Goal: Task Accomplishment & Management: Use online tool/utility

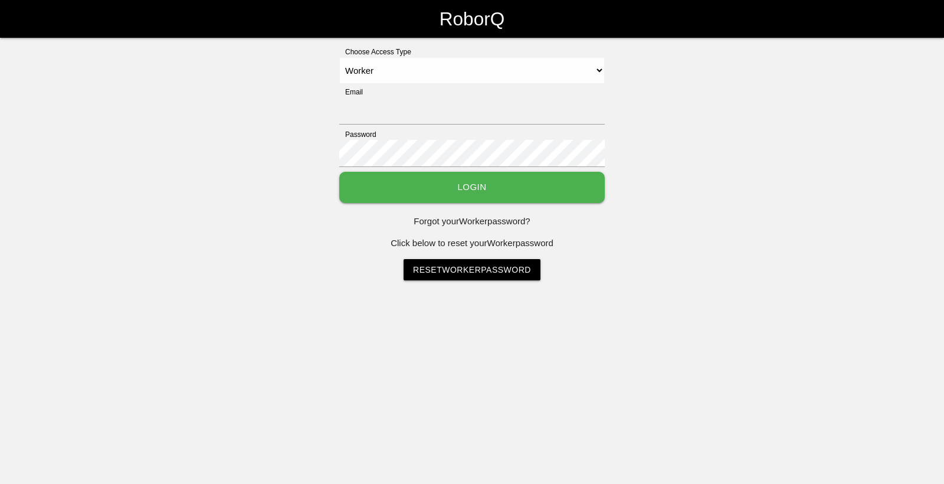
select select "Worker"
type input "[EMAIL_ADDRESS][DOMAIN_NAME]"
click at [375, 180] on button "Login" at bounding box center [471, 187] width 265 height 31
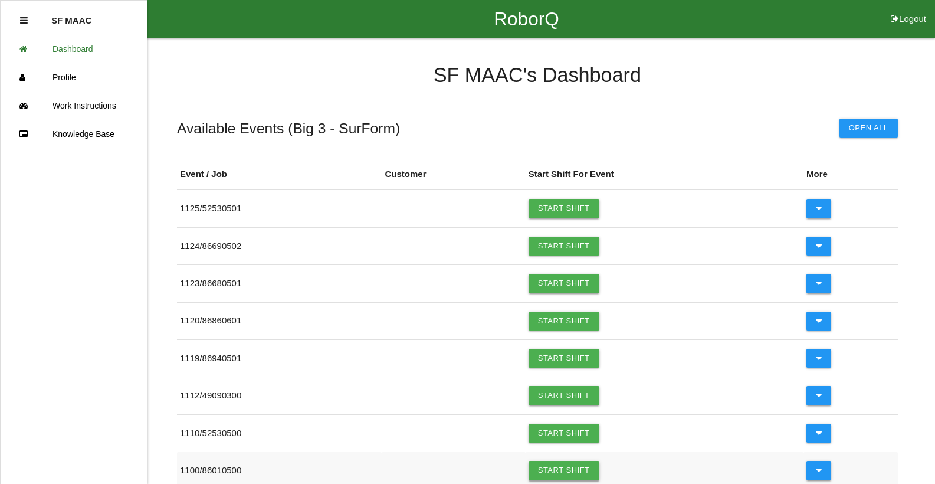
click at [565, 465] on link "Start Shift" at bounding box center [563, 470] width 71 height 19
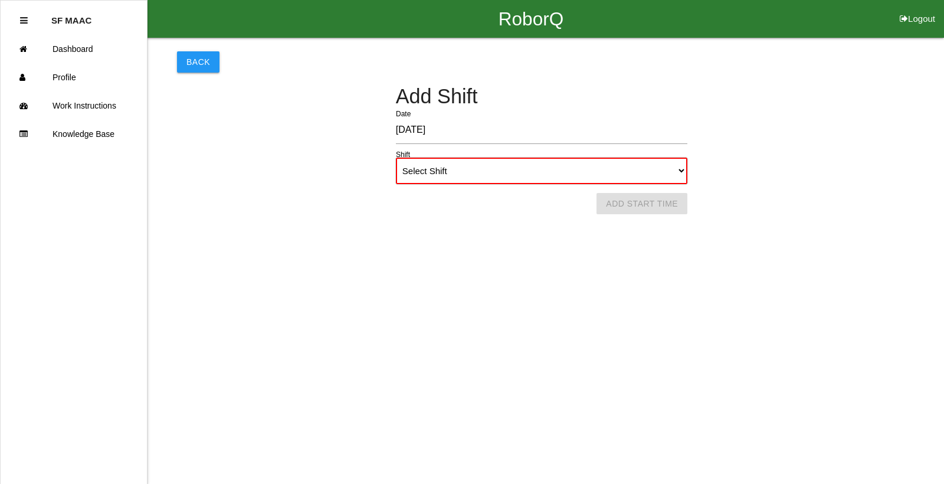
click at [683, 168] on select "Select Shift 1st Shift 2nd Shift 3rd Shift 4th Shift" at bounding box center [541, 170] width 291 height 27
select select "1"
click at [396, 157] on select "Select Shift 1st Shift 2nd Shift 3rd Shift 4th Shift" at bounding box center [541, 170] width 291 height 27
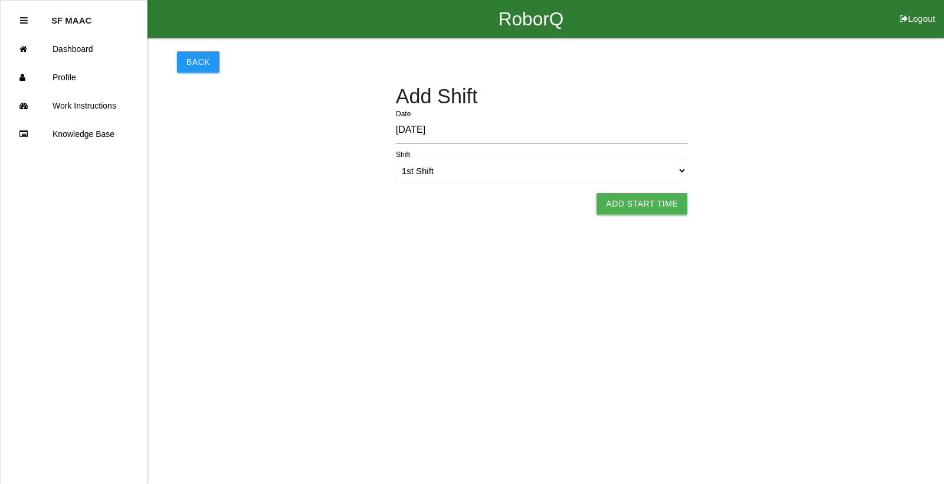
click at [671, 201] on button "Add Start Time" at bounding box center [641, 203] width 91 height 21
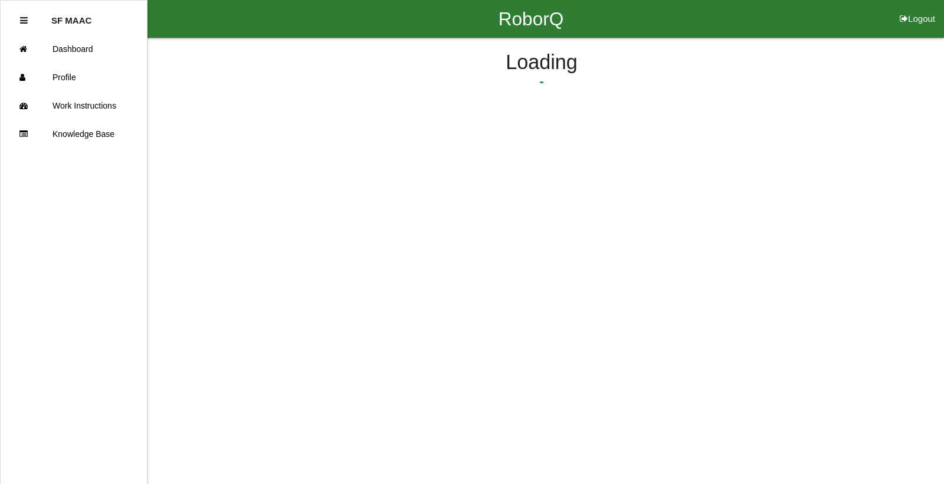
select select "6"
select select "14"
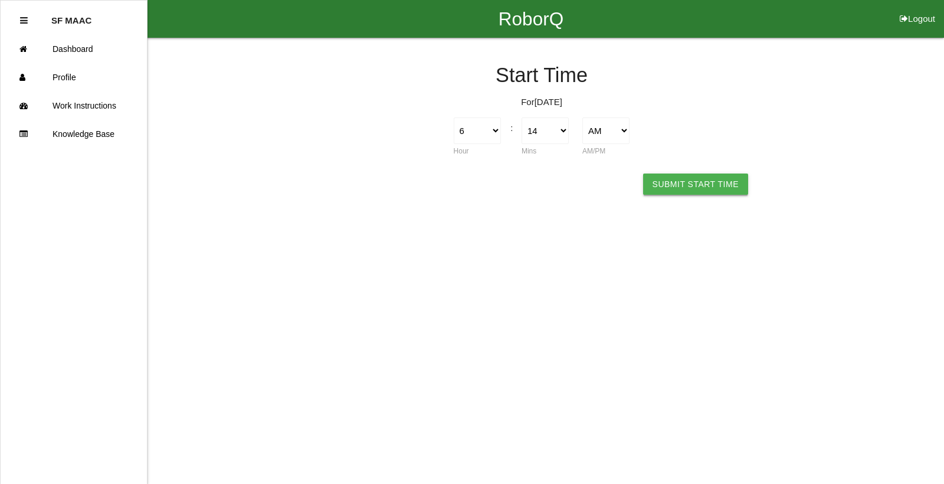
click at [669, 185] on button "Submit Start Time" at bounding box center [695, 183] width 105 height 21
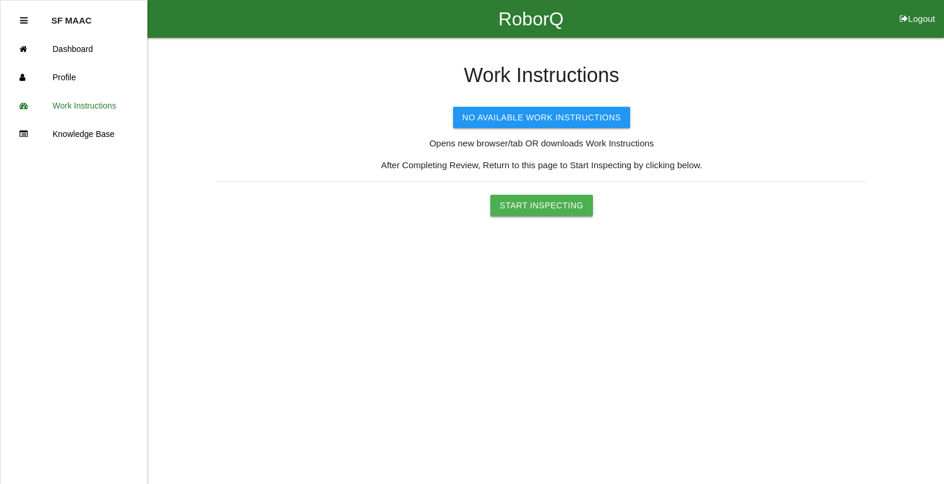
click at [529, 198] on button "Start Inspecting" at bounding box center [541, 205] width 103 height 21
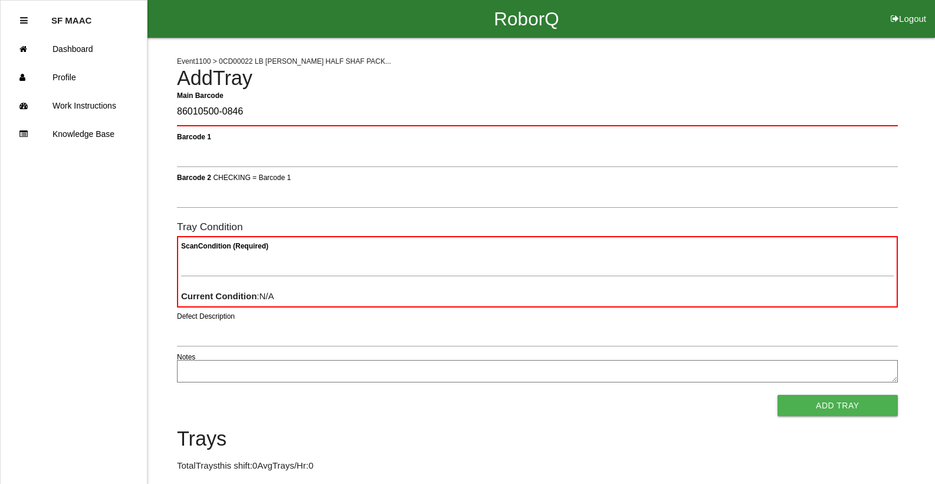
type Barcode "86010500-0846"
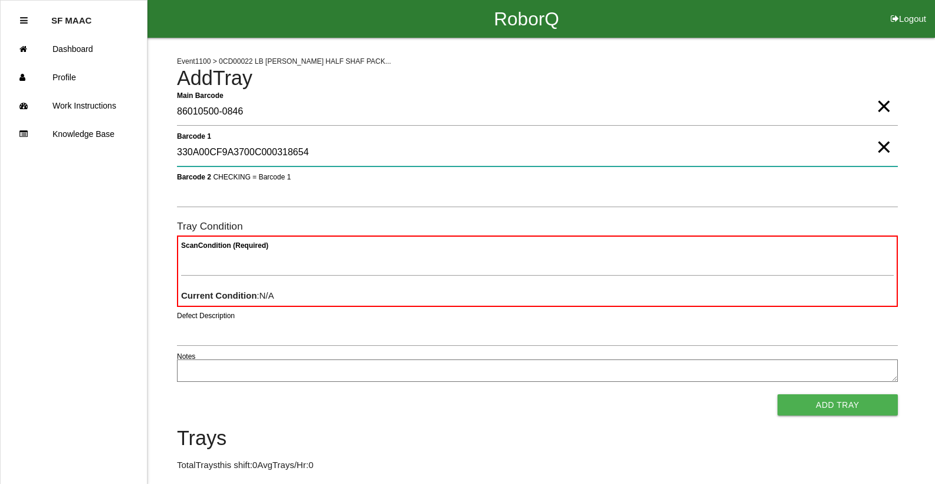
type 1 "330A00CF9A3700C000318654"
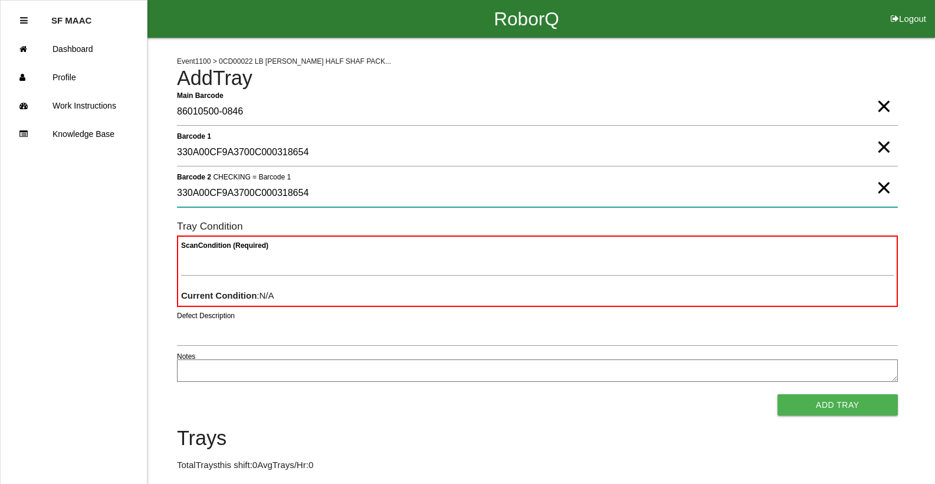
type 2 "330A00CF9A3700C000318654"
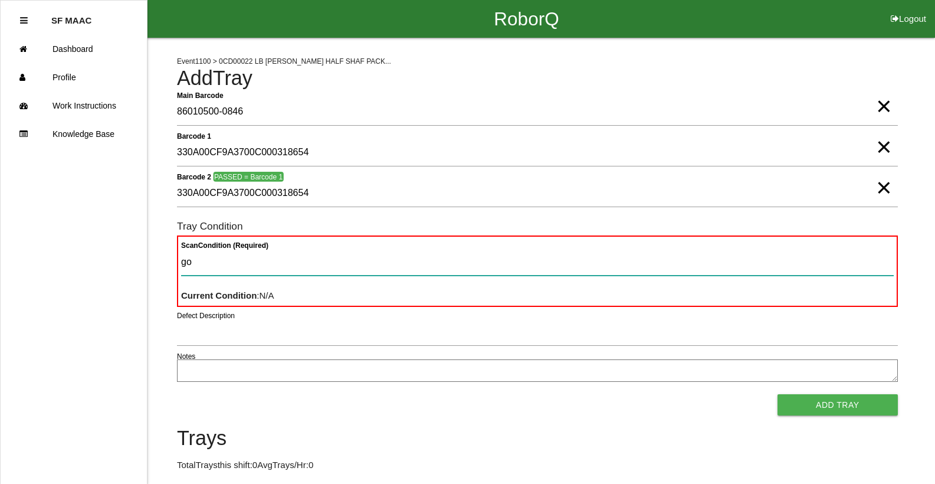
type Condition "goo"
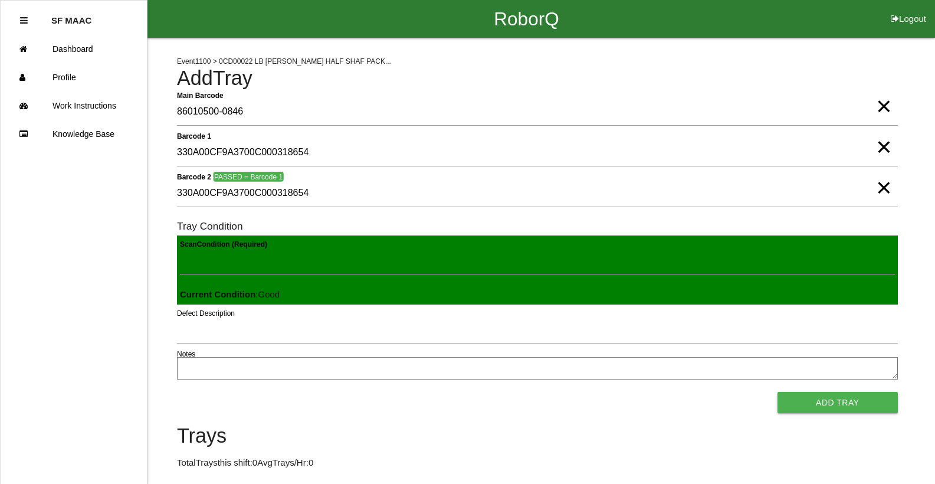
click at [777, 392] on button "Add Tray" at bounding box center [837, 402] width 120 height 21
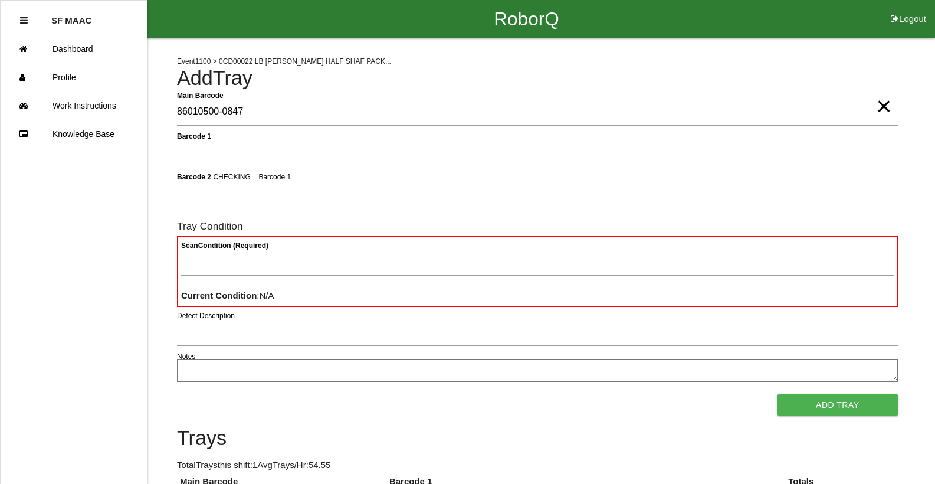
type Barcode "86010500-0847"
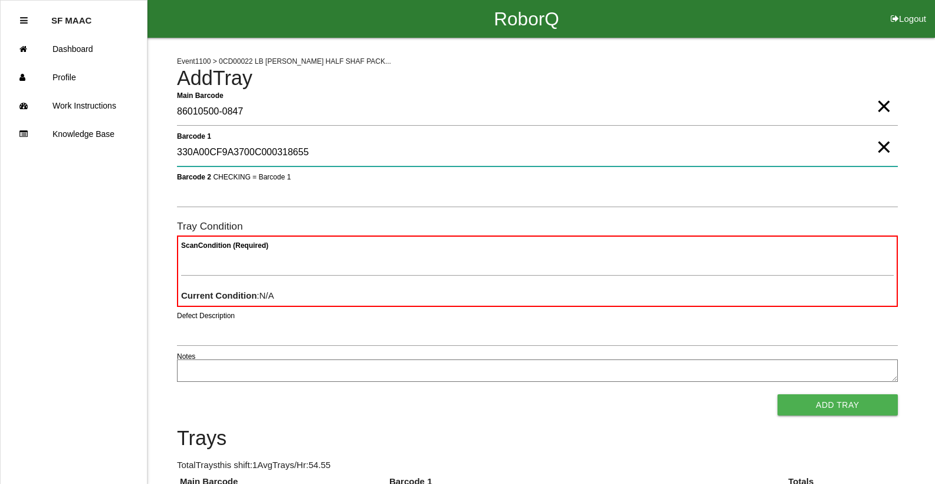
type 1 "330A00CF9A3700C000318655"
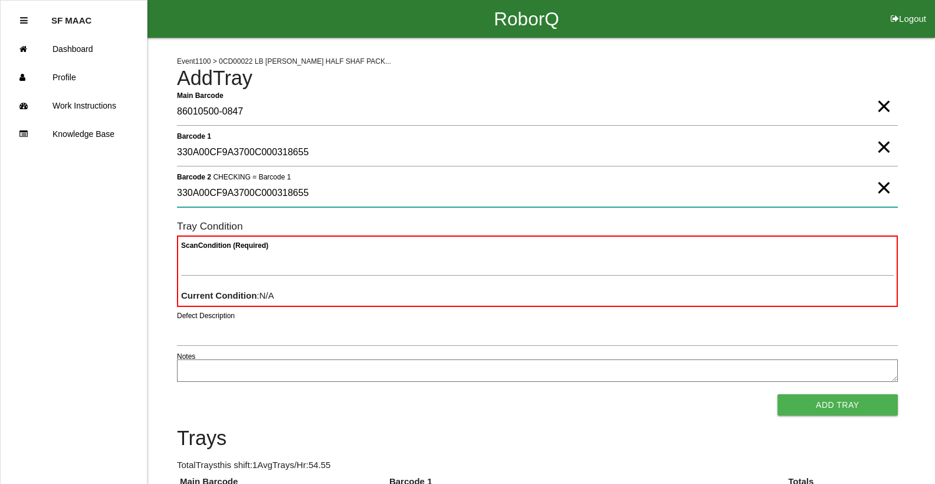
type 2 "330A00CF9A3700C000318655"
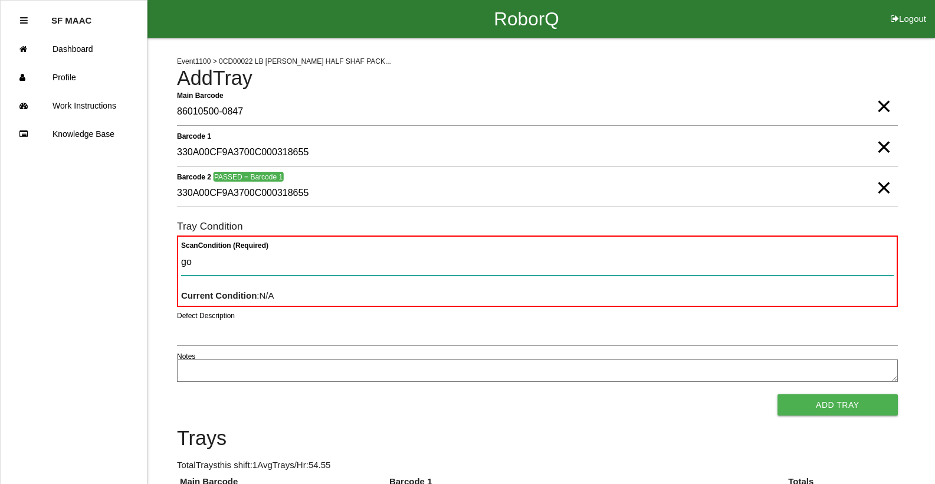
type Condition "goo"
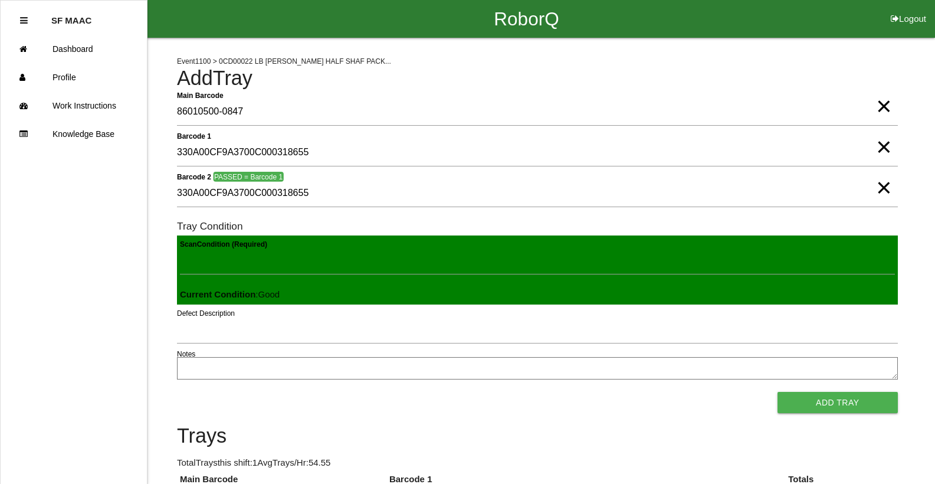
click at [777, 392] on button "Add Tray" at bounding box center [837, 402] width 120 height 21
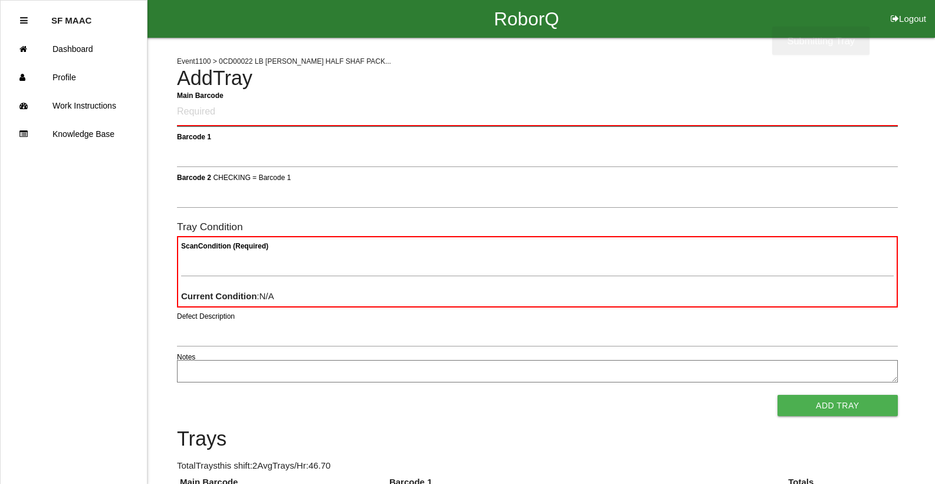
click at [352, 116] on Barcode "Main Barcode" at bounding box center [537, 112] width 721 height 28
drag, startPoint x: 372, startPoint y: 176, endPoint x: 361, endPoint y: 176, distance: 10.6
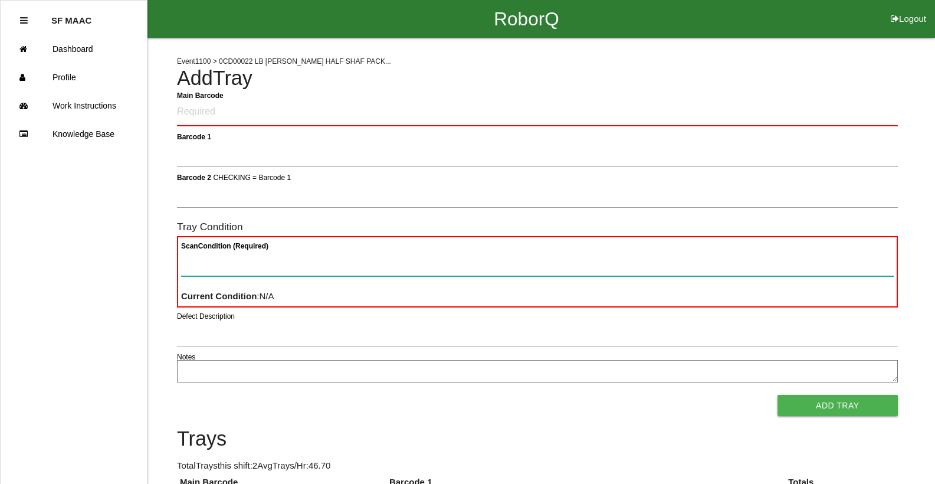
drag, startPoint x: 373, startPoint y: 265, endPoint x: 377, endPoint y: 273, distance: 9.2
type Condition "86010500-0848"
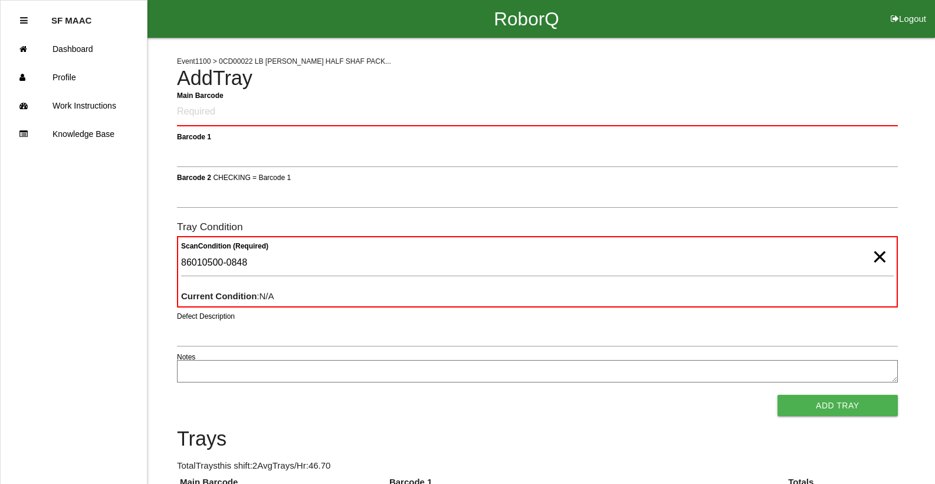
click at [879, 257] on span "×" at bounding box center [879, 245] width 15 height 24
click at [386, 90] on div "Event 1100 > 0CD00022 LB [PERSON_NAME] HALF SHAF PACK... Add Tray Main Barcode …" at bounding box center [537, 299] width 721 height 523
click at [189, 110] on Barcode "Main Barcode" at bounding box center [537, 112] width 721 height 28
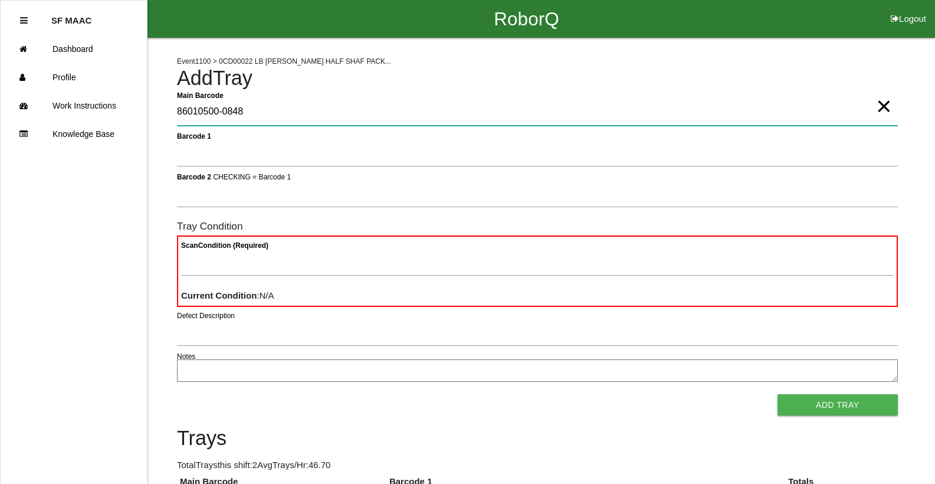
type Barcode "86010500-0848"
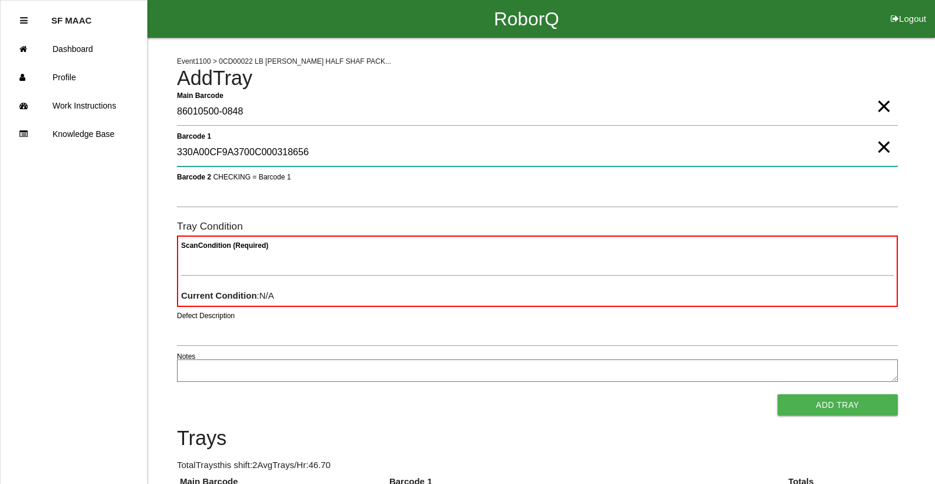
type 1 "330A00CF9A3700C000318656"
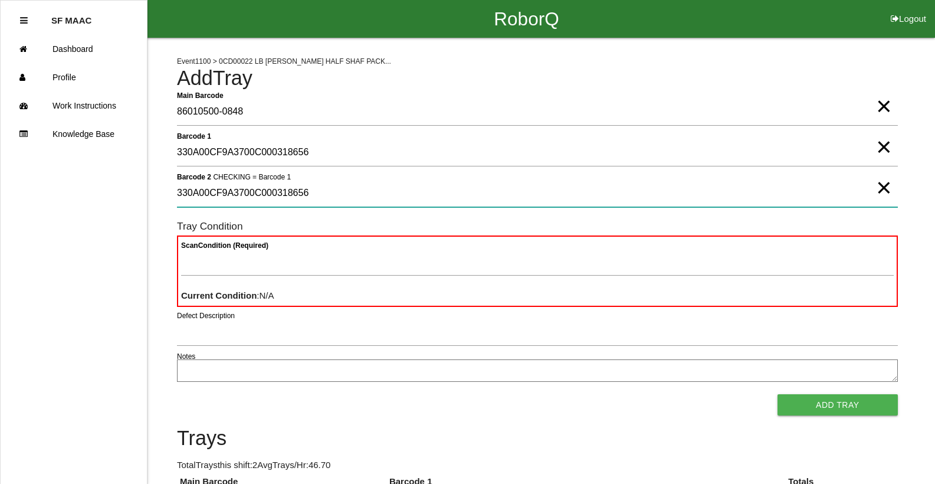
type 2 "330A00CF9A3700C000318656"
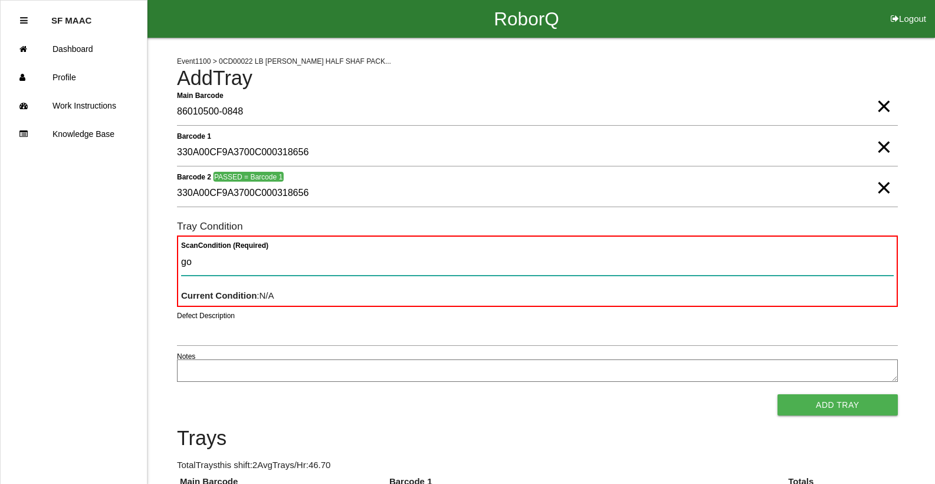
type Condition "goo"
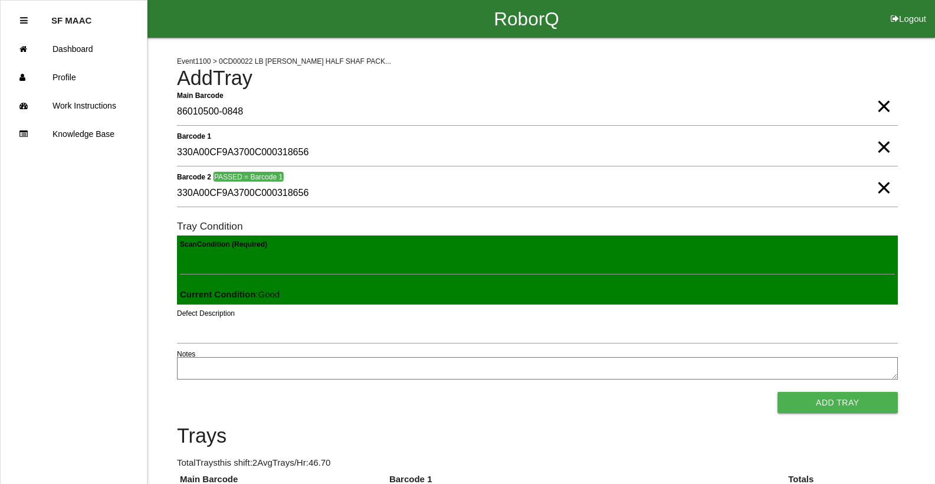
click at [777, 392] on button "Add Tray" at bounding box center [837, 402] width 120 height 21
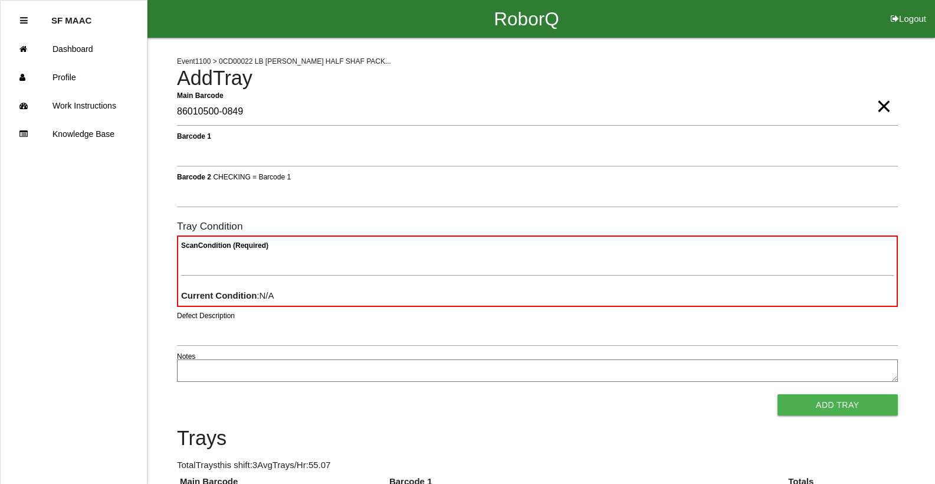
type Barcode "86010500-0849"
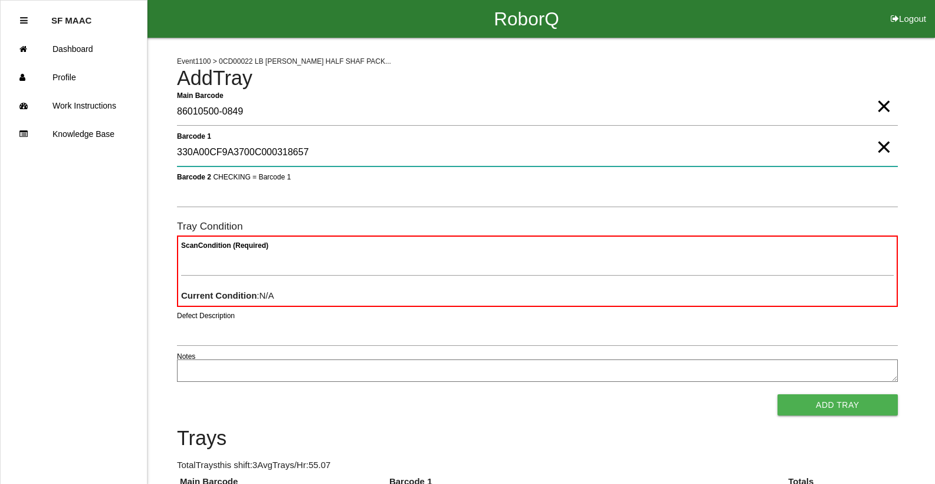
type 1 "330A00CF9A3700C000318657"
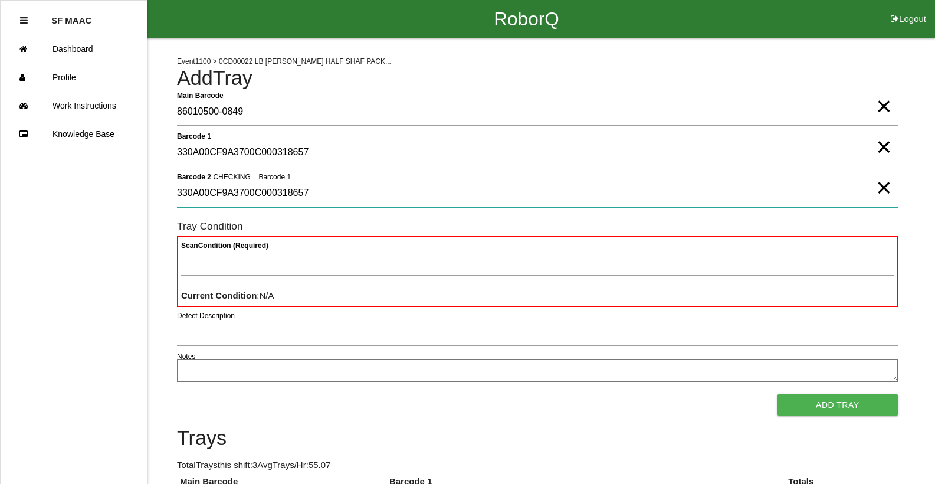
type 2 "330A00CF9A3700C000318657"
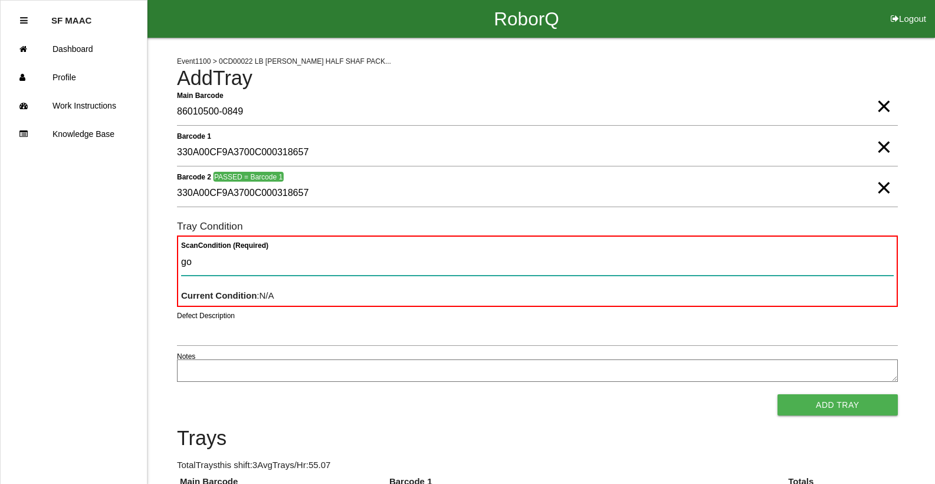
type Condition "goo"
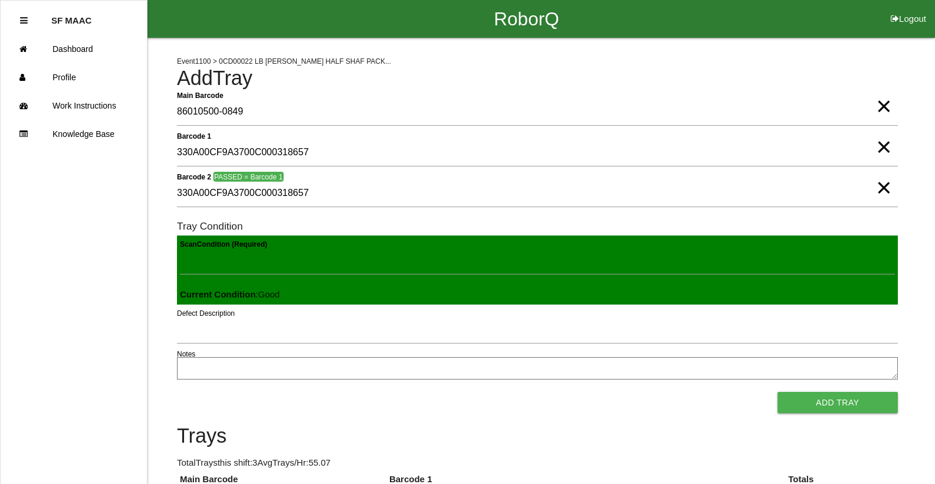
click at [777, 392] on button "Add Tray" at bounding box center [837, 402] width 120 height 21
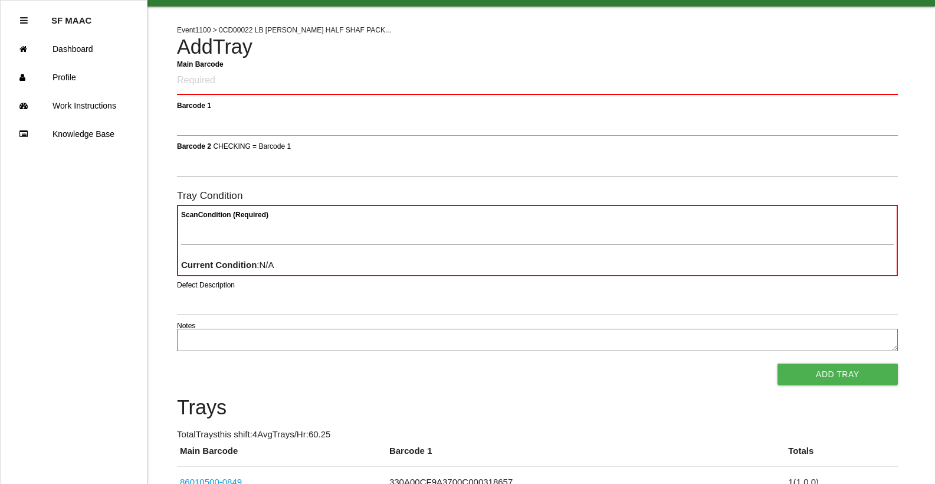
scroll to position [44, 0]
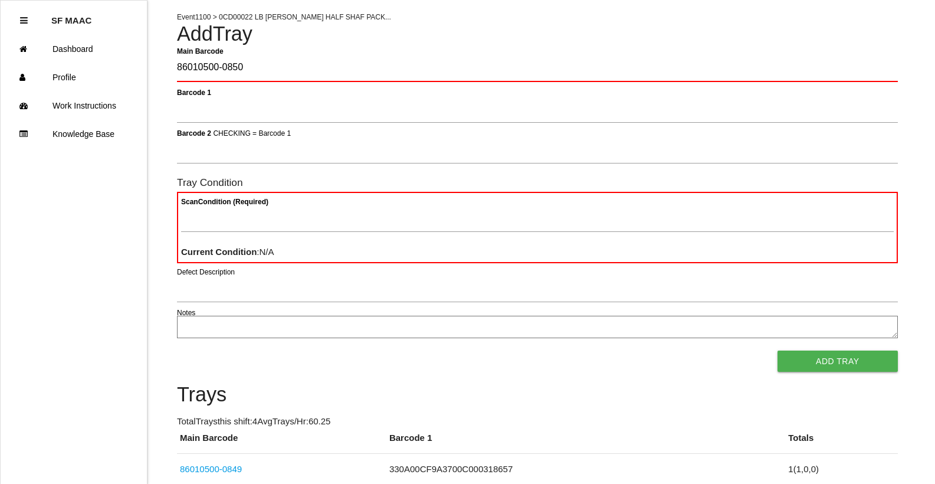
type Barcode "86010500-0850"
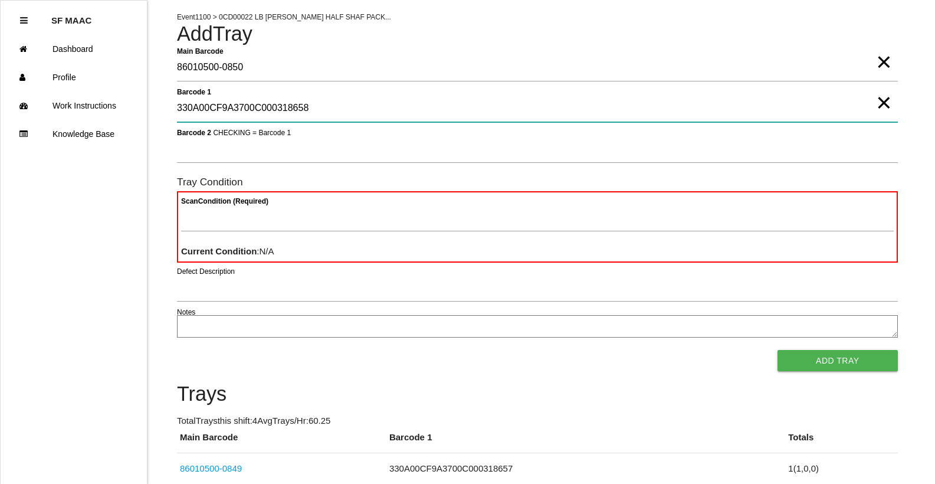
type 1 "330A00CF9A3700C000318658"
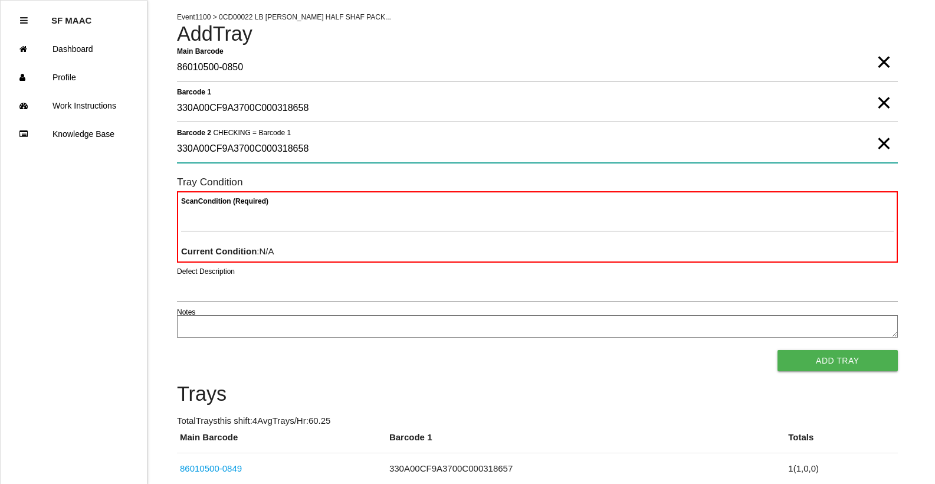
type 2 "330A00CF9A3700C000318658"
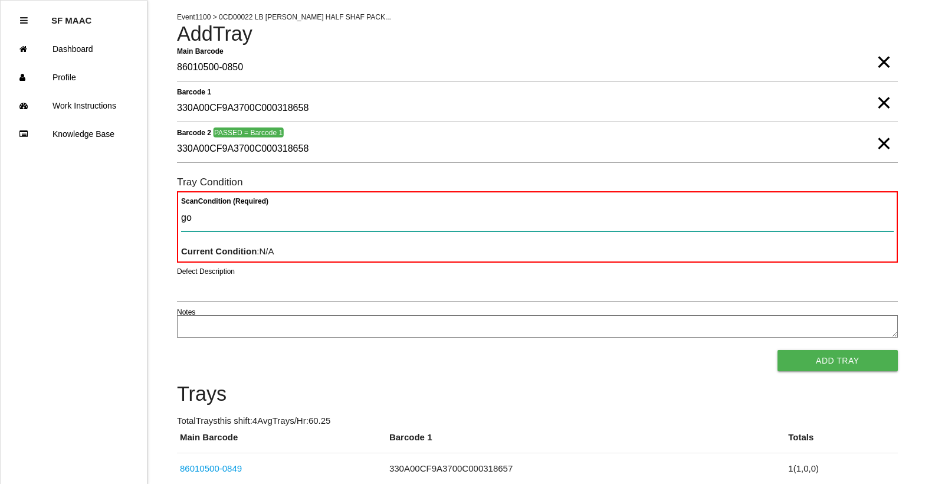
type Condition "goo"
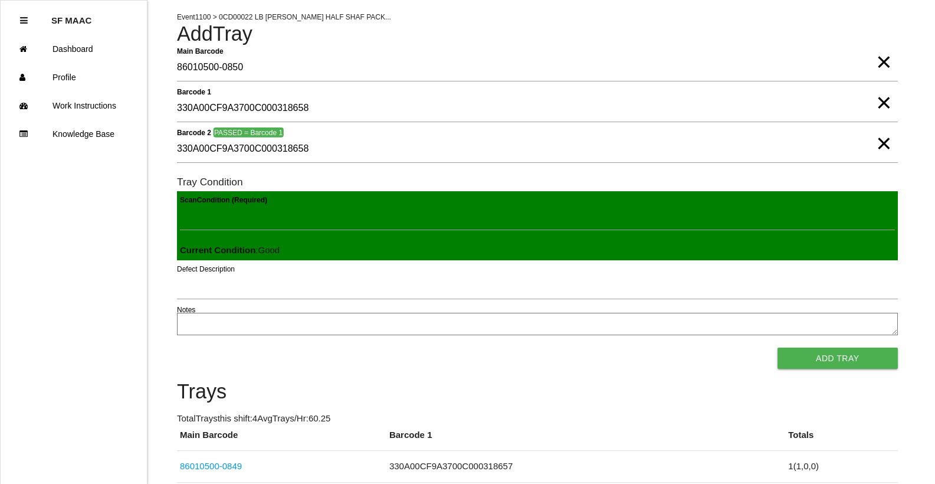
click at [777, 347] on button "Add Tray" at bounding box center [837, 357] width 120 height 21
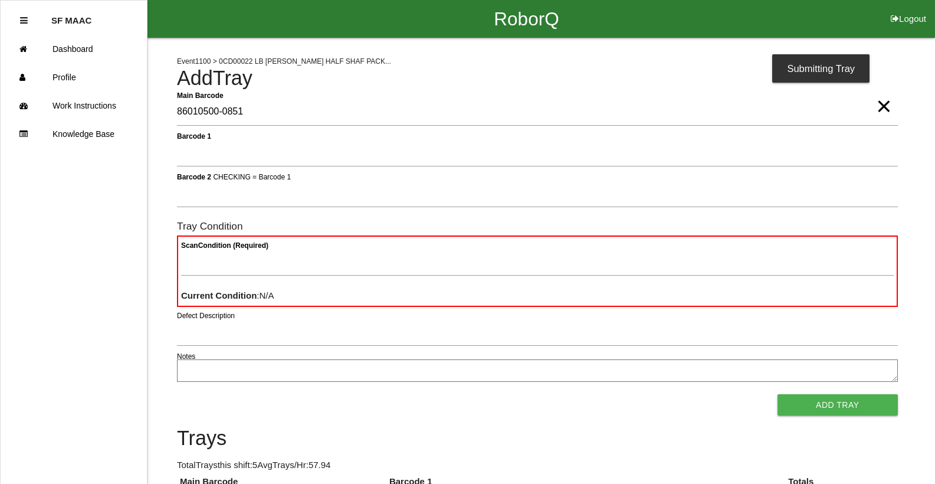
type Barcode "86010500-0851"
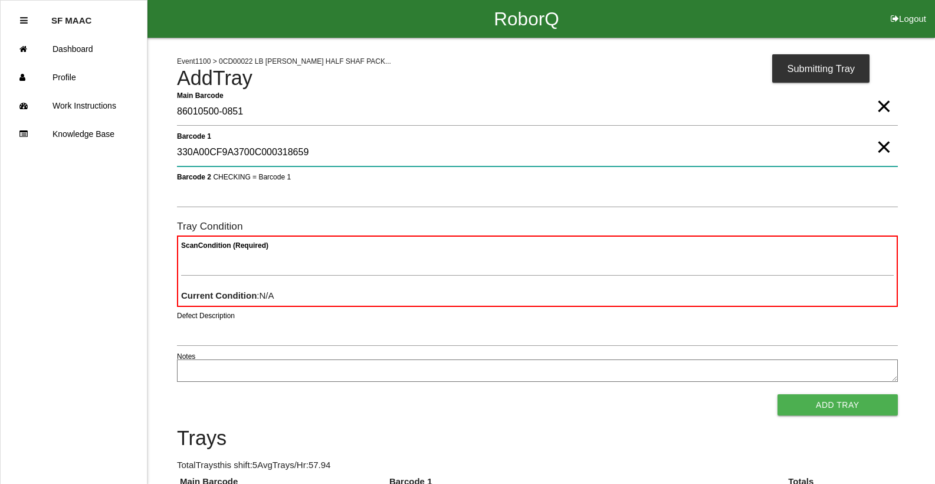
type 1 "330A00CF9A3700C000318659"
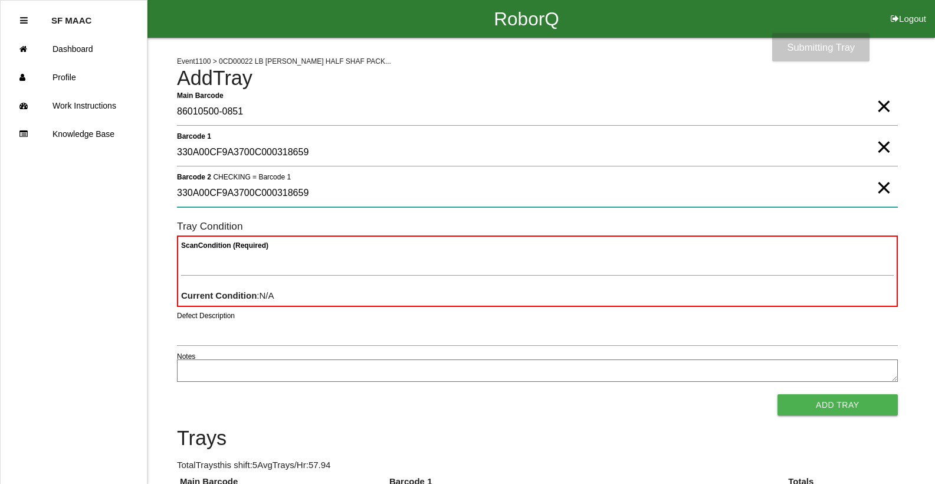
type 2 "330A00CF9A3700C000318659"
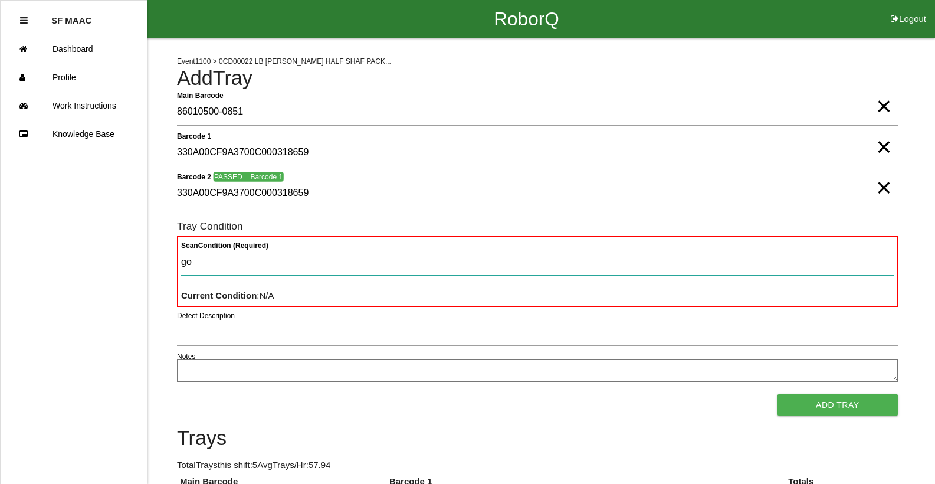
type Condition "goo"
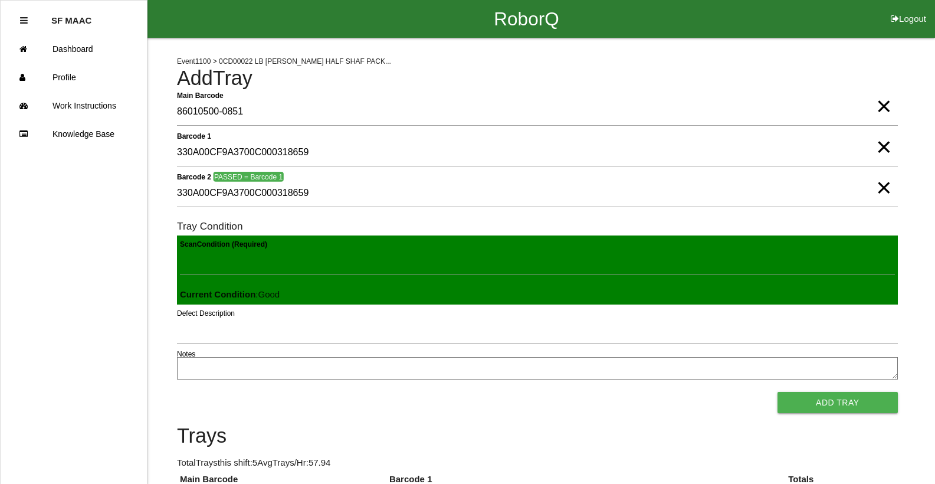
click at [777, 392] on button "Add Tray" at bounding box center [837, 402] width 120 height 21
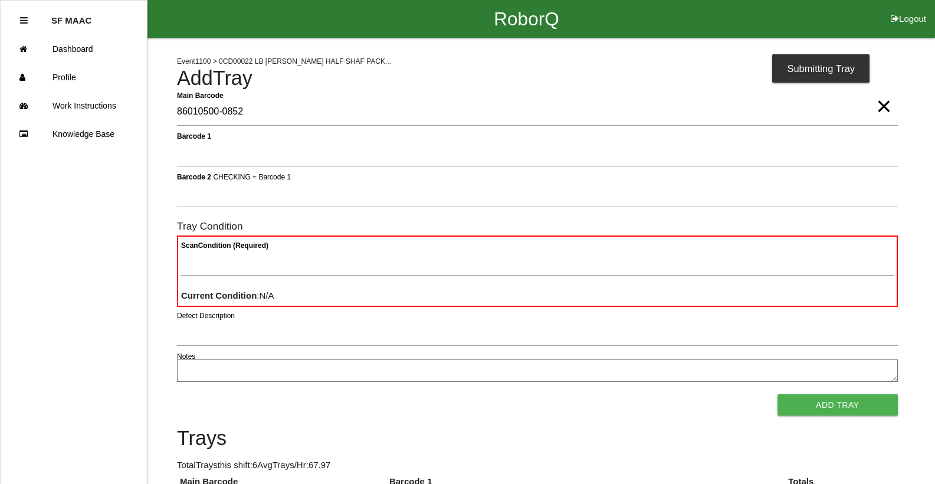
type Barcode "86010500-0852"
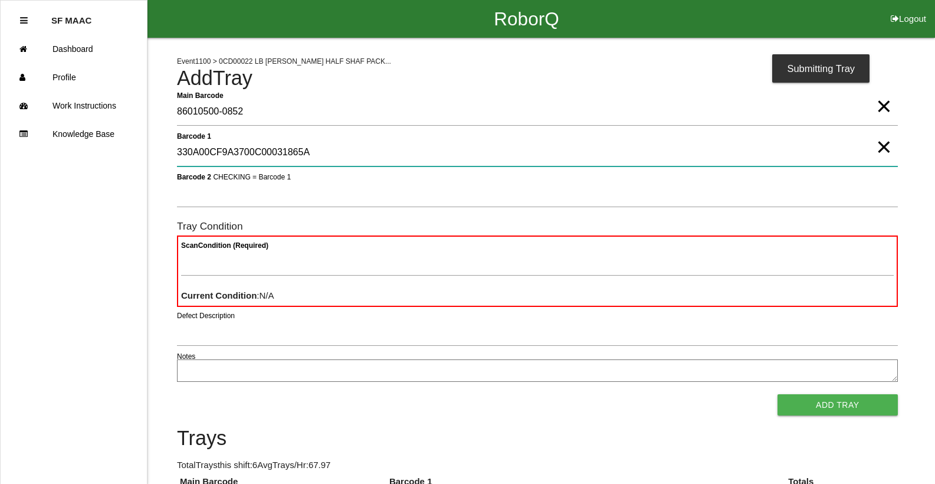
type 1 "330A00CF9A3700C00031865A"
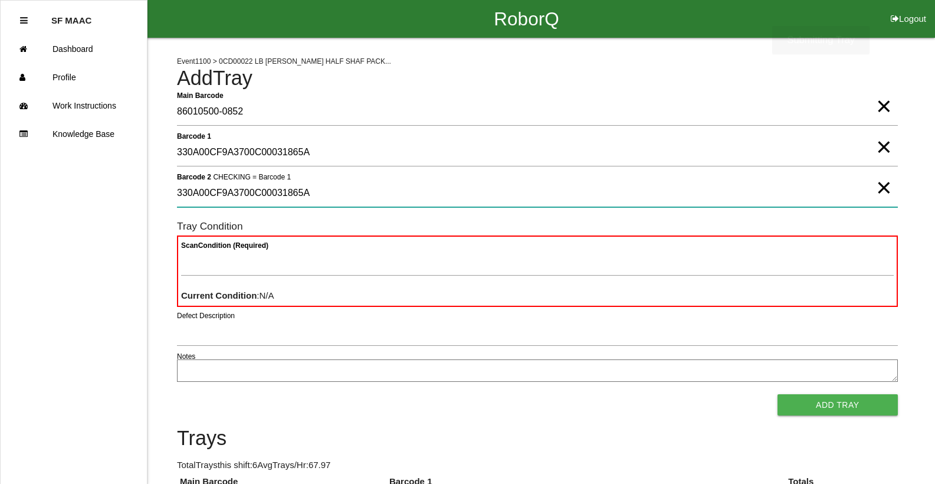
type 2 "330A00CF9A3700C00031865A"
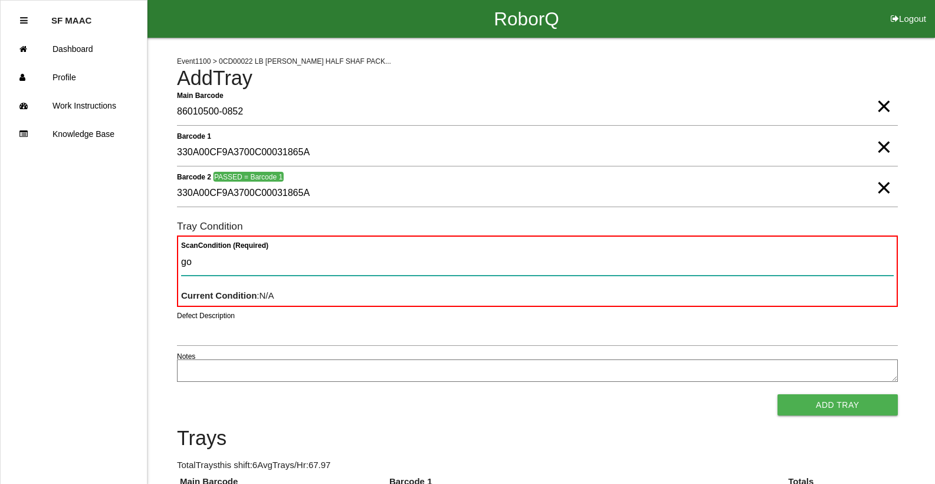
type Condition "goo"
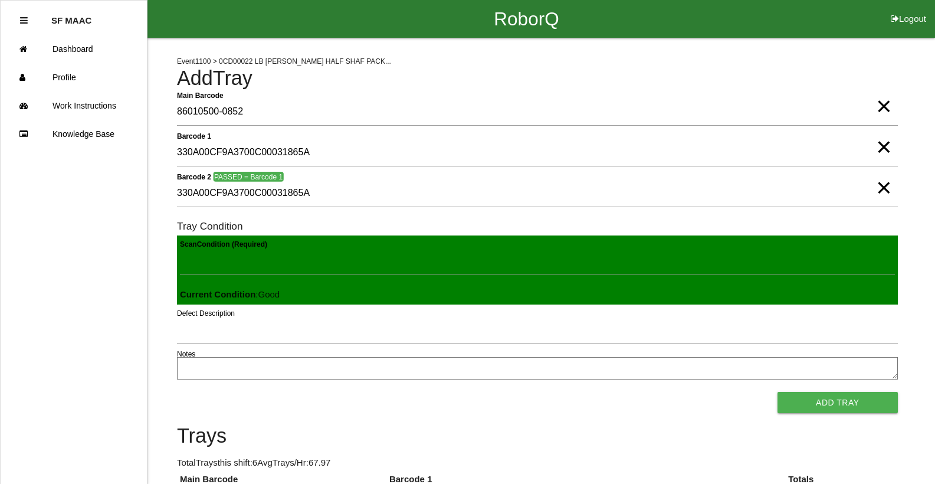
scroll to position [259, 0]
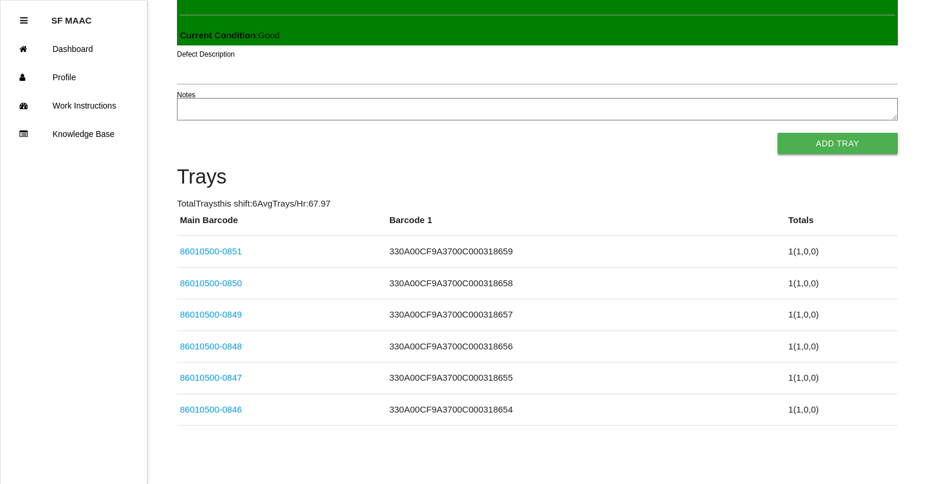
click at [835, 149] on button "Add Tray" at bounding box center [837, 143] width 120 height 21
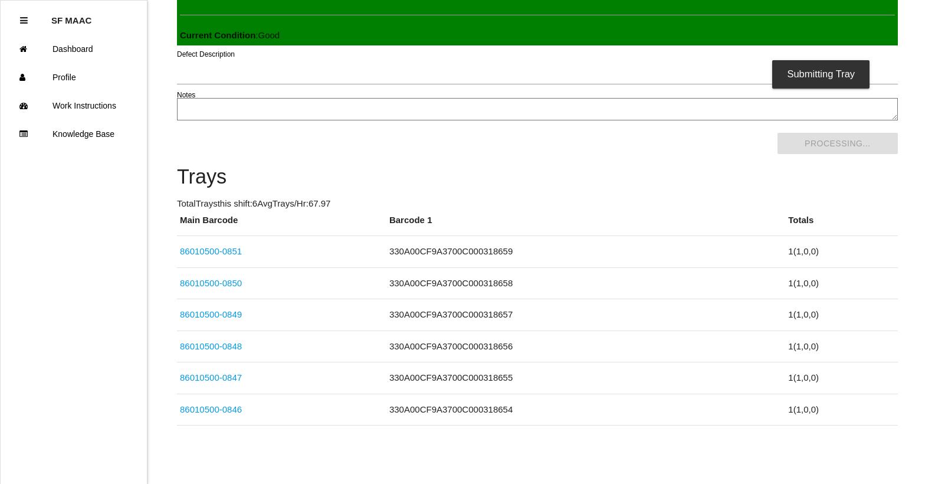
scroll to position [0, 0]
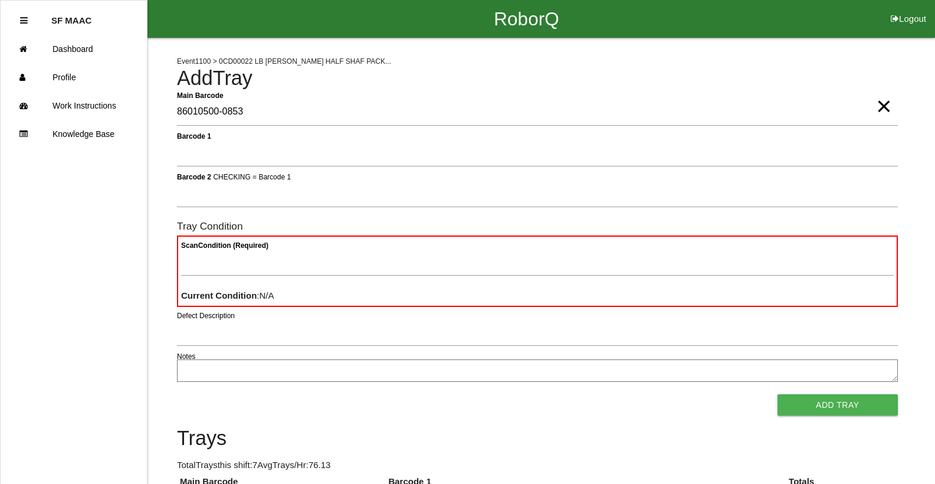
type Barcode "86010500-0853"
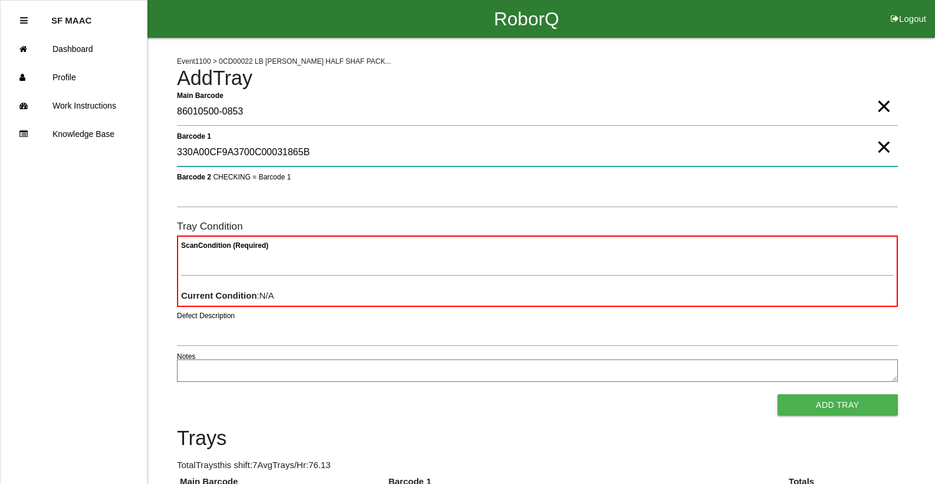
type 1 "330A00CF9A3700C00031865B"
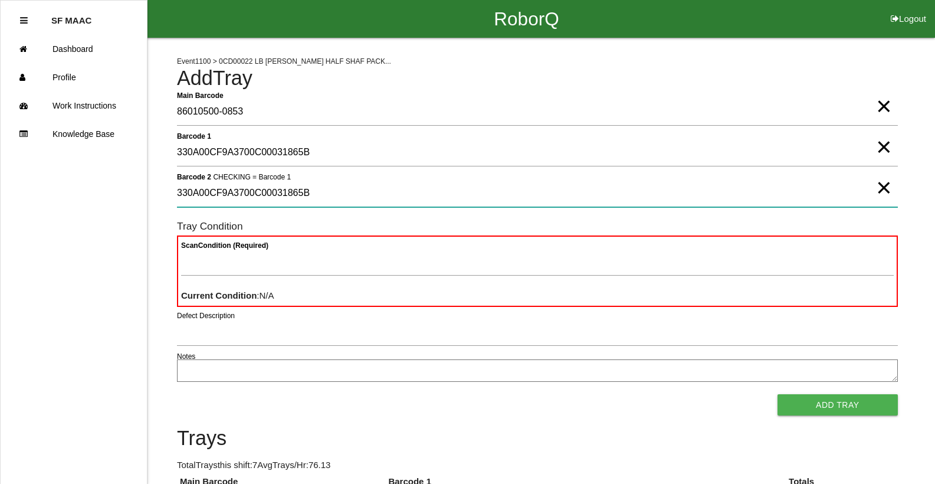
type 2 "330A00CF9A3700C00031865B"
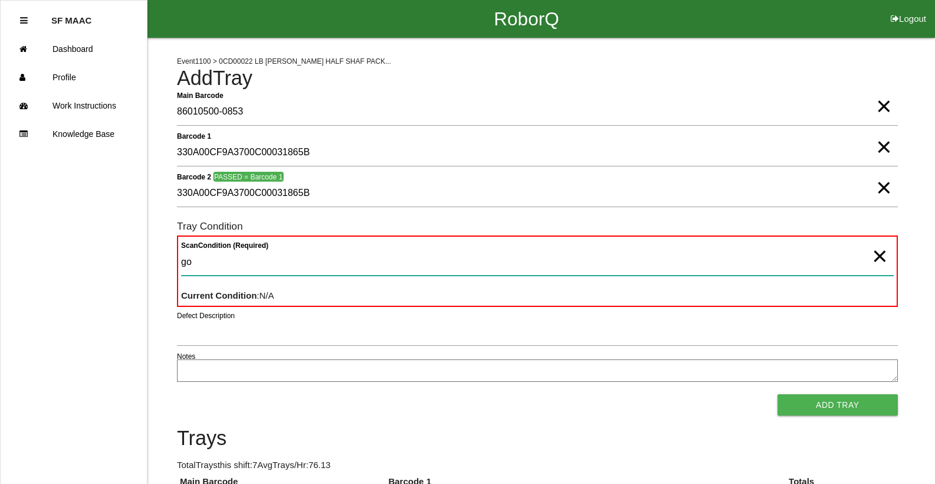
type Condition "goo"
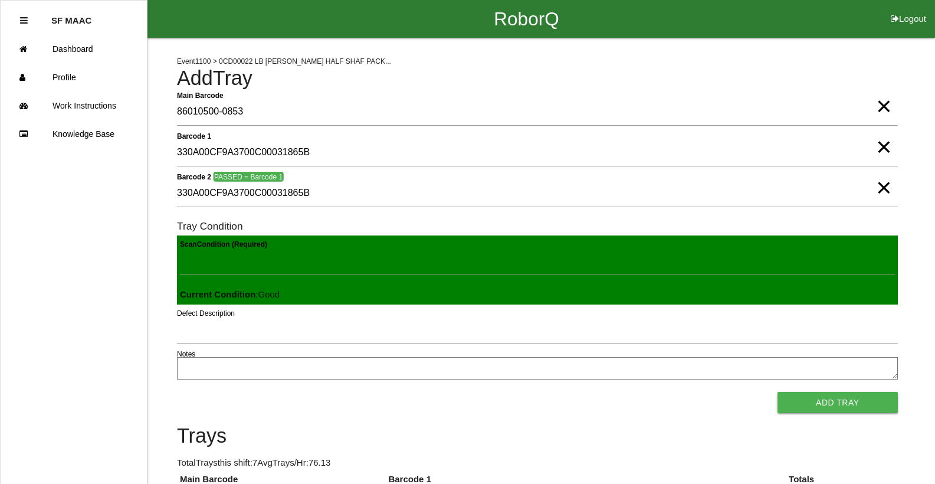
click at [777, 392] on button "Add Tray" at bounding box center [837, 402] width 120 height 21
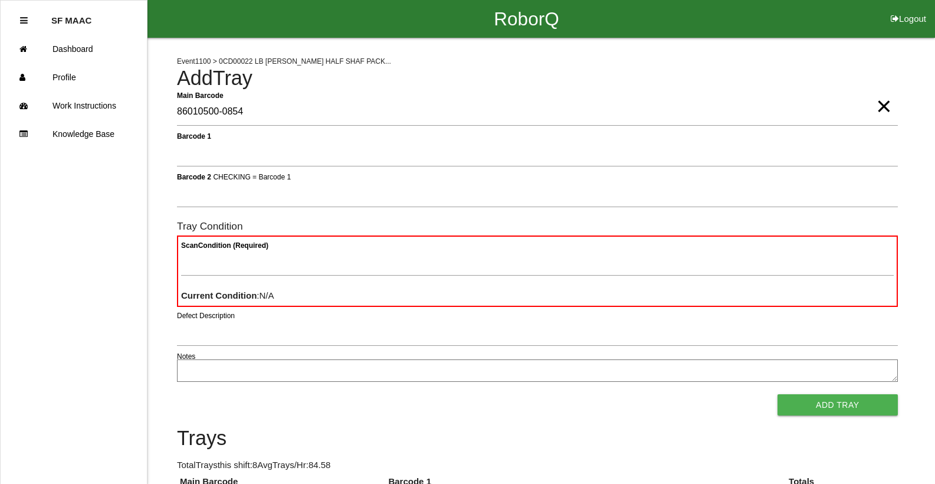
type Barcode "86010500-0854"
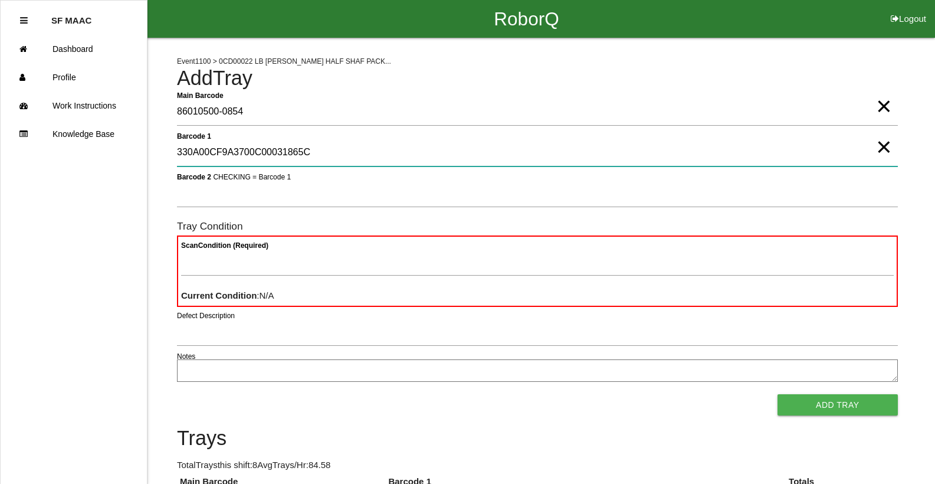
type 1 "330A00CF9A3700C00031865C"
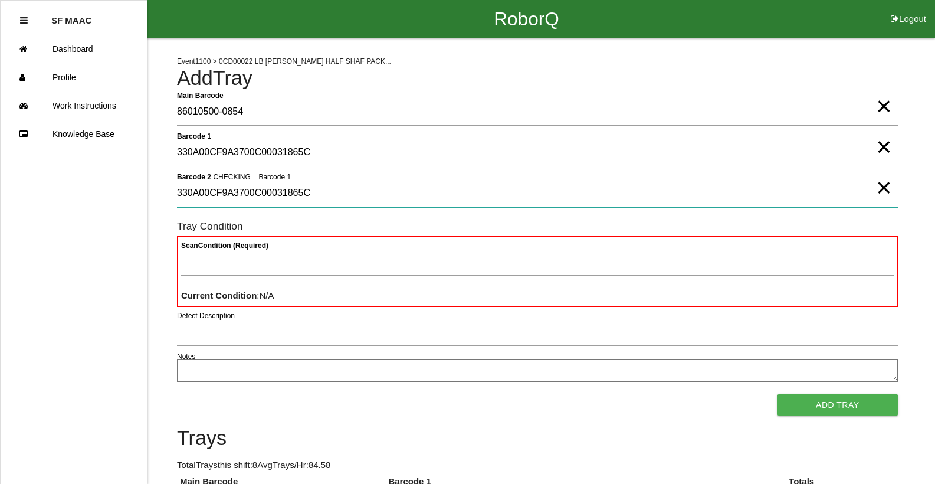
type 2 "330A00CF9A3700C00031865C"
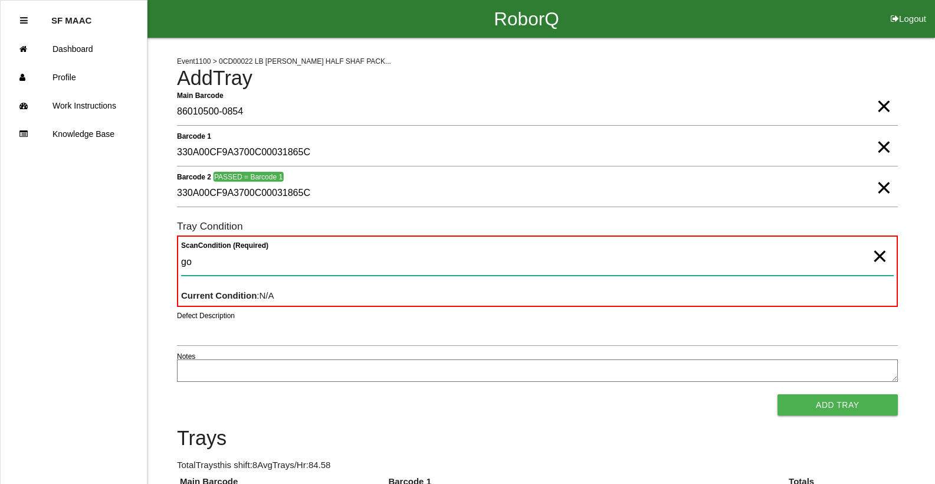
type Condition "goo"
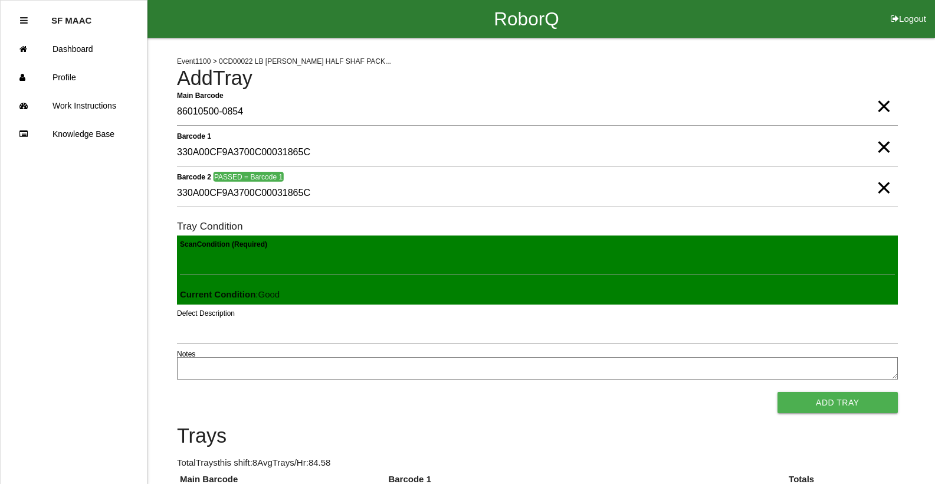
click at [777, 392] on button "Add Tray" at bounding box center [837, 402] width 120 height 21
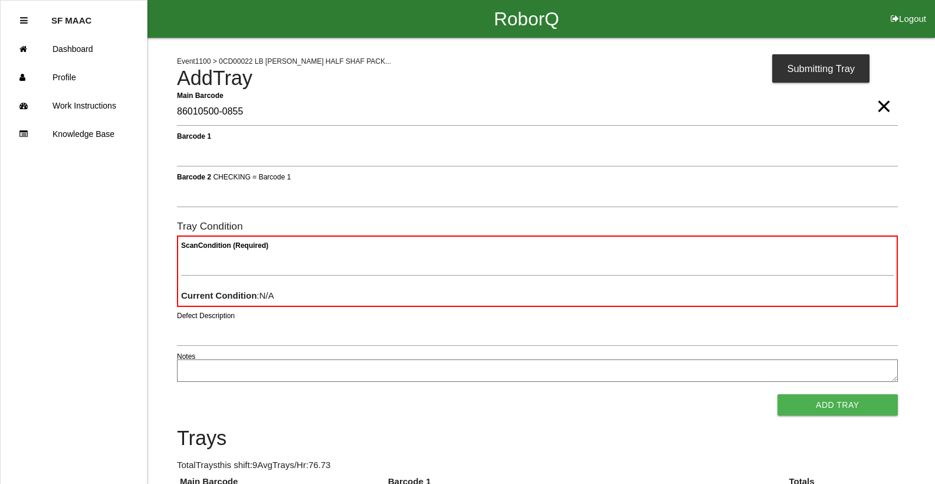
type Barcode "86010500-0855"
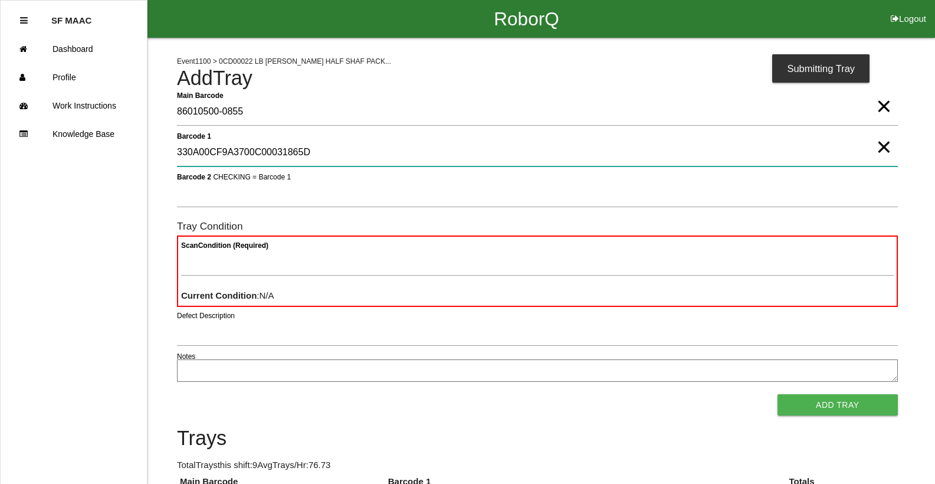
type 1 "330A00CF9A3700C00031865D"
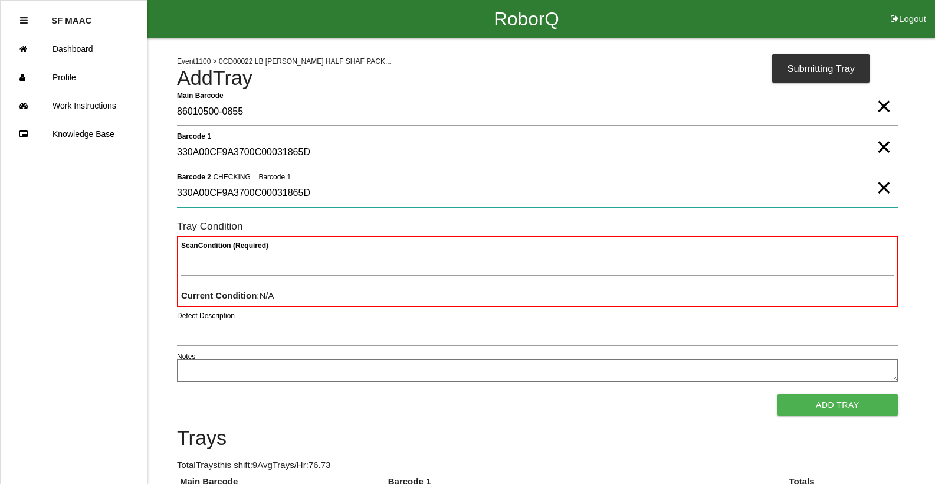
type 2 "330A00CF9A3700C00031865D"
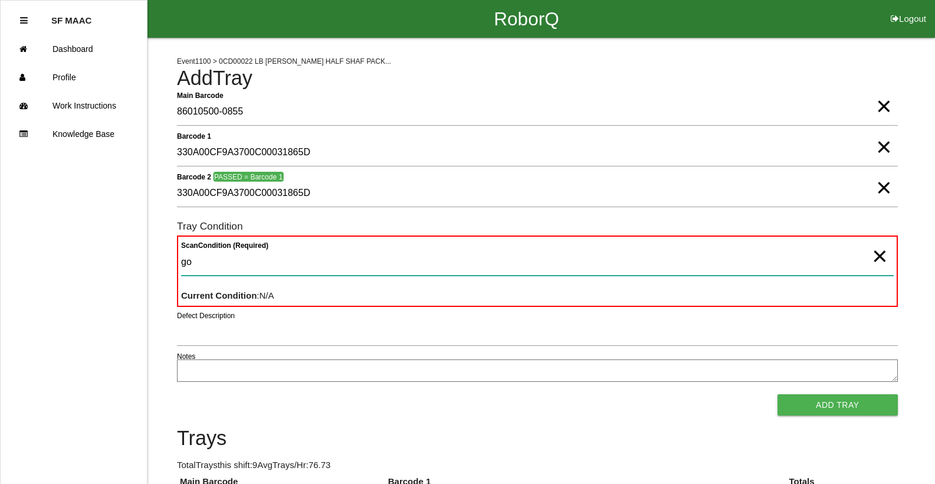
type Condition "goo"
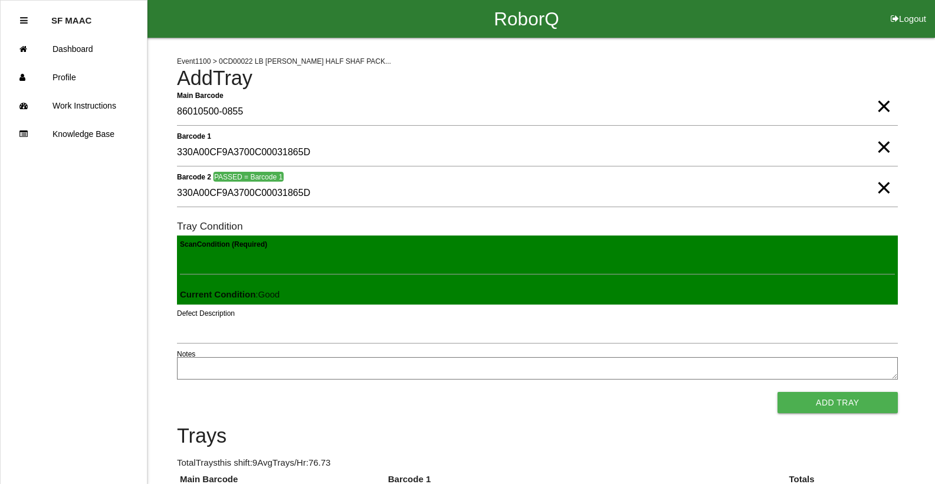
click at [777, 392] on button "Add Tray" at bounding box center [837, 402] width 120 height 21
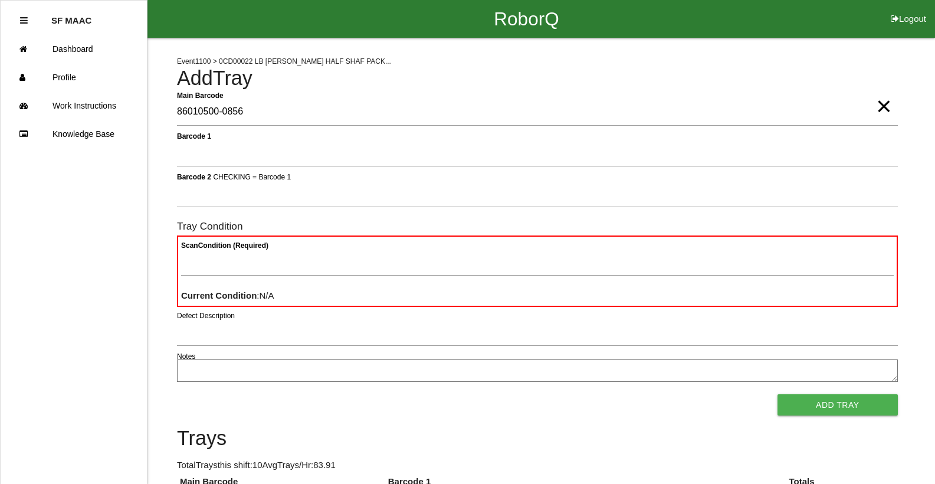
type Barcode "86010500-0856"
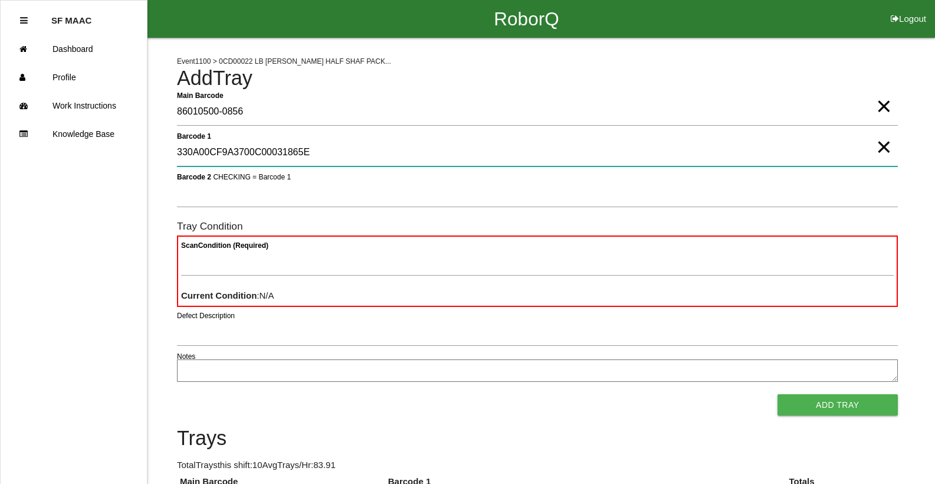
type 1 "330A00CF9A3700C00031865E"
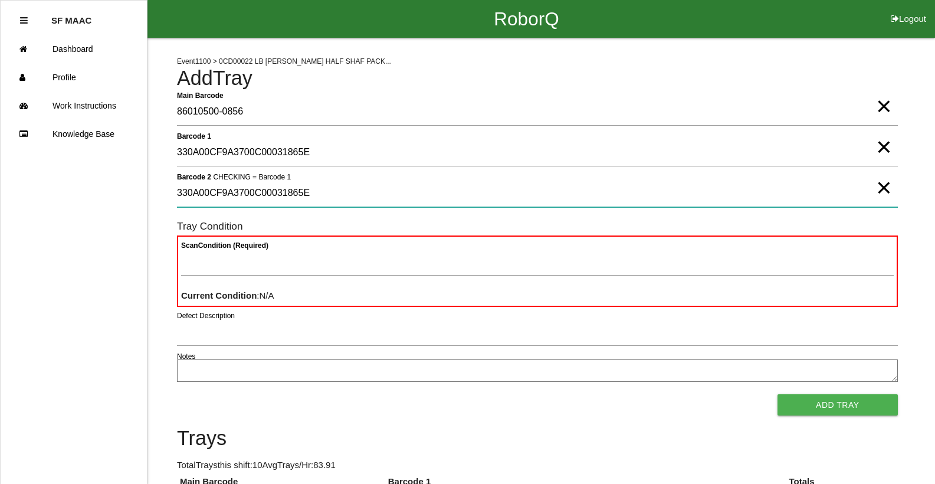
type 2 "330A00CF9A3700C00031865E"
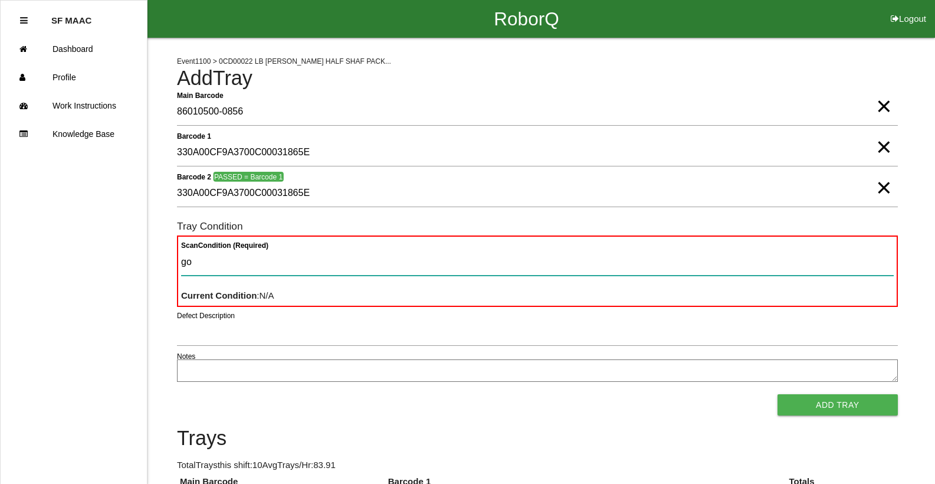
type Condition "goo"
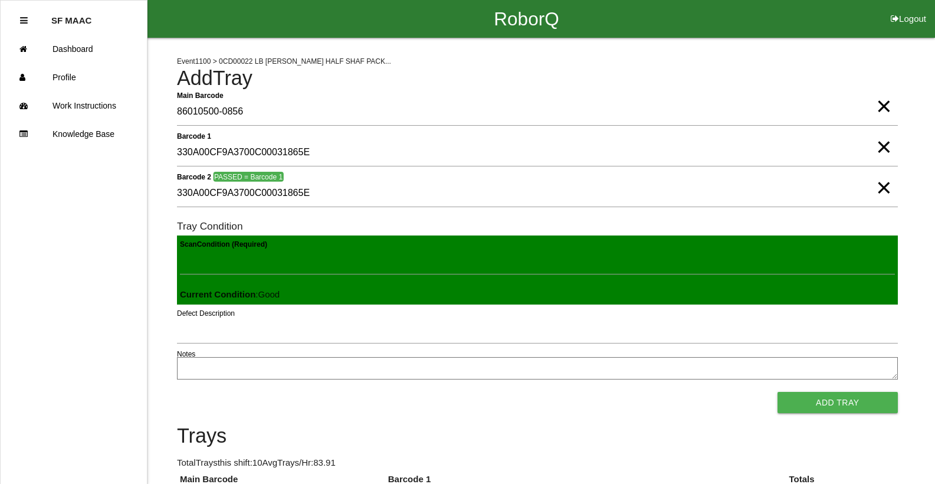
click at [777, 392] on button "Add Tray" at bounding box center [837, 402] width 120 height 21
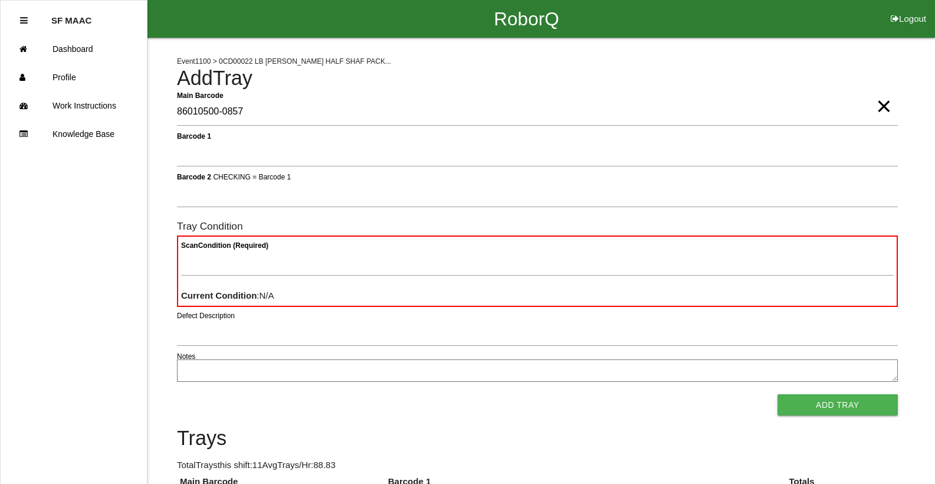
type Barcode "86010500-0857"
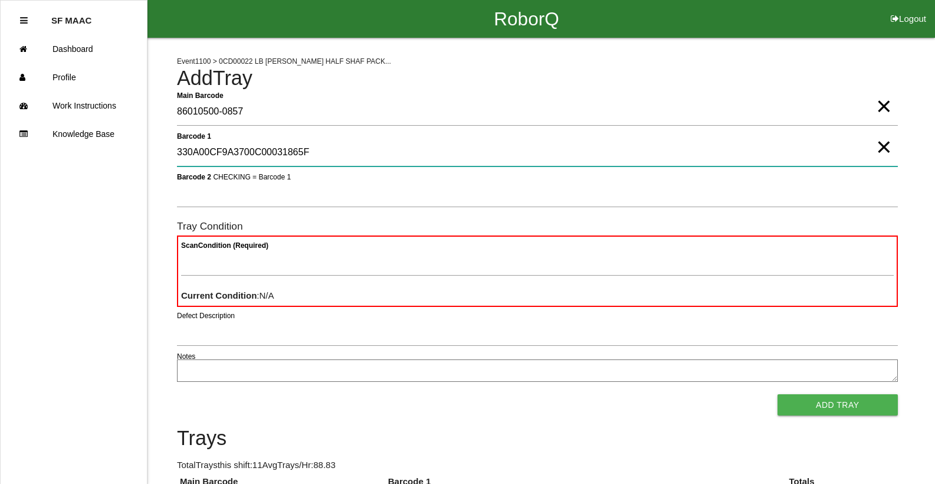
type 1 "330A00CF9A3700C00031865F"
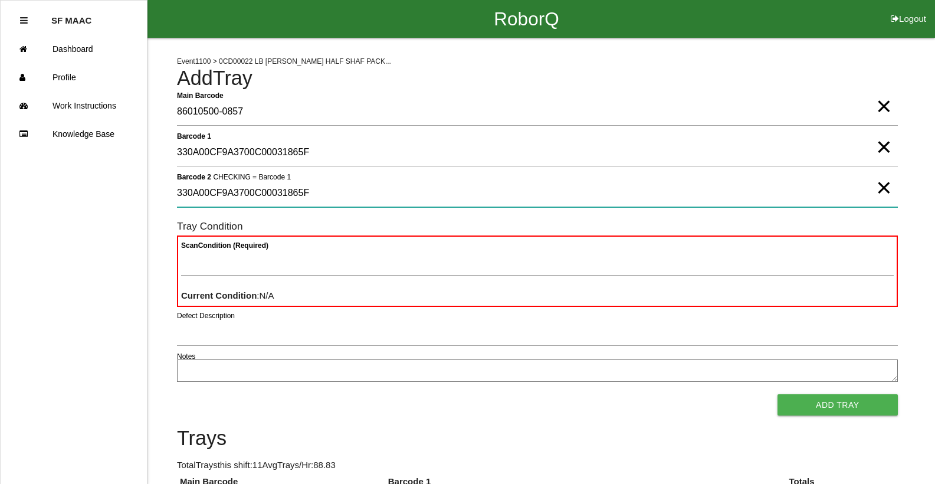
type 2 "330A00CF9A3700C00031865F"
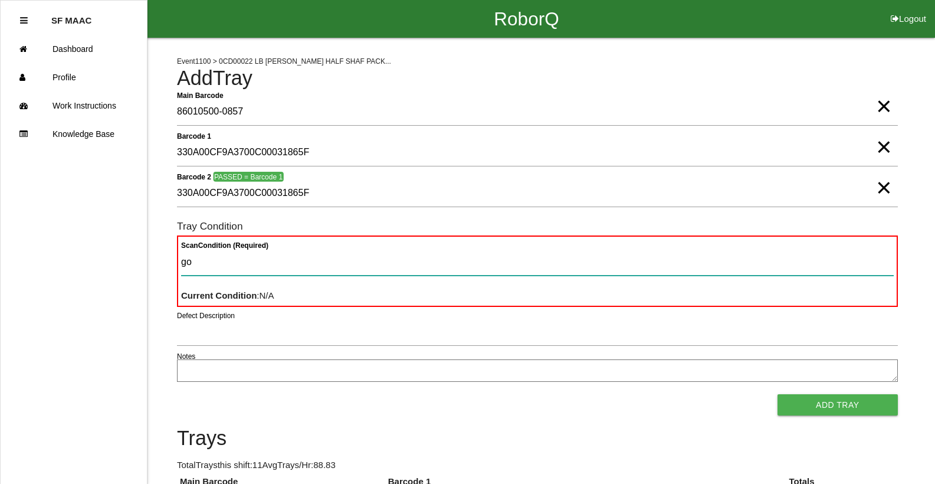
type Condition "goo"
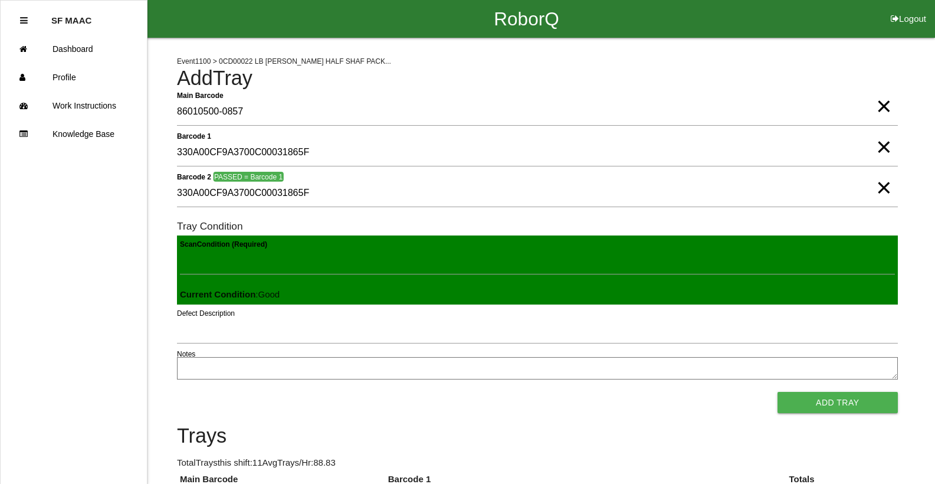
click at [777, 392] on button "Add Tray" at bounding box center [837, 402] width 120 height 21
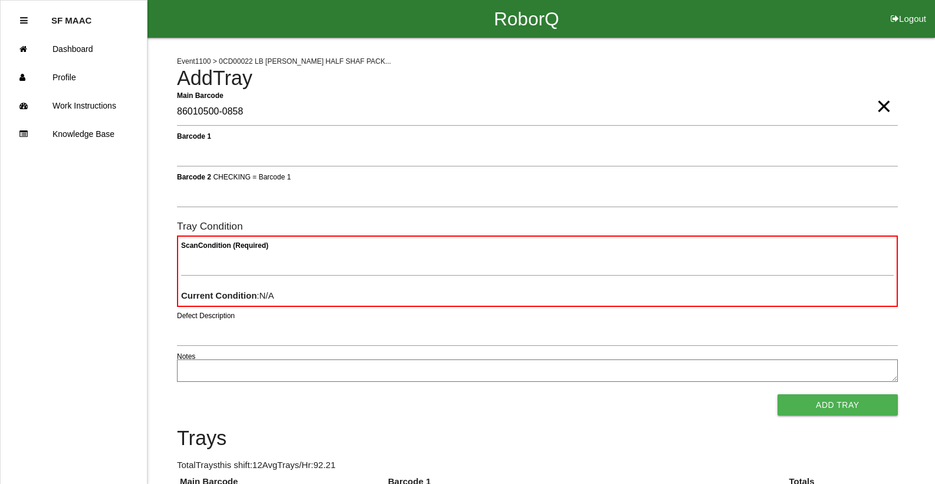
type Barcode "86010500-0858"
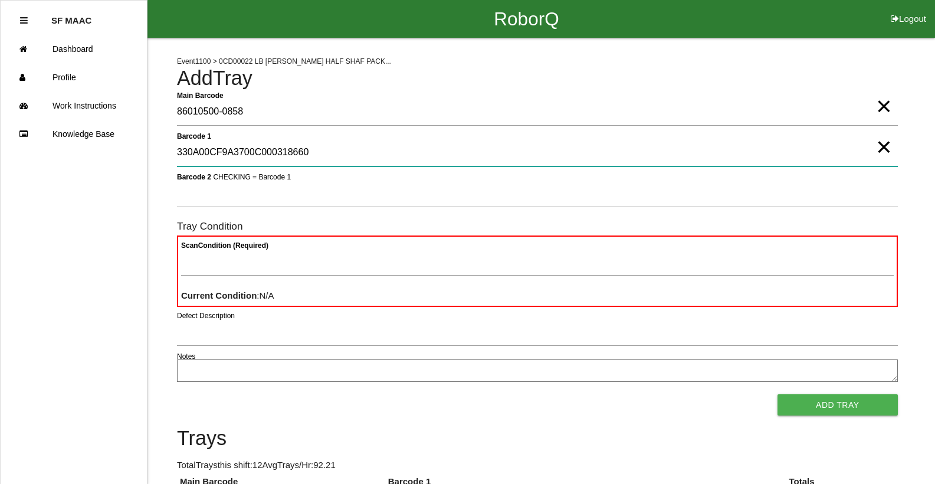
type 1 "330A00CF9A3700C000318660"
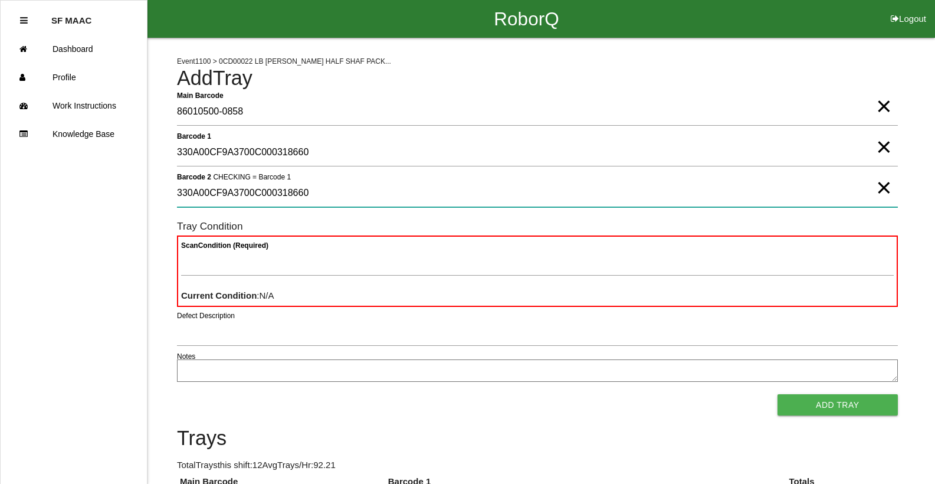
type 2 "330A00CF9A3700C000318660"
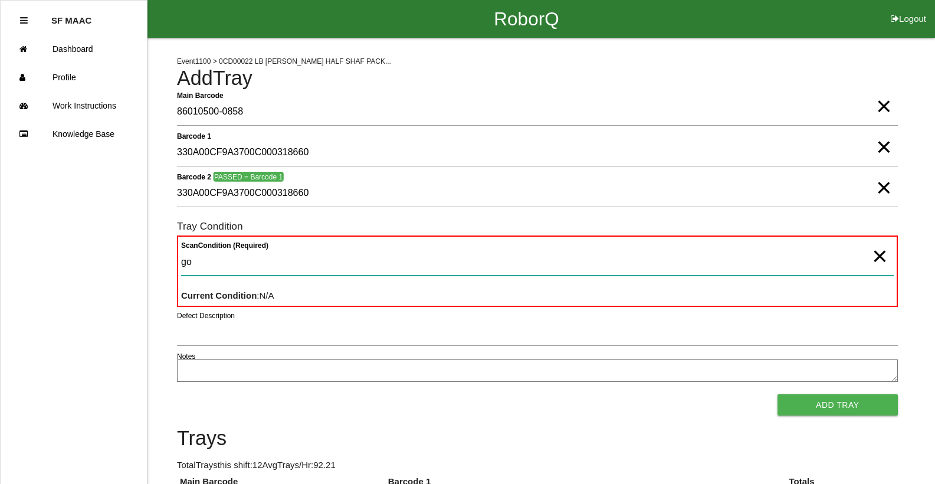
type Condition "goo"
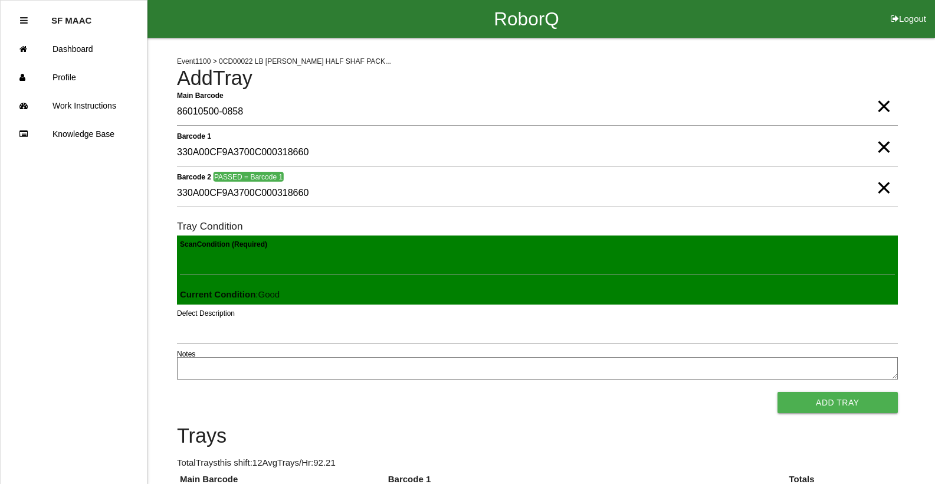
click at [777, 392] on button "Add Tray" at bounding box center [837, 402] width 120 height 21
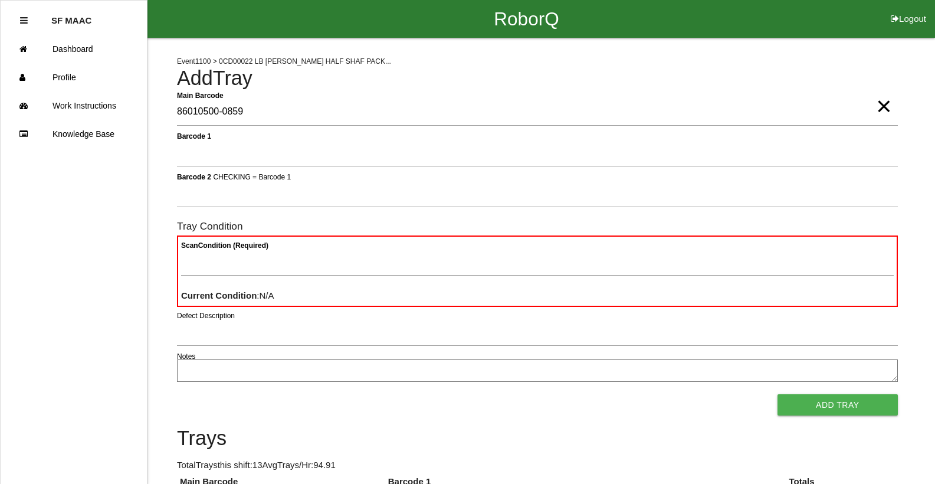
type Barcode "86010500-0859"
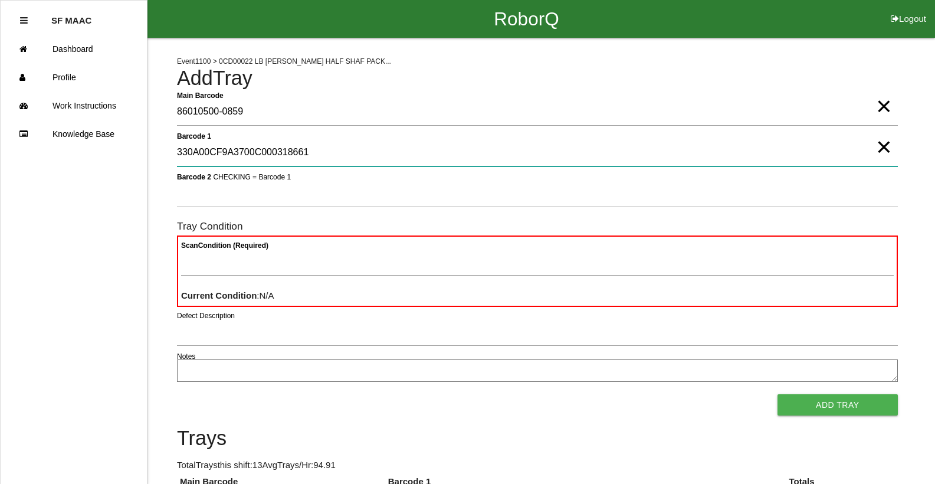
type 1 "330A00CF9A3700C000318661"
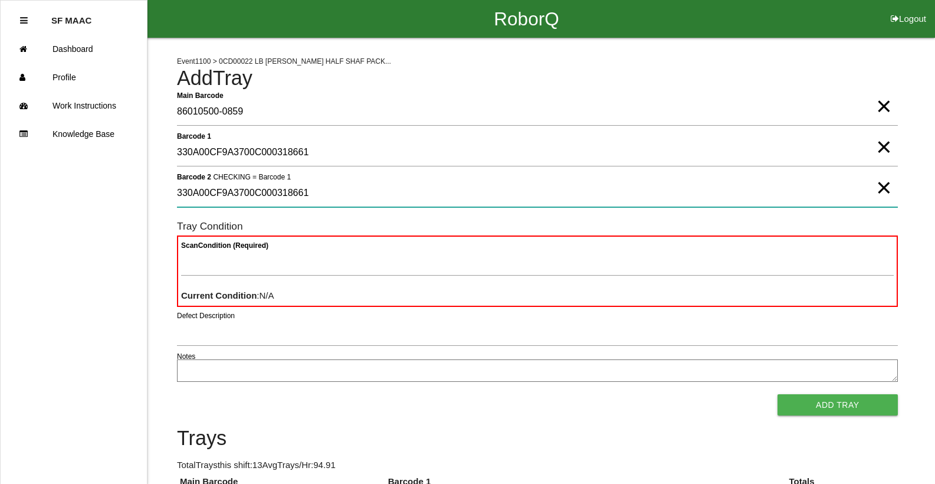
type 2 "330A00CF9A3700C000318661"
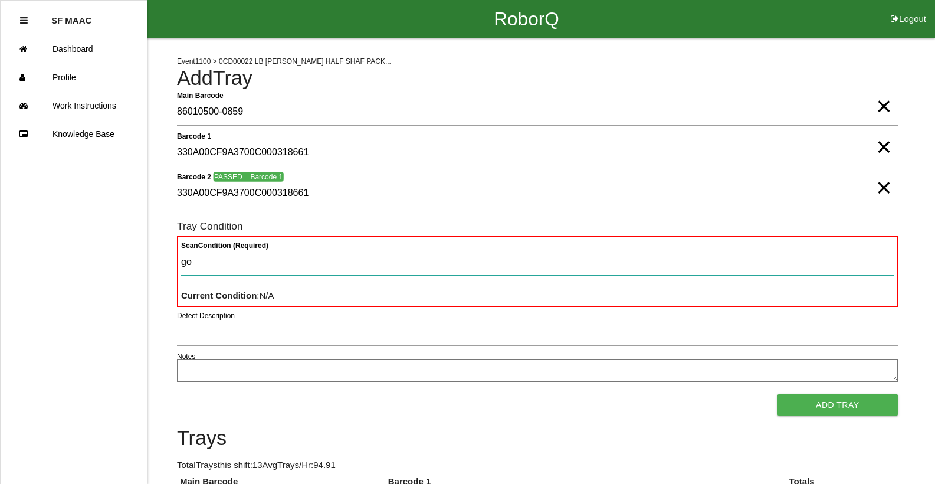
type Condition "goo"
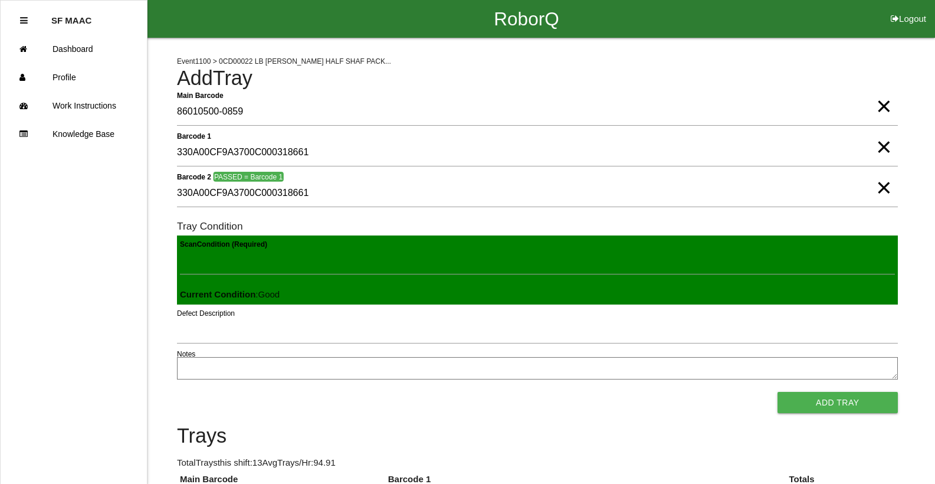
click at [777, 392] on button "Add Tray" at bounding box center [837, 402] width 120 height 21
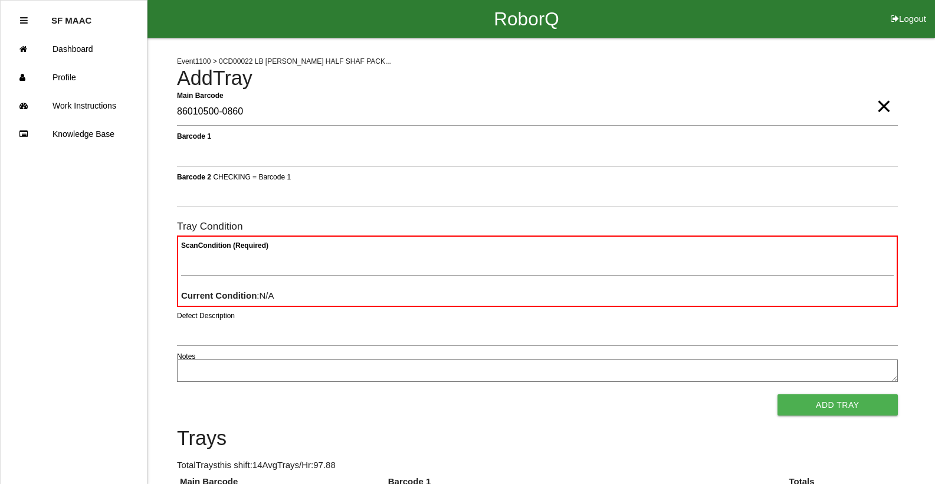
type Barcode "86010500-0860"
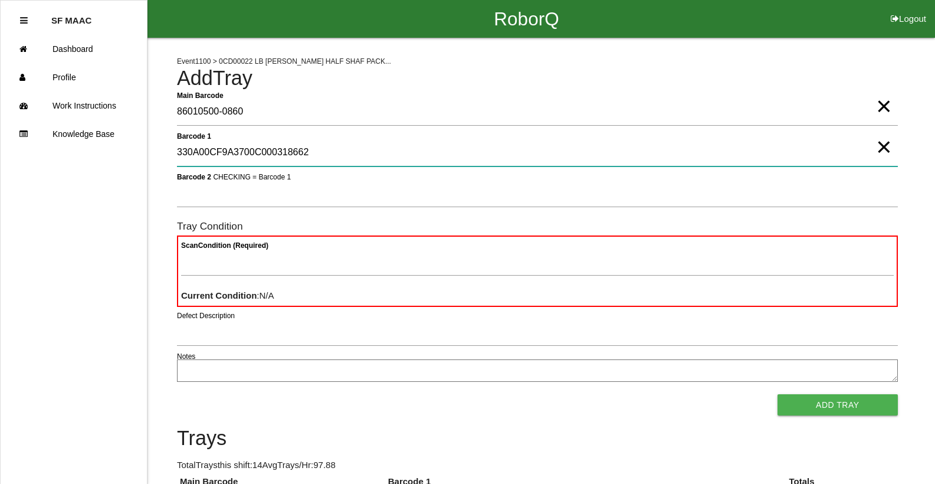
type 1 "330A00CF9A3700C000318662"
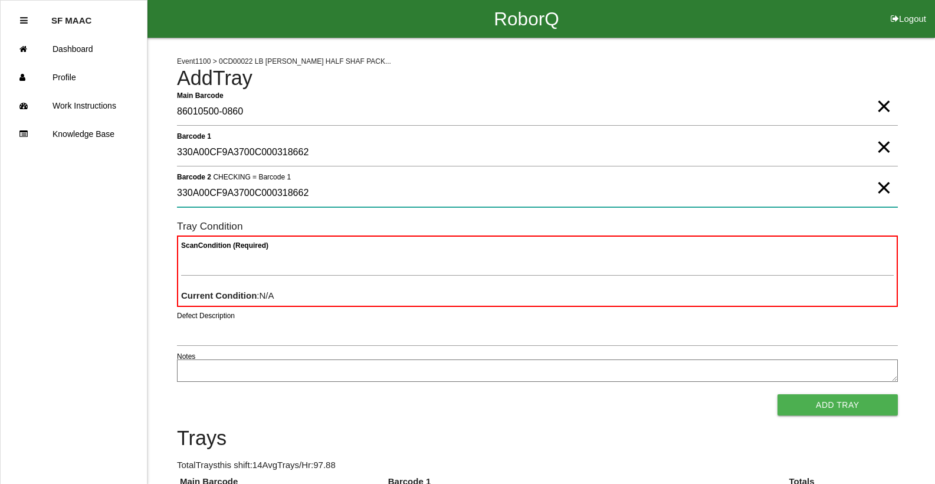
type 2 "330A00CF9A3700C000318662"
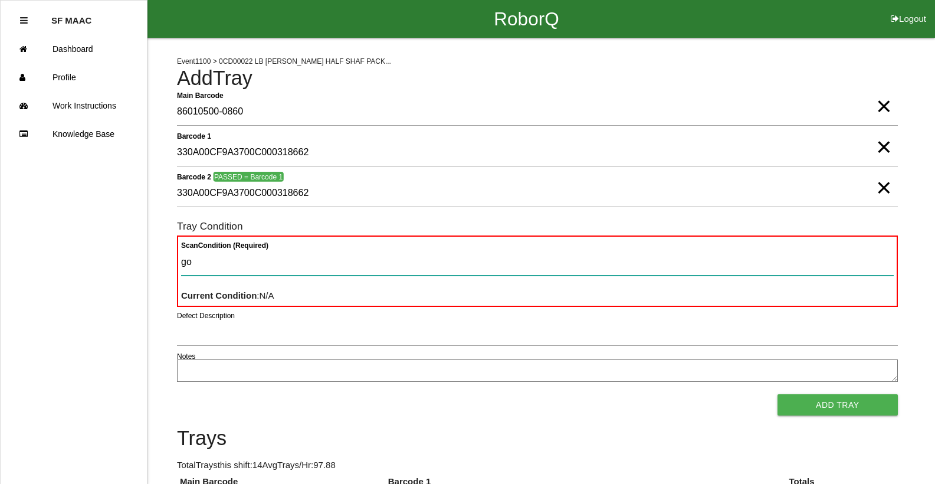
type Condition "goo"
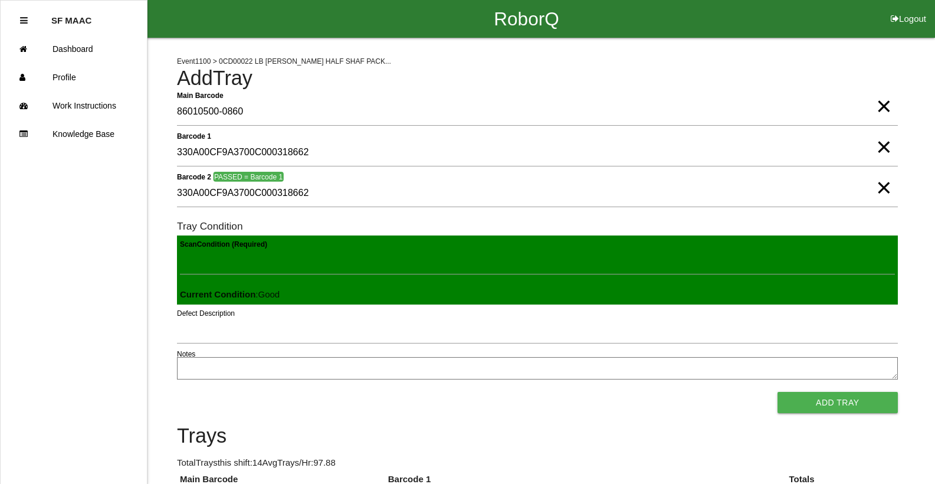
click at [777, 392] on button "Add Tray" at bounding box center [837, 402] width 120 height 21
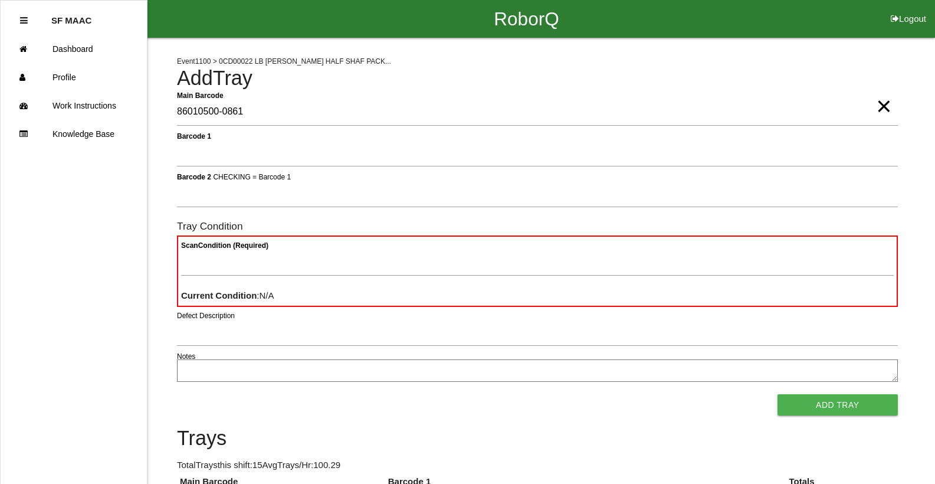
type Barcode "86010500-0861"
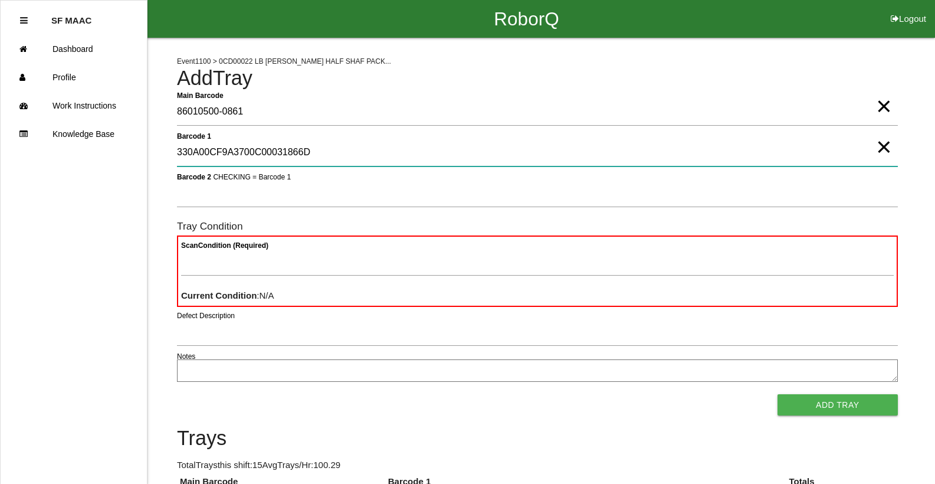
type 1 "330A00CF9A3700C00031866D"
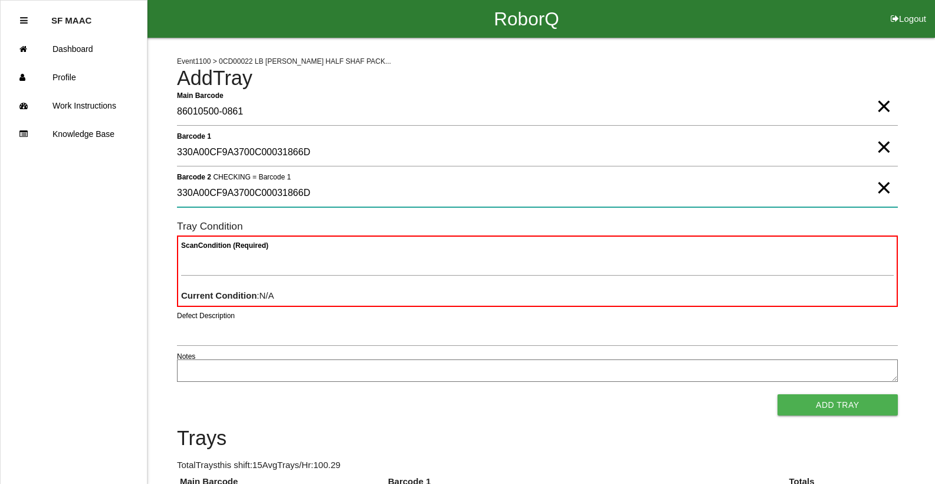
type 2 "330A00CF9A3700C00031866D"
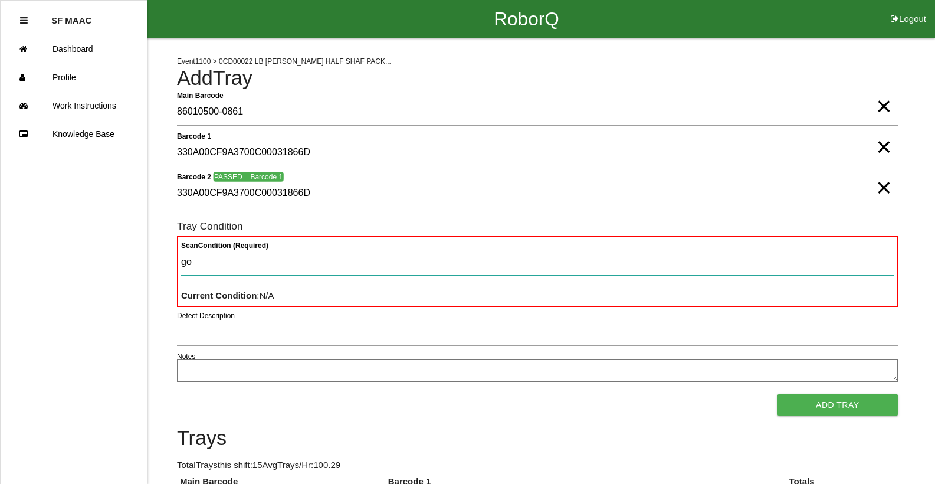
type Condition "goo"
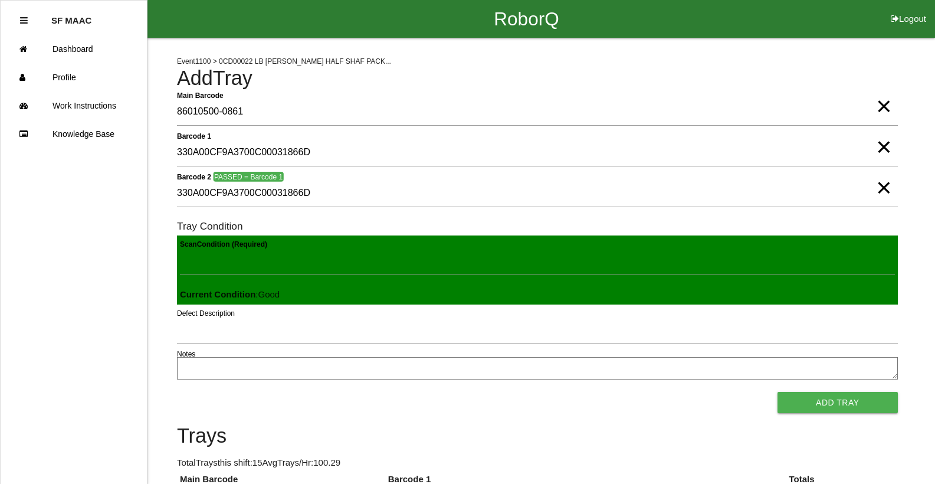
click at [777, 392] on button "Add Tray" at bounding box center [837, 402] width 120 height 21
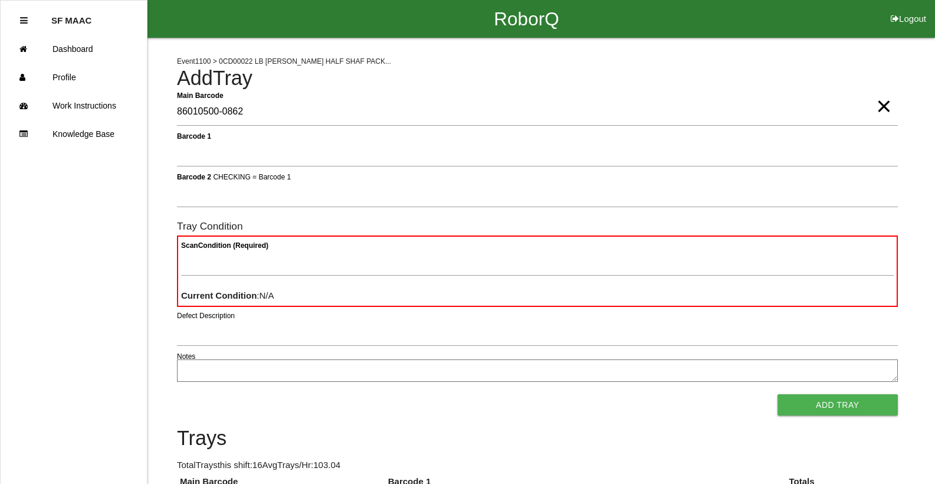
type Barcode "86010500-0862"
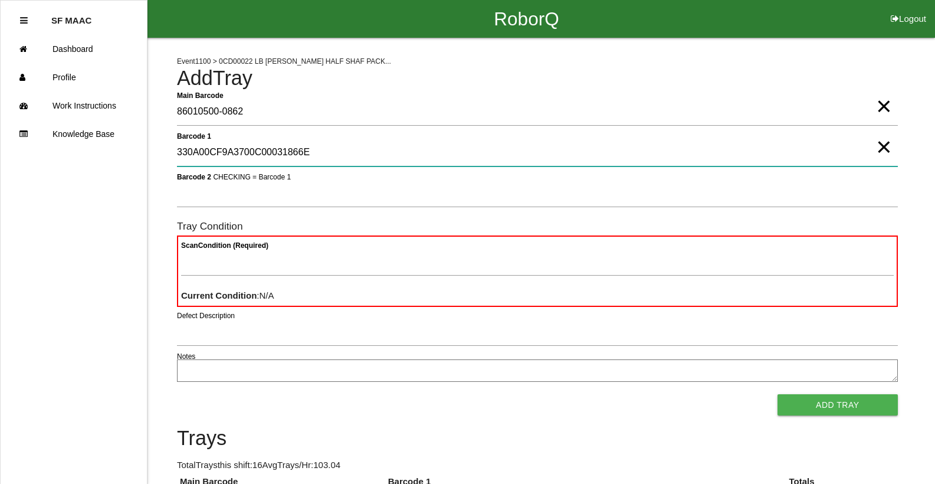
type 1 "330A00CF9A3700C00031866E"
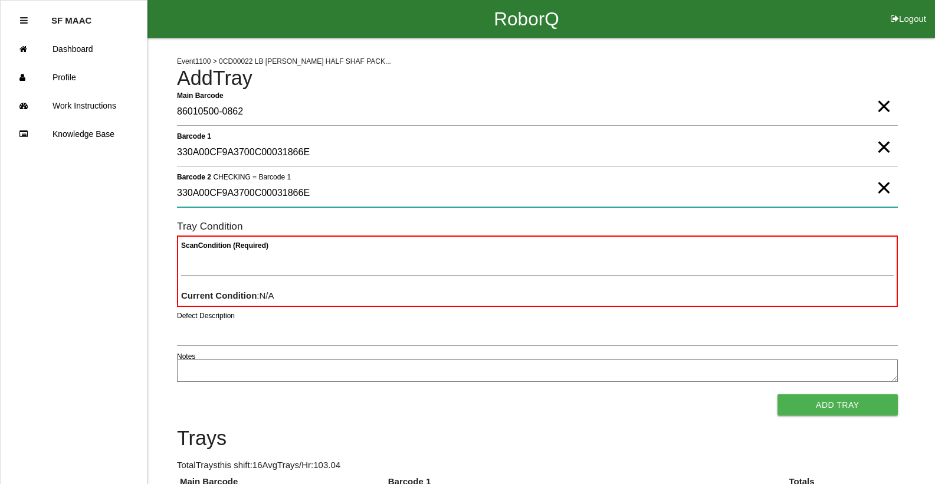
type 2 "330A00CF9A3700C00031866E"
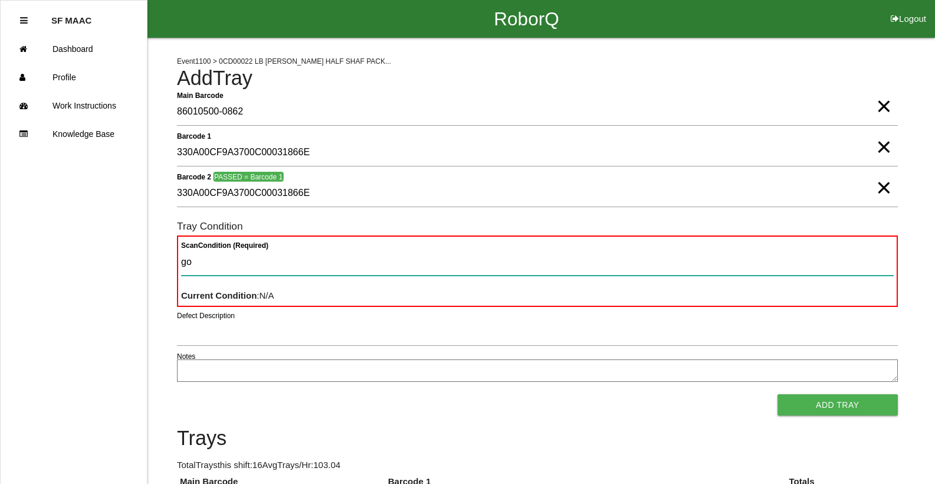
type Condition "goo"
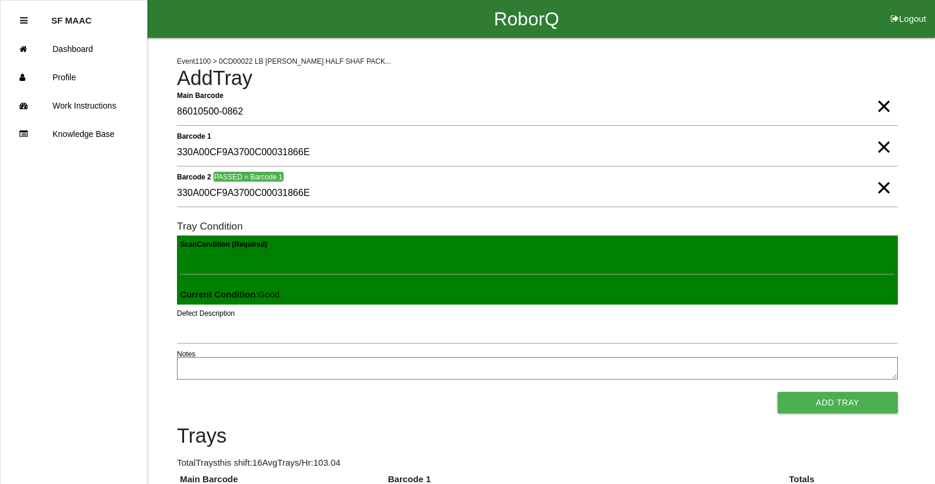
click at [777, 392] on button "Add Tray" at bounding box center [837, 402] width 120 height 21
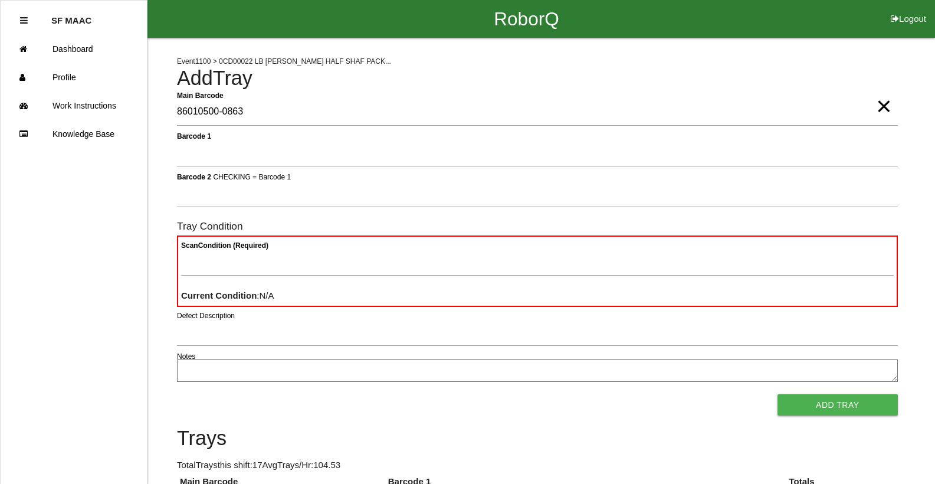
type Barcode "86010500-0863"
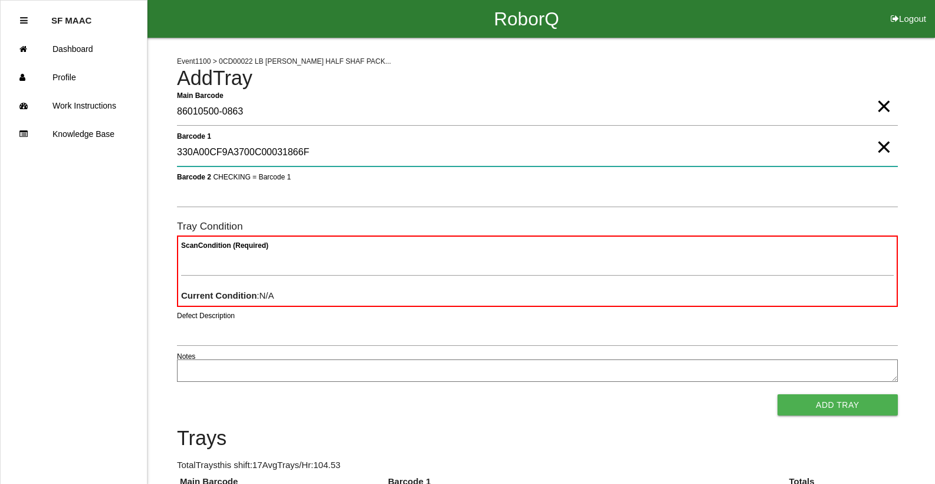
type 1 "330A00CF9A3700C00031866F"
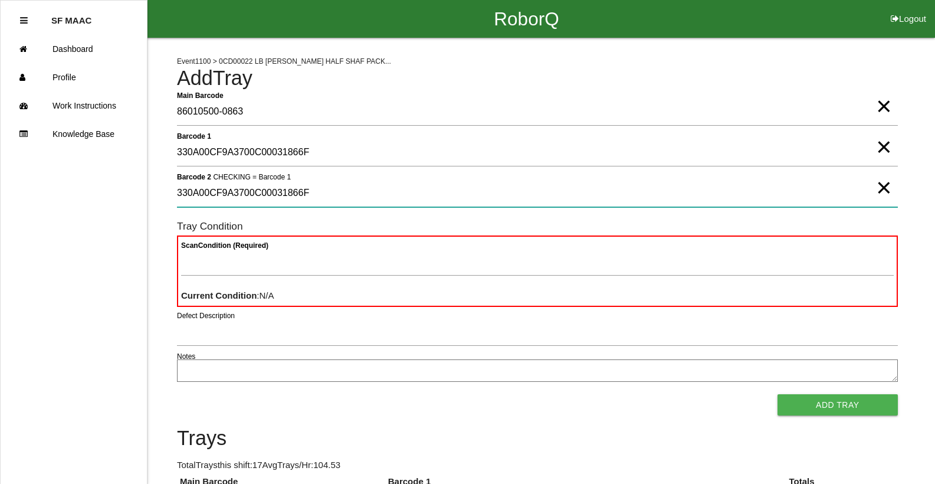
type 2 "330A00CF9A3700C00031866F"
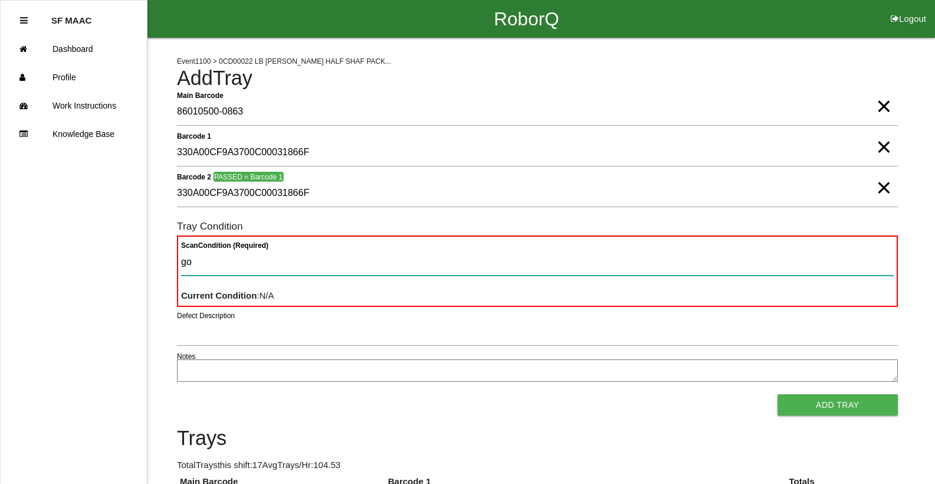
type Condition "goo"
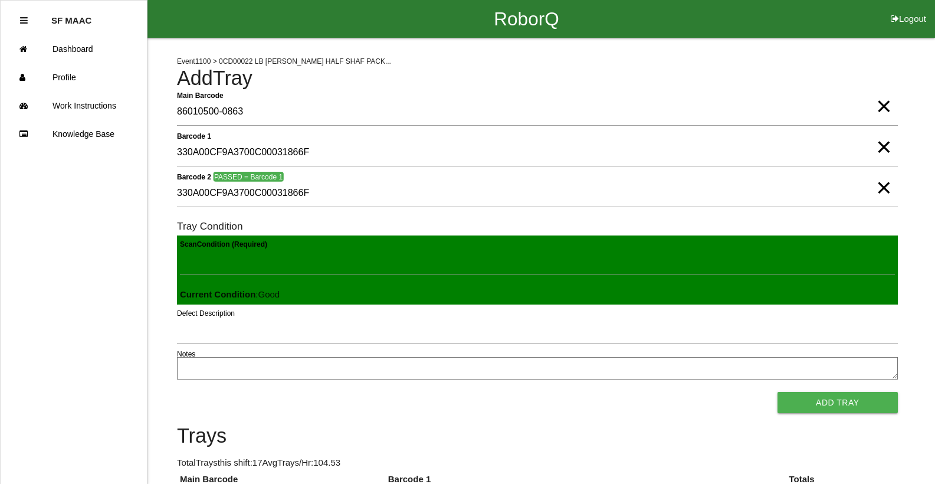
click at [777, 392] on button "Add Tray" at bounding box center [837, 402] width 120 height 21
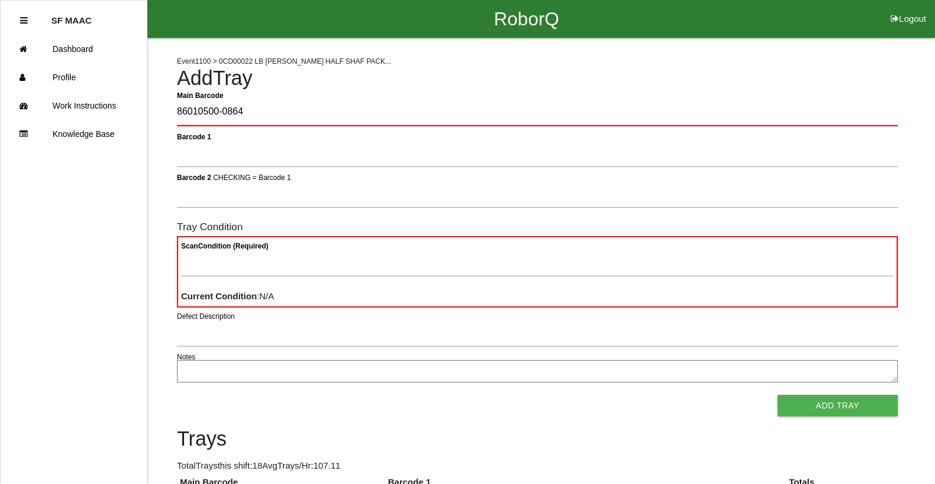
type Barcode "86010500-0864"
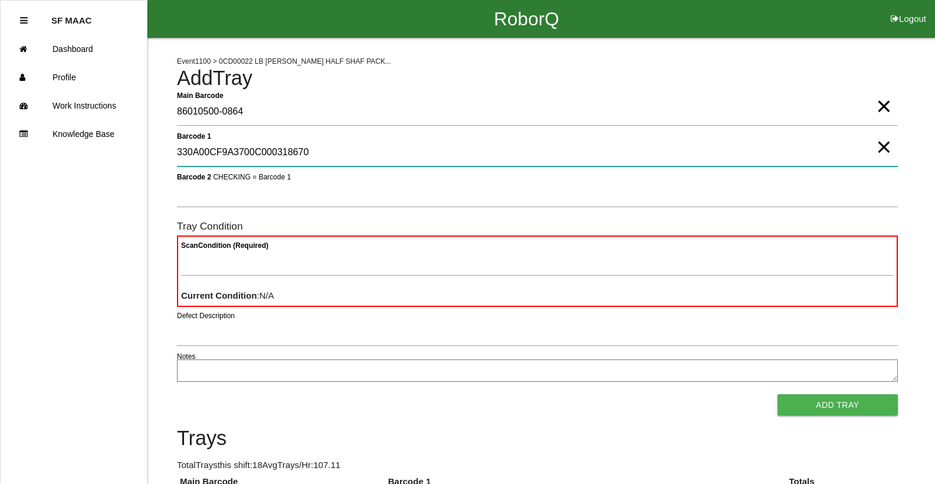
type 1 "330A00CF9A3700C000318670"
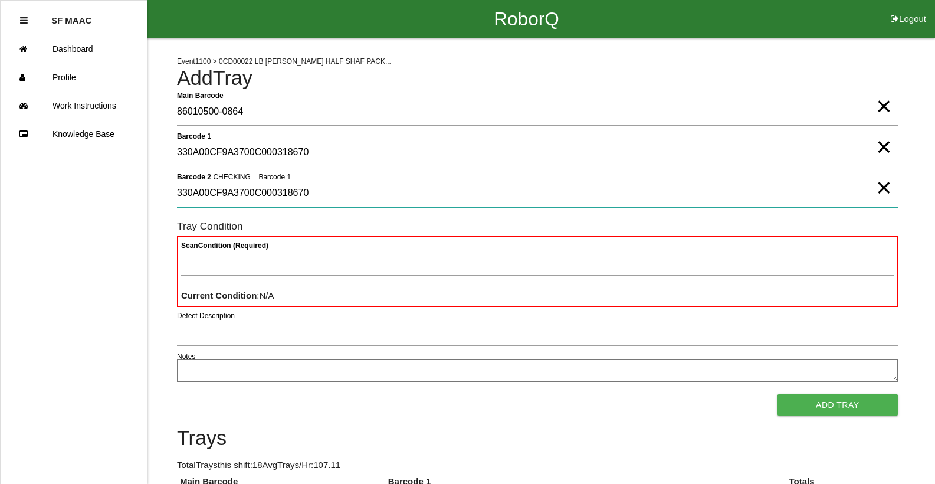
type 2 "330A00CF9A3700C000318670"
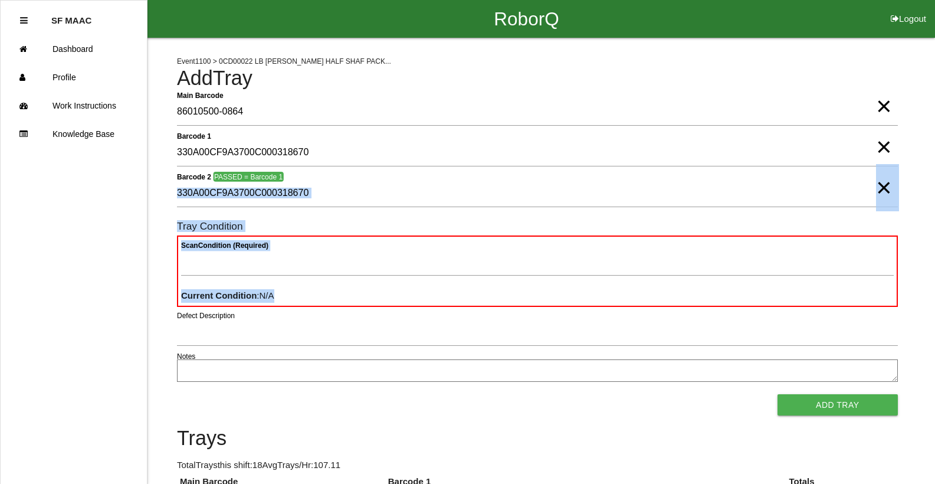
drag, startPoint x: 925, startPoint y: 178, endPoint x: 943, endPoint y: 283, distance: 106.0
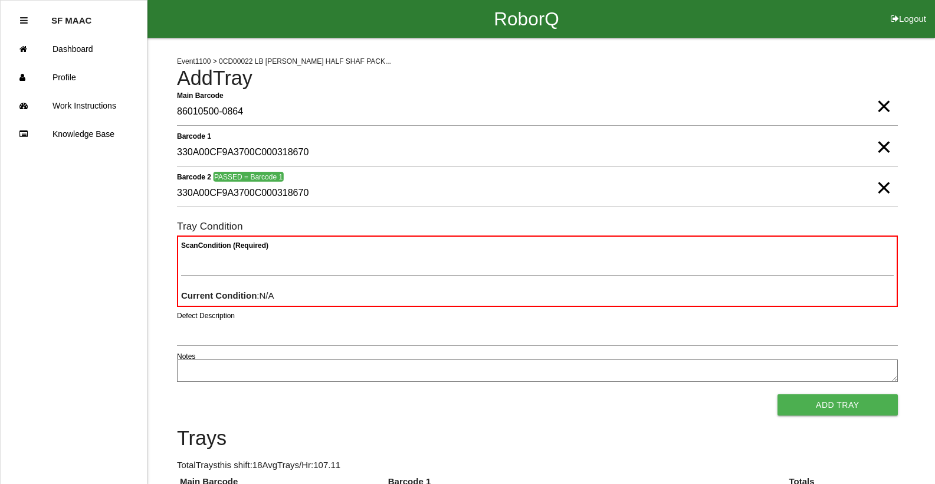
drag, startPoint x: 919, startPoint y: 57, endPoint x: 943, endPoint y: 112, distance: 59.7
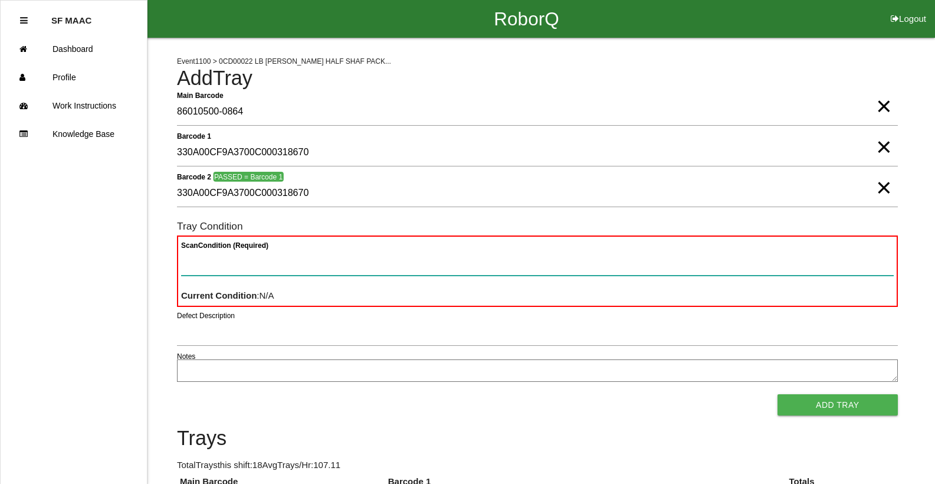
drag, startPoint x: 407, startPoint y: 266, endPoint x: 396, endPoint y: 271, distance: 11.6
click at [399, 271] on Condition "Scan Condition (Required)" at bounding box center [537, 261] width 712 height 27
type Condition "goo"
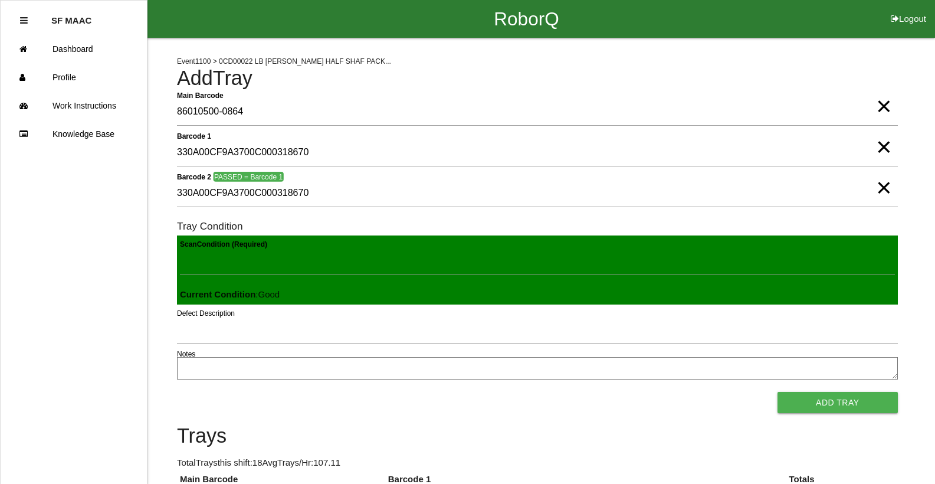
click at [777, 392] on button "Add Tray" at bounding box center [837, 402] width 120 height 21
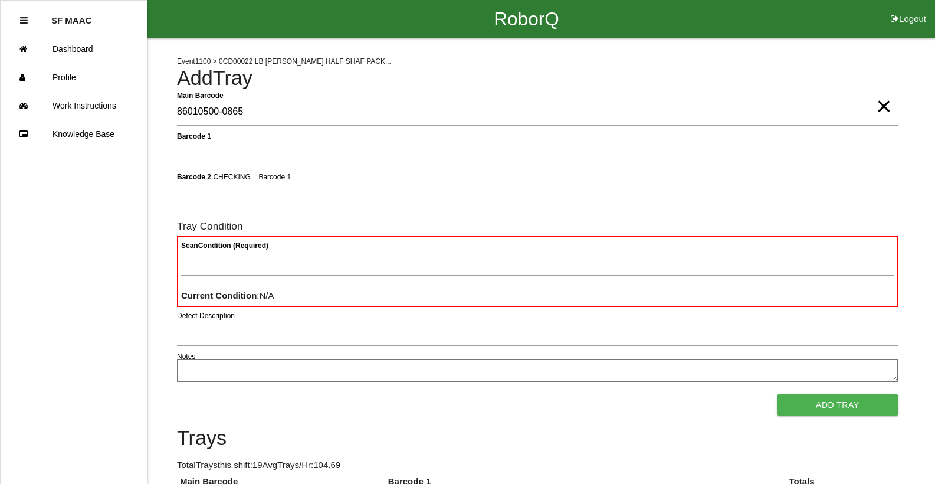
type Barcode "86010500-0865"
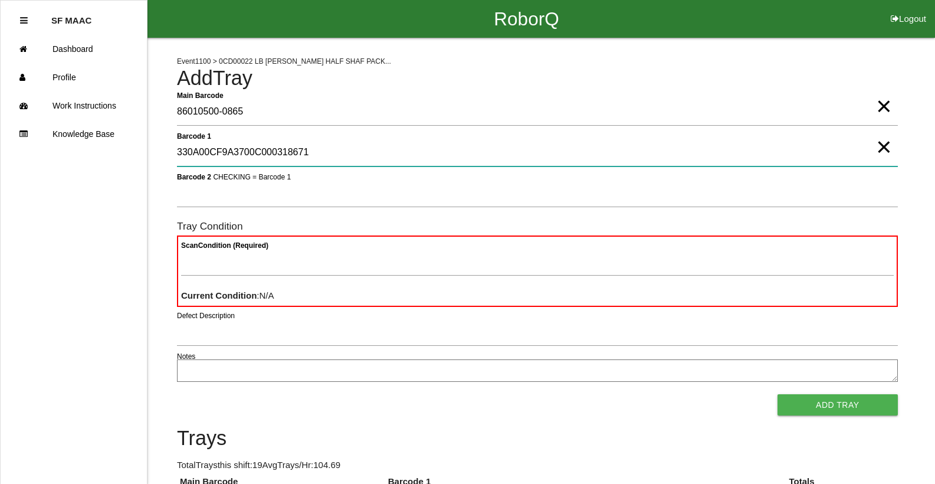
type 1 "330A00CF9A3700C000318671"
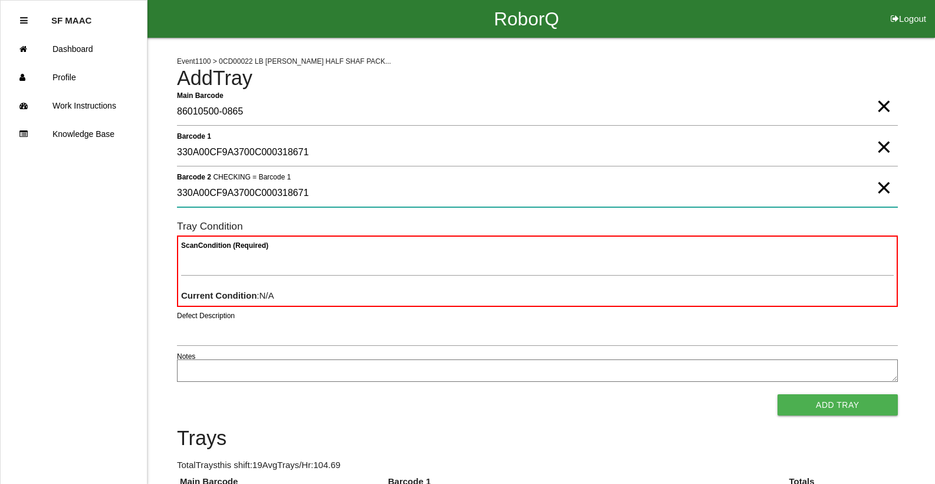
type 2 "330A00CF9A3700C000318671"
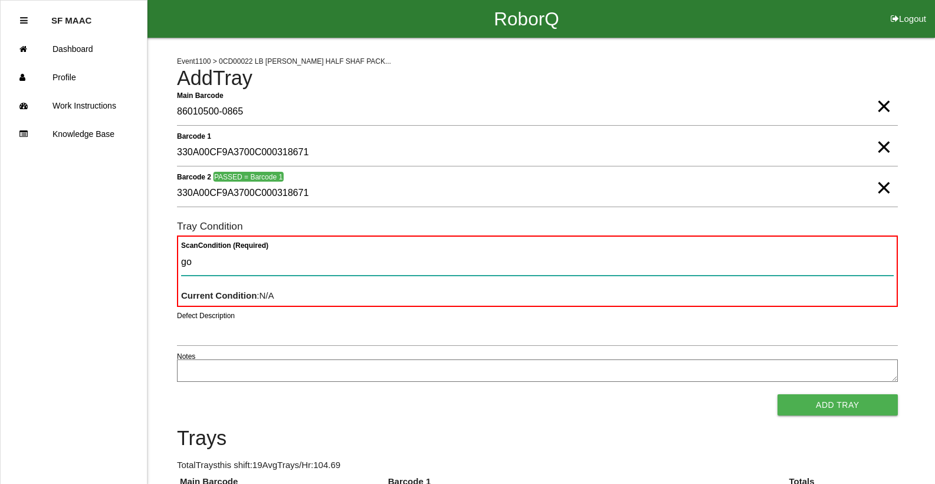
type Condition "goo"
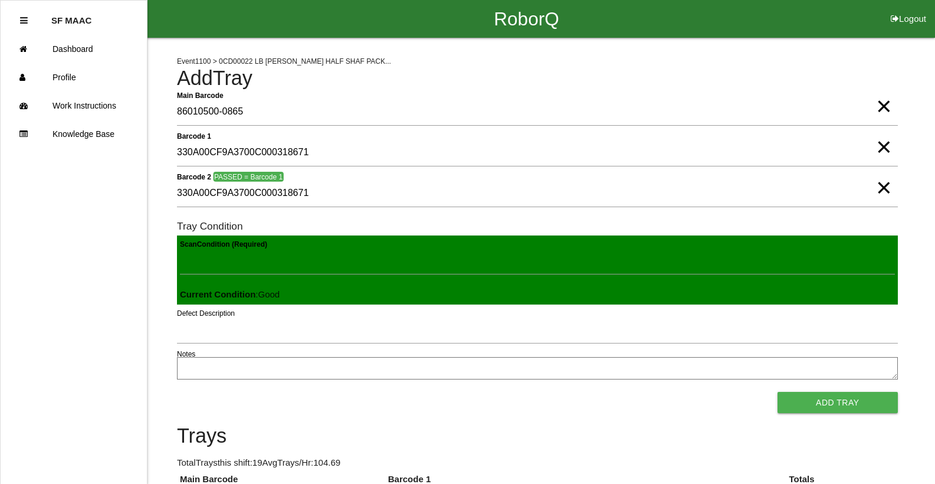
click at [777, 392] on button "Add Tray" at bounding box center [837, 402] width 120 height 21
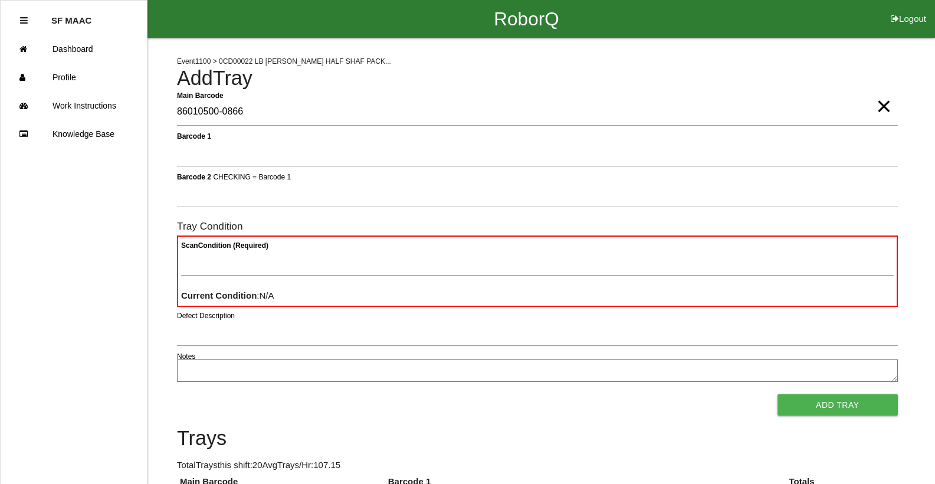
type Barcode "86010500-0866"
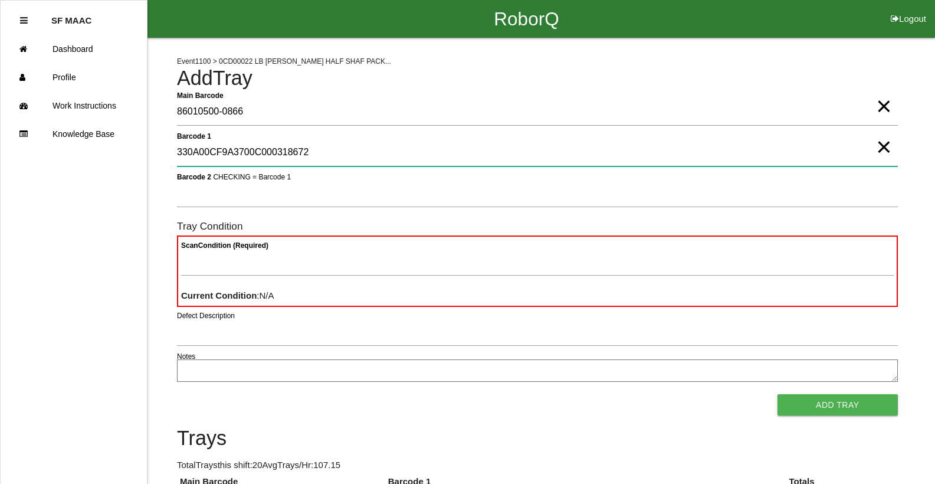
type 1 "330A00CF9A3700C000318672"
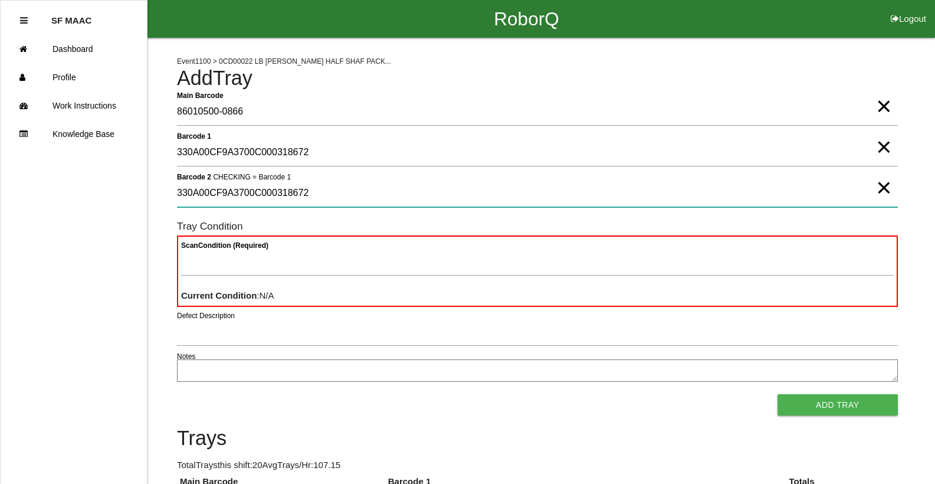
type 2 "330A00CF9A3700C000318672"
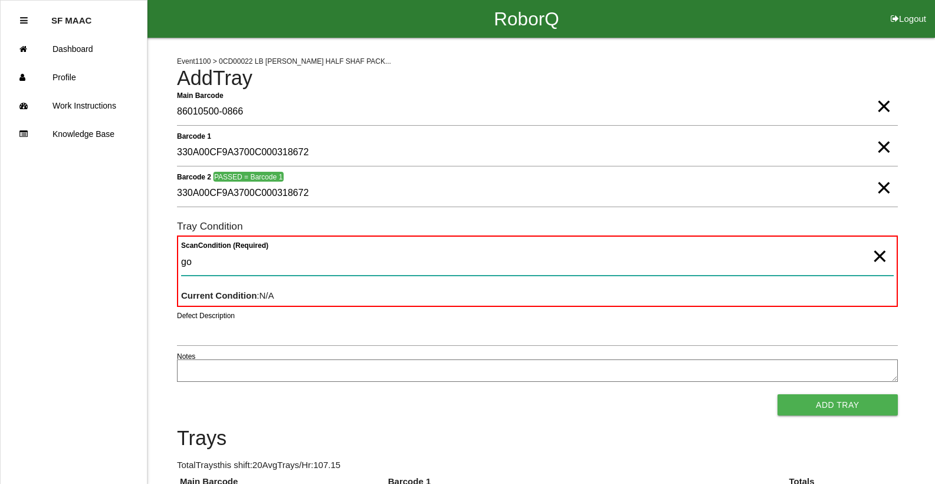
type Condition "goo"
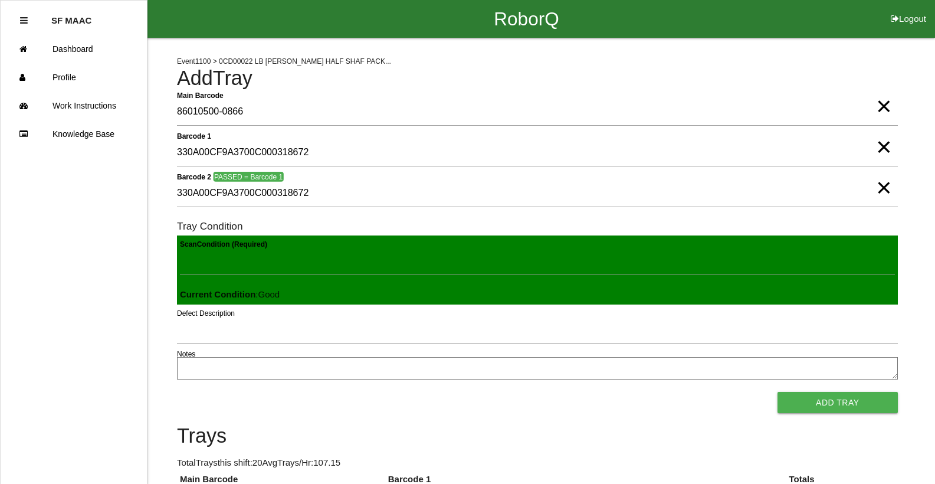
click at [777, 392] on button "Add Tray" at bounding box center [837, 402] width 120 height 21
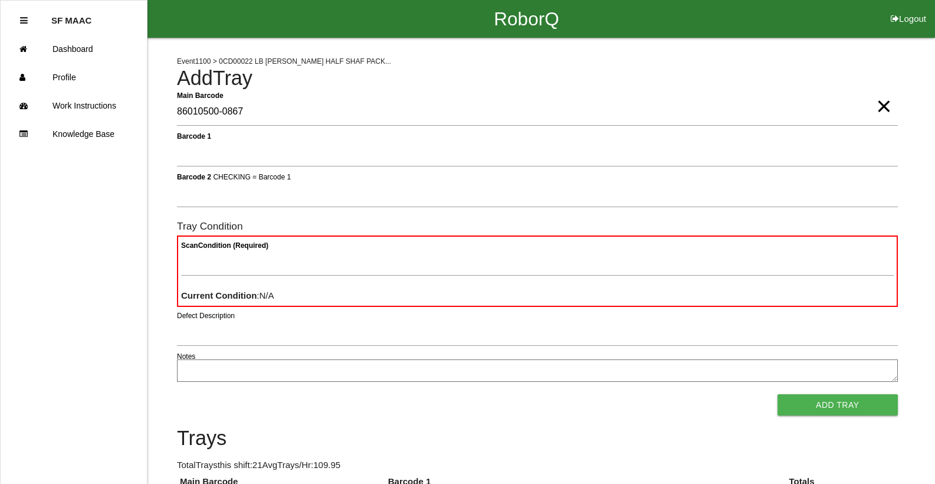
type Barcode "86010500-0867"
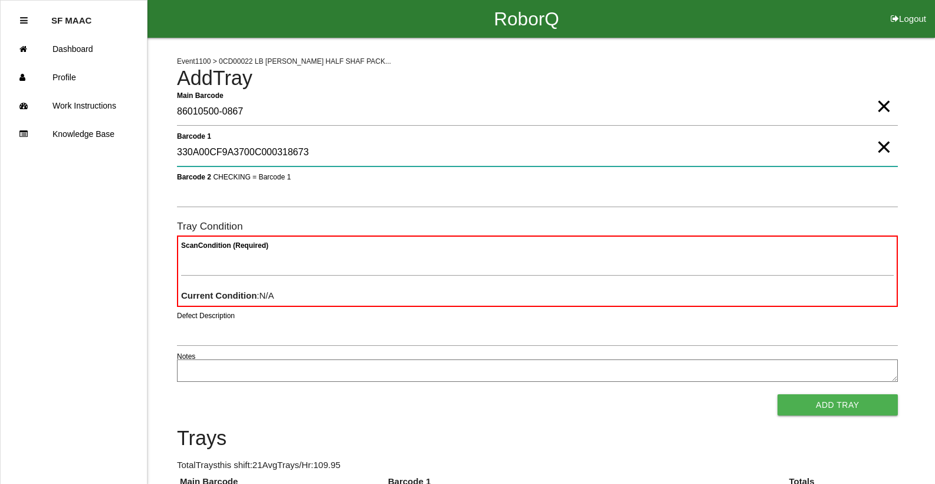
type 1 "330A00CF9A3700C000318673"
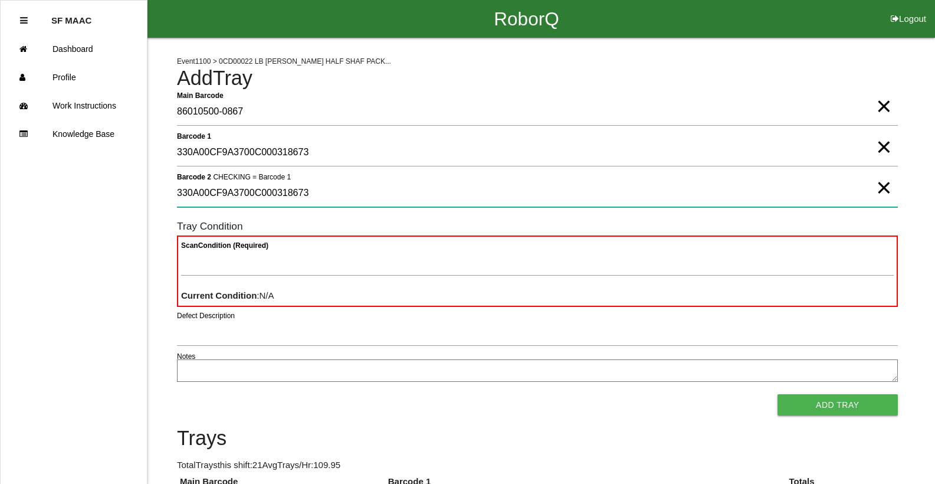
type 2 "330A00CF9A3700C000318673"
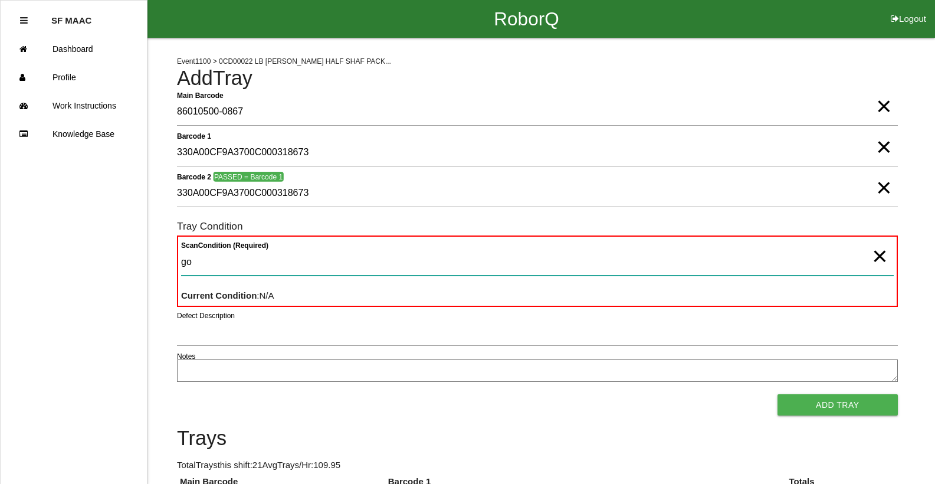
type Condition "goo"
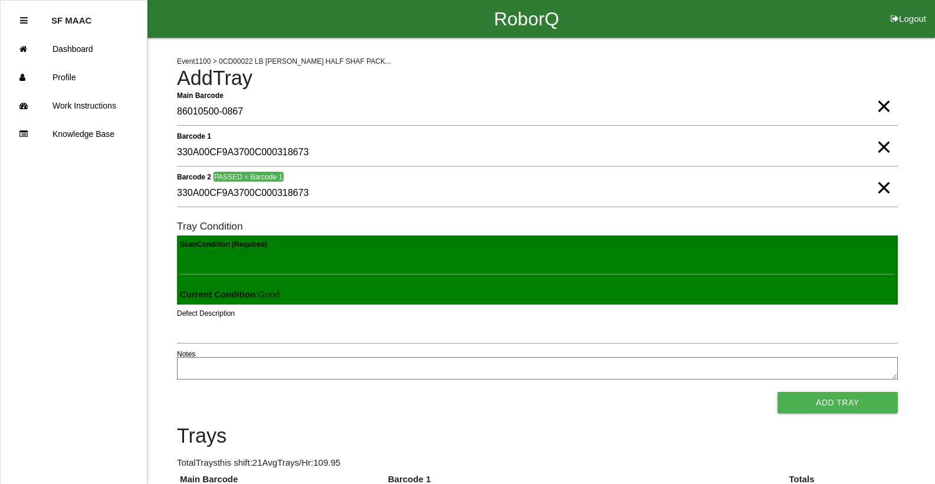
click at [777, 392] on button "Add Tray" at bounding box center [837, 402] width 120 height 21
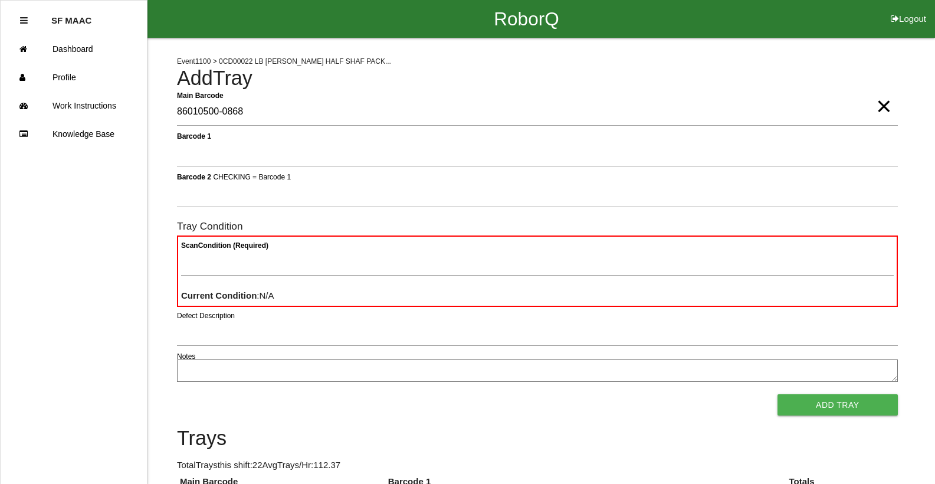
type Barcode "86010500-0868"
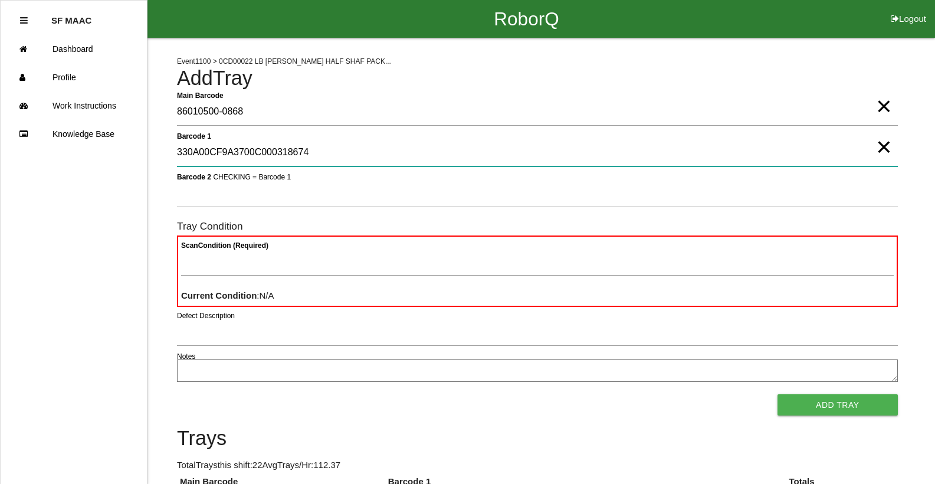
type 1 "330A00CF9A3700C000318674"
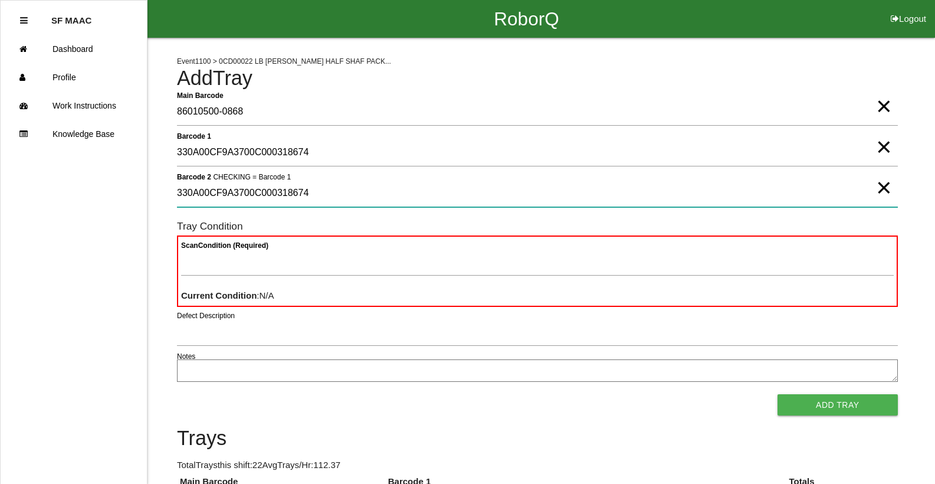
type 2 "330A00CF9A3700C000318674"
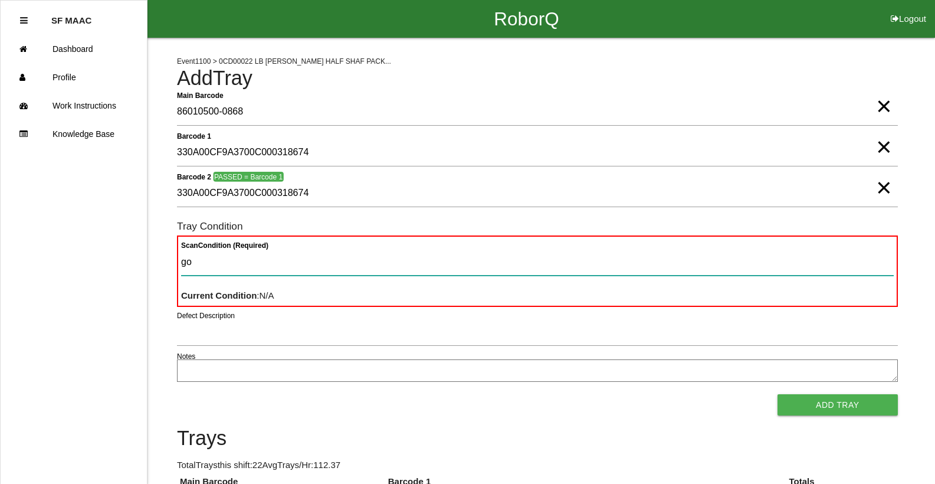
type Condition "goo"
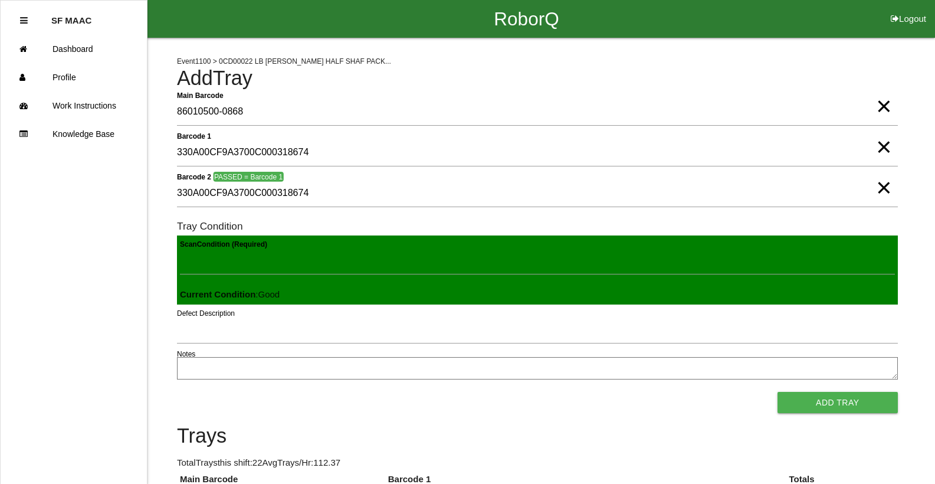
click at [777, 392] on button "Add Tray" at bounding box center [837, 402] width 120 height 21
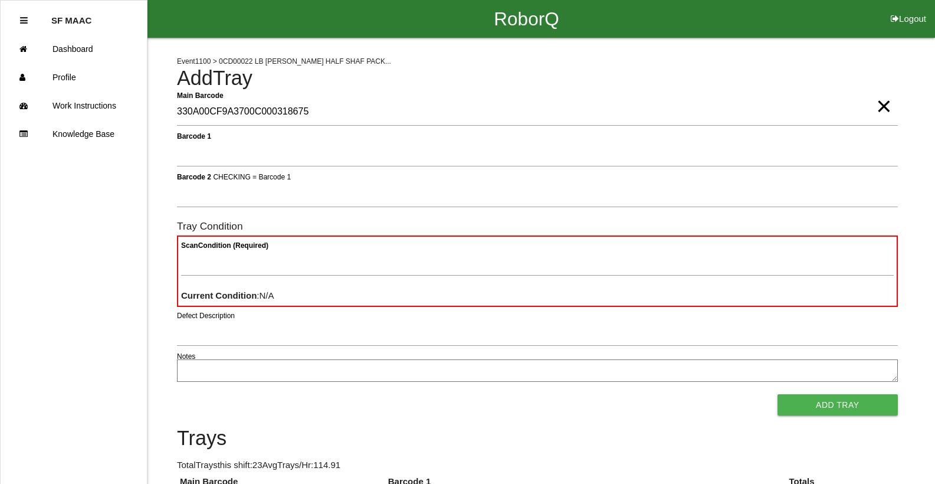
type Barcode "330A00CF9A3700C000318675"
click at [884, 106] on span "×" at bounding box center [883, 95] width 15 height 24
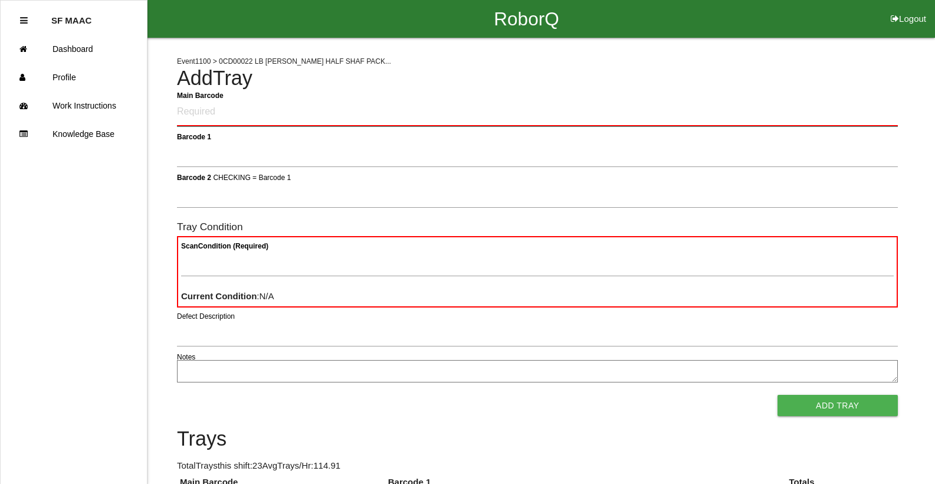
click at [883, 124] on Barcode "Main Barcode" at bounding box center [537, 112] width 721 height 28
type Barcode "86010500-0869"
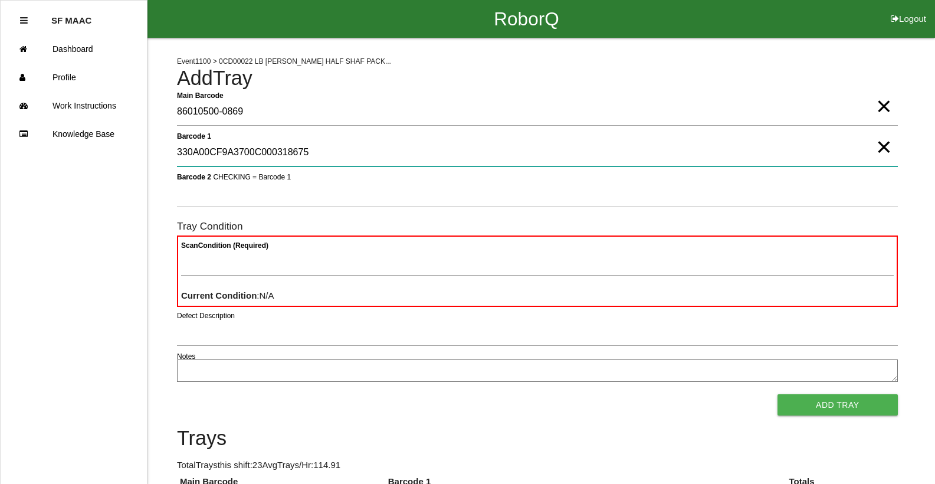
type 1 "330A00CF9A3700C000318675"
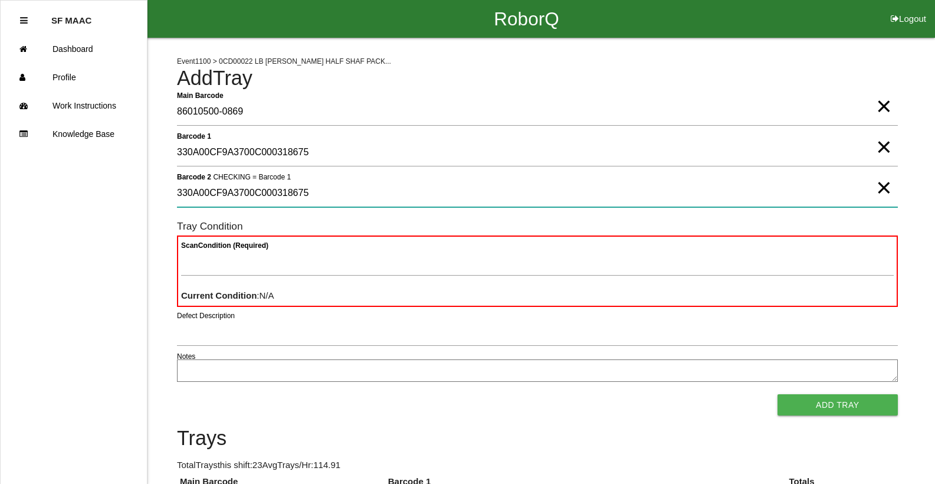
type 2 "330A00CF9A3700C000318675"
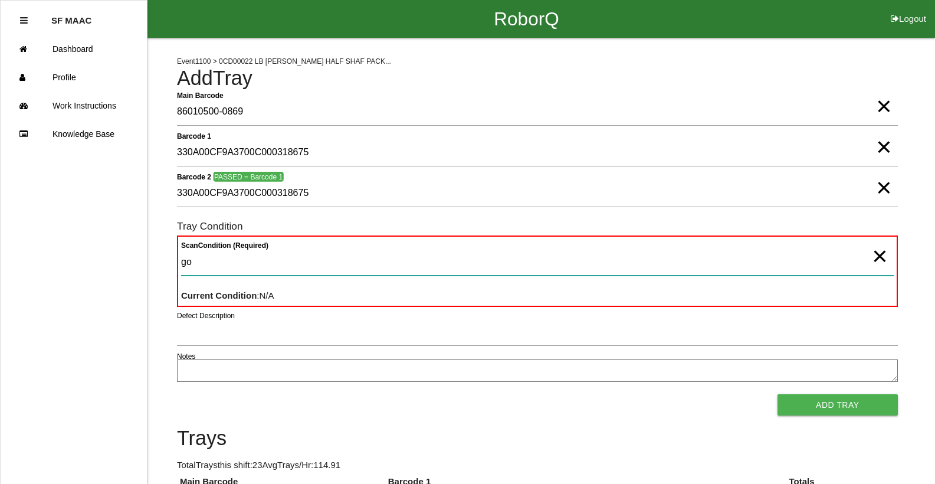
type Condition "goo"
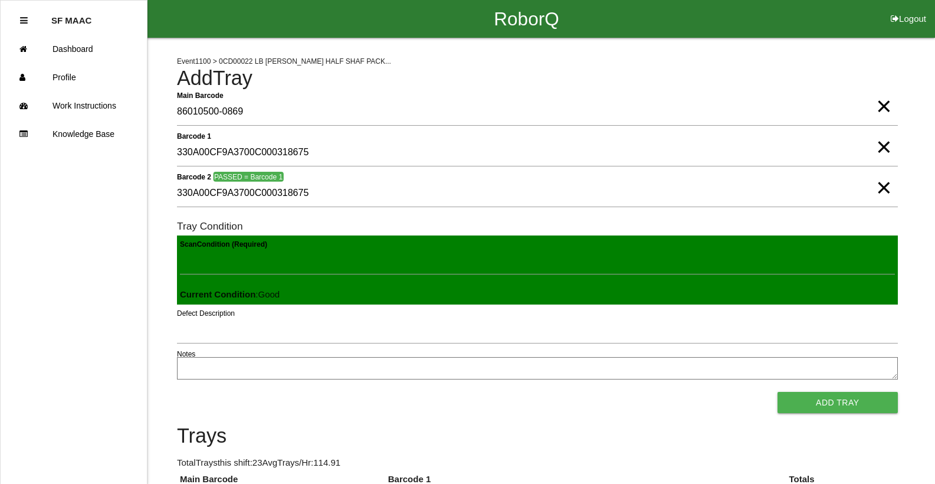
click at [777, 392] on button "Add Tray" at bounding box center [837, 402] width 120 height 21
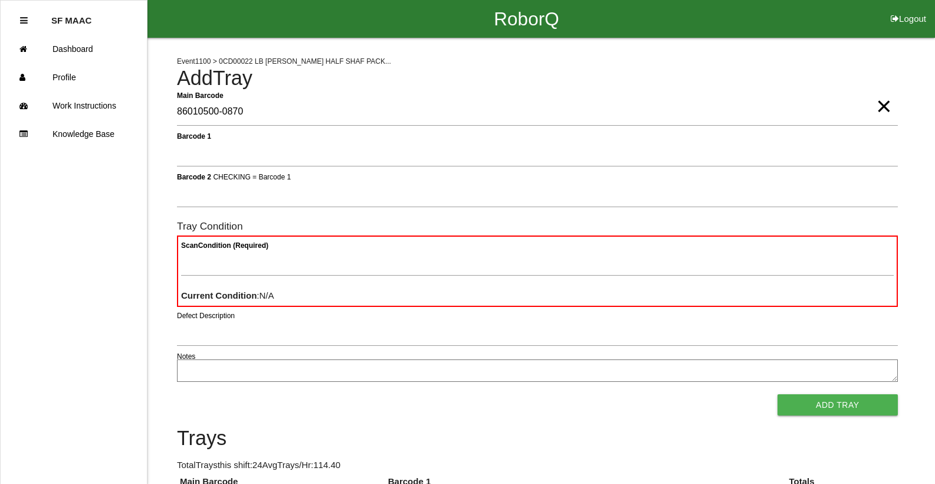
type Barcode "86010500-0870"
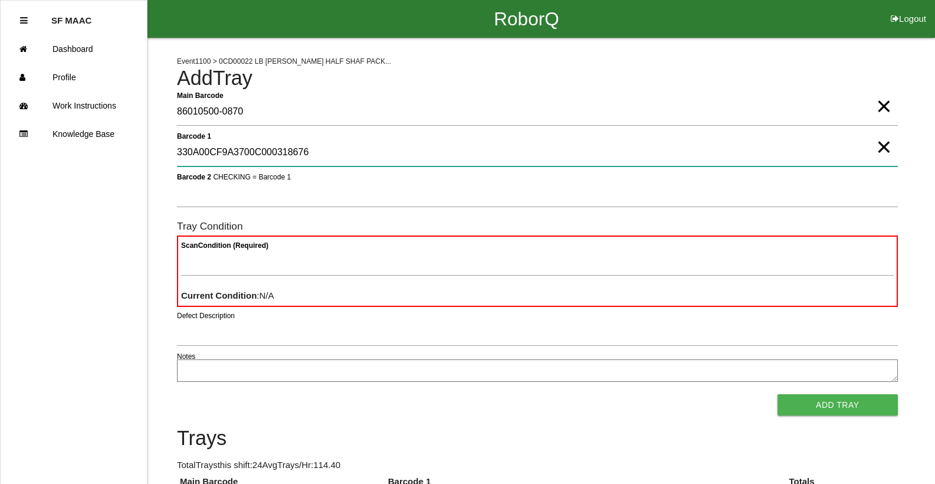
type 1 "330A00CF9A3700C000318676"
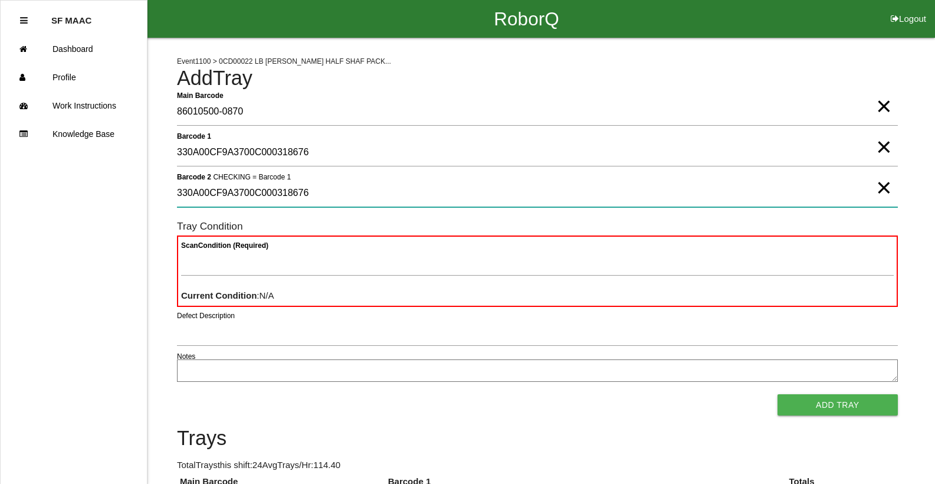
type 2 "330A00CF9A3700C000318676"
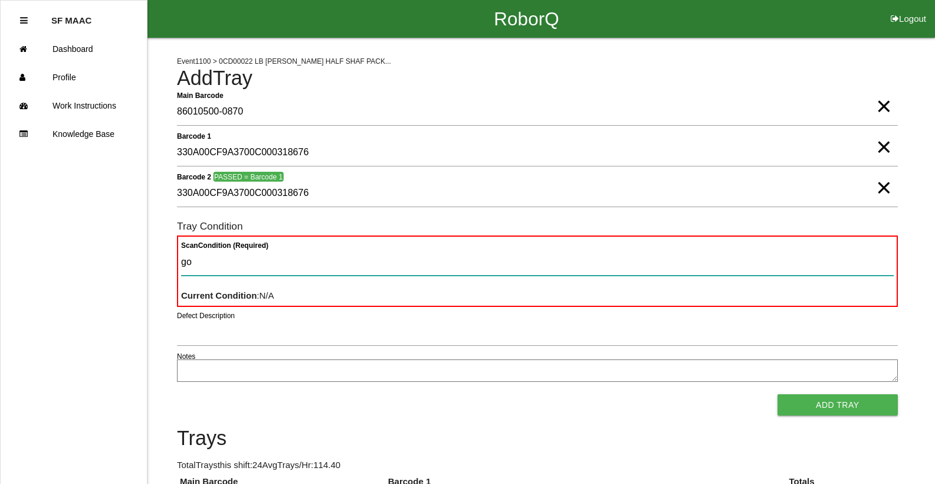
type Condition "goo"
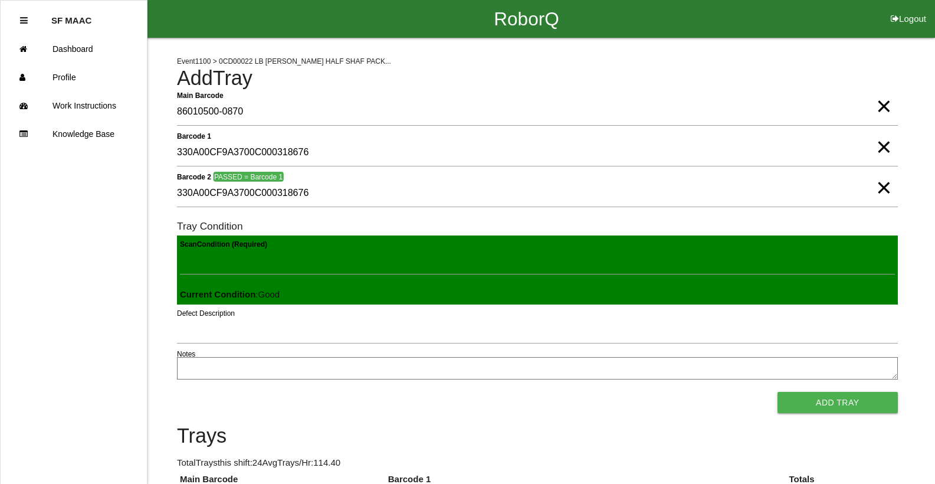
click at [777, 392] on button "Add Tray" at bounding box center [837, 402] width 120 height 21
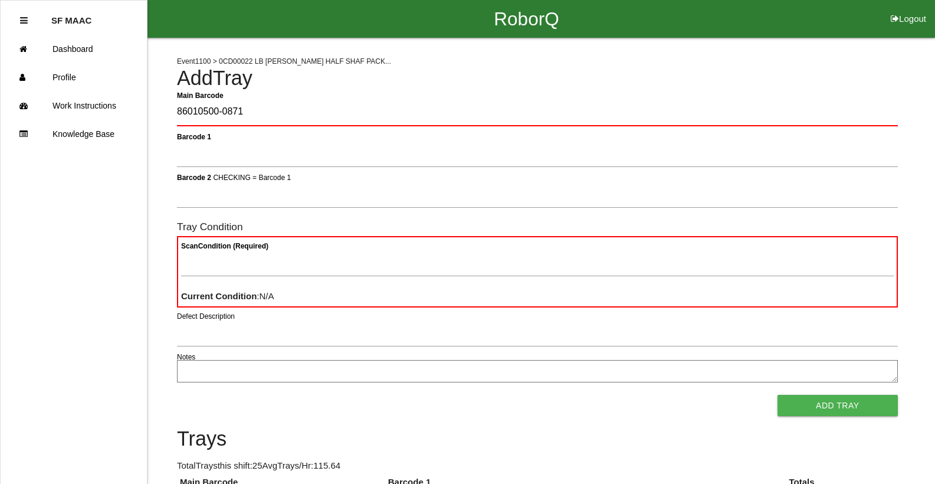
type Barcode "86010500-0871"
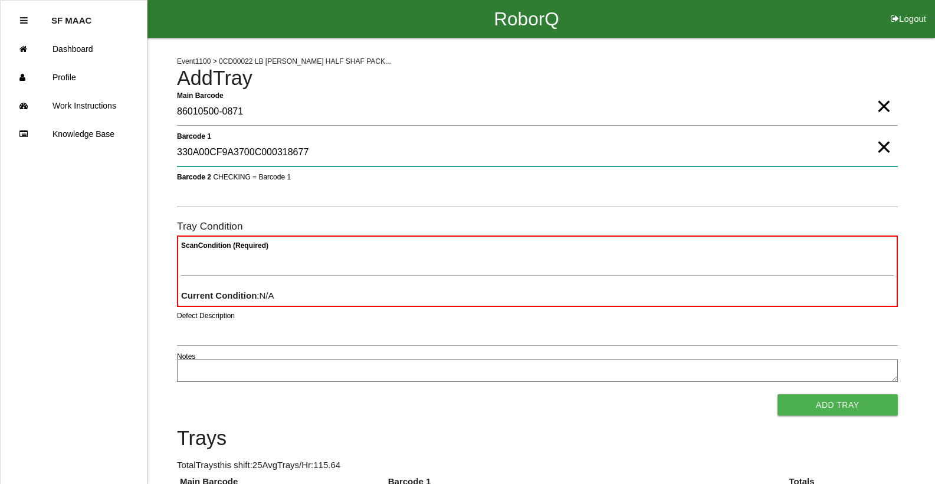
type 1 "330A00CF9A3700C000318677"
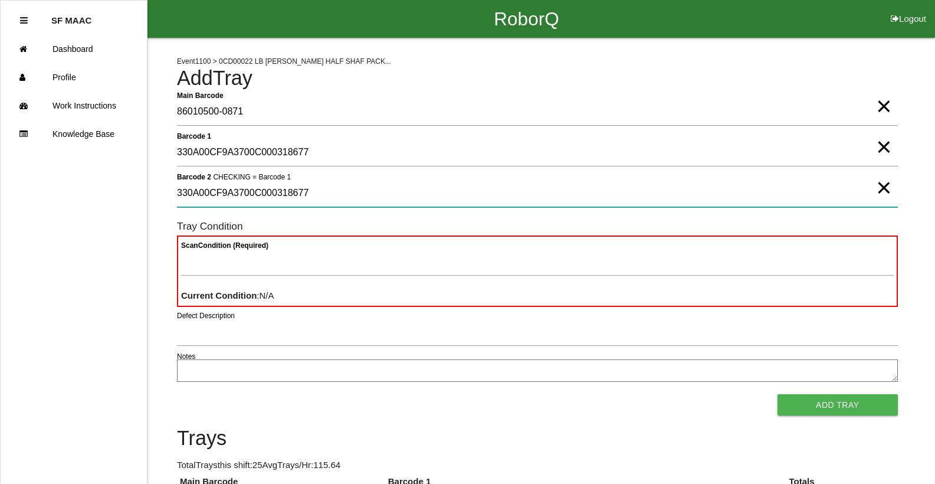
type 2 "330A00CF9A3700C000318677"
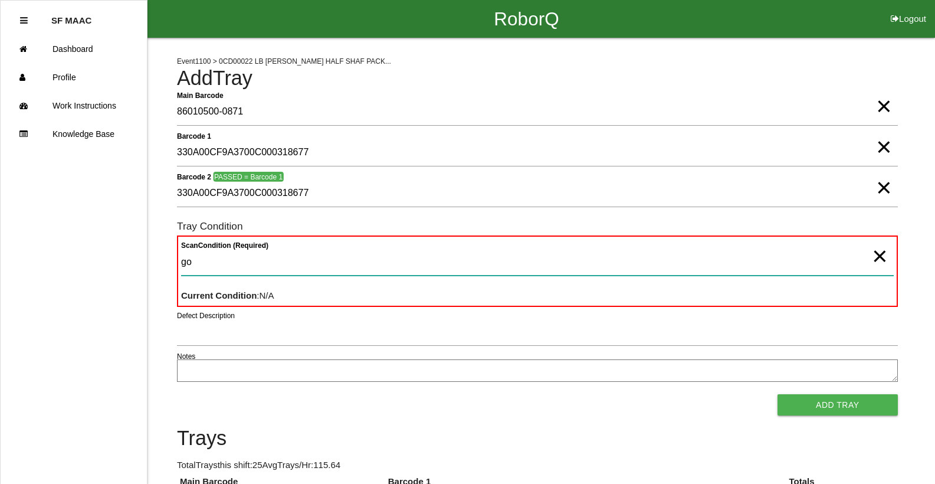
type Condition "goo"
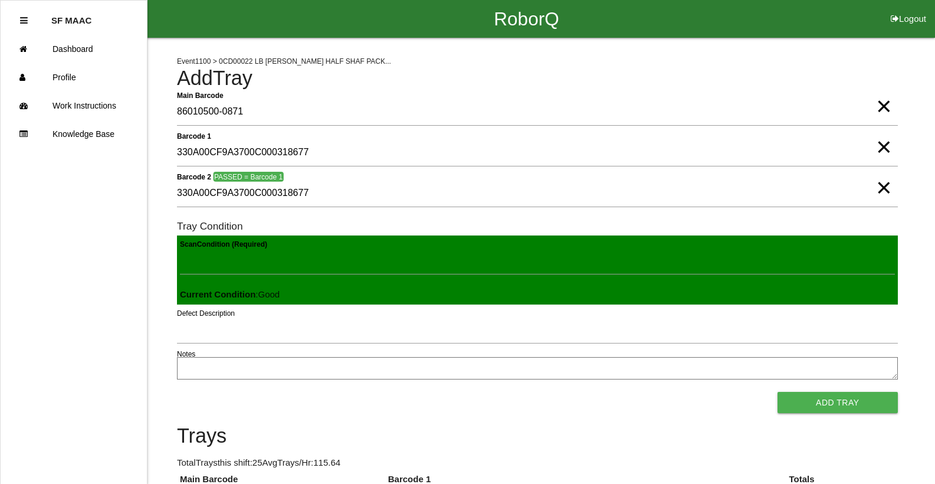
click at [777, 392] on button "Add Tray" at bounding box center [837, 402] width 120 height 21
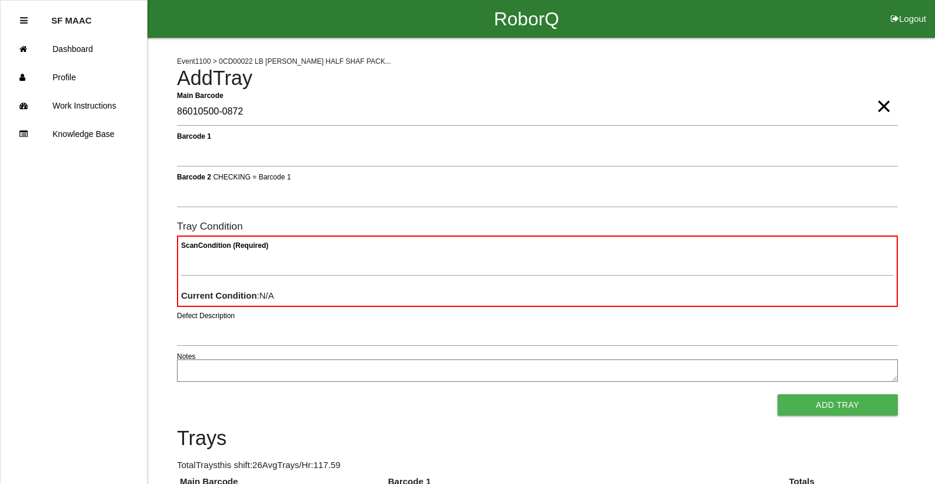
type Barcode "86010500-0872"
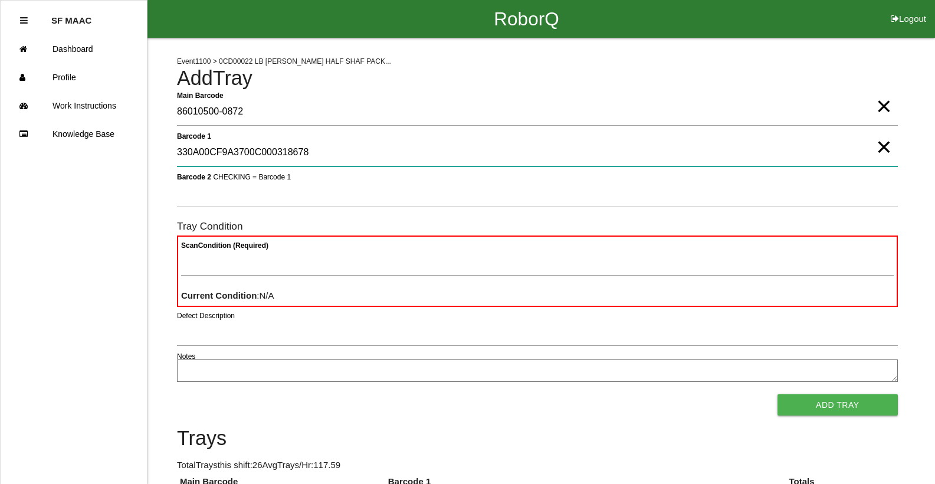
type 1 "330A00CF9A3700C000318678"
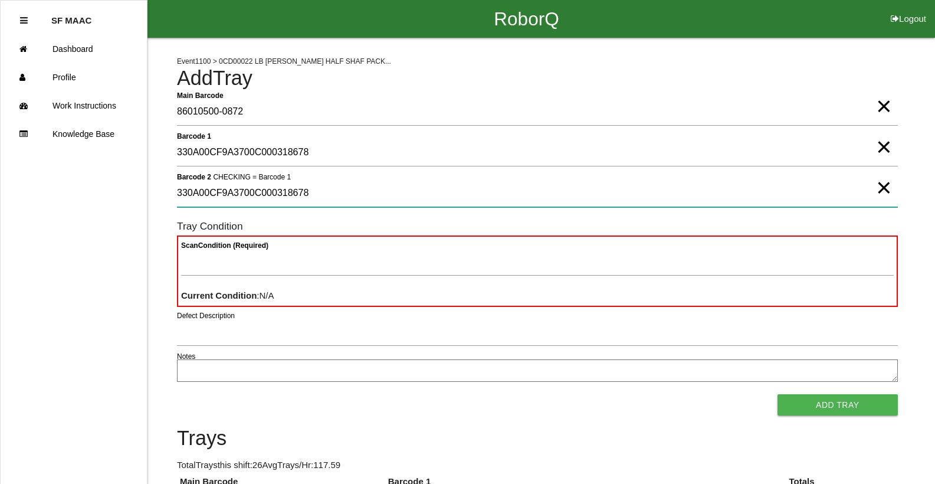
type 2 "330A00CF9A3700C000318678"
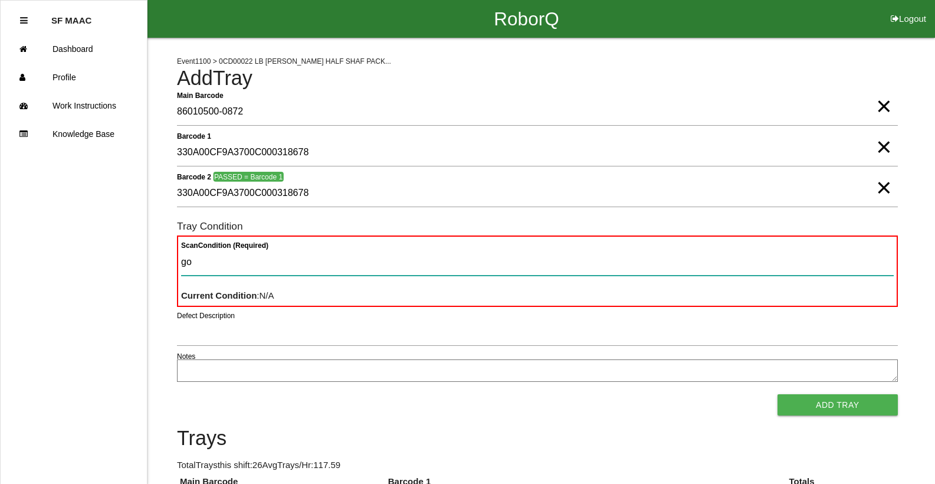
type Condition "goo"
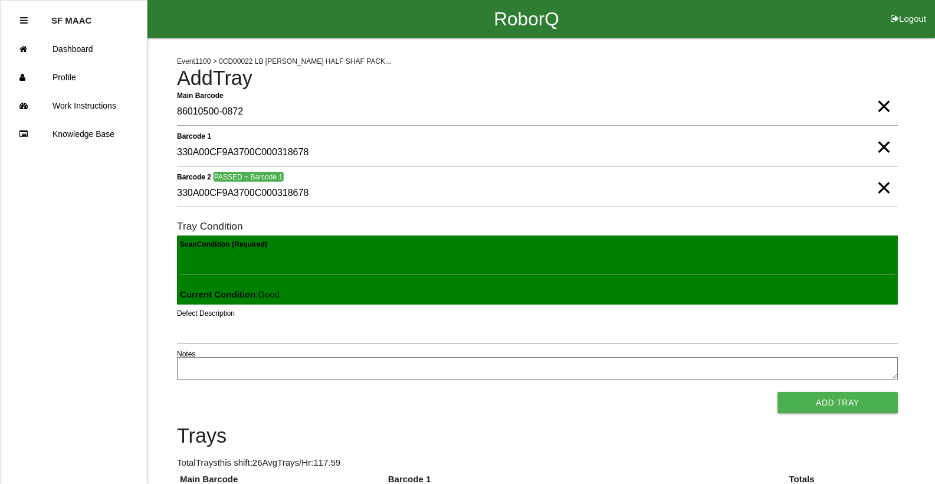
click at [777, 392] on button "Add Tray" at bounding box center [837, 402] width 120 height 21
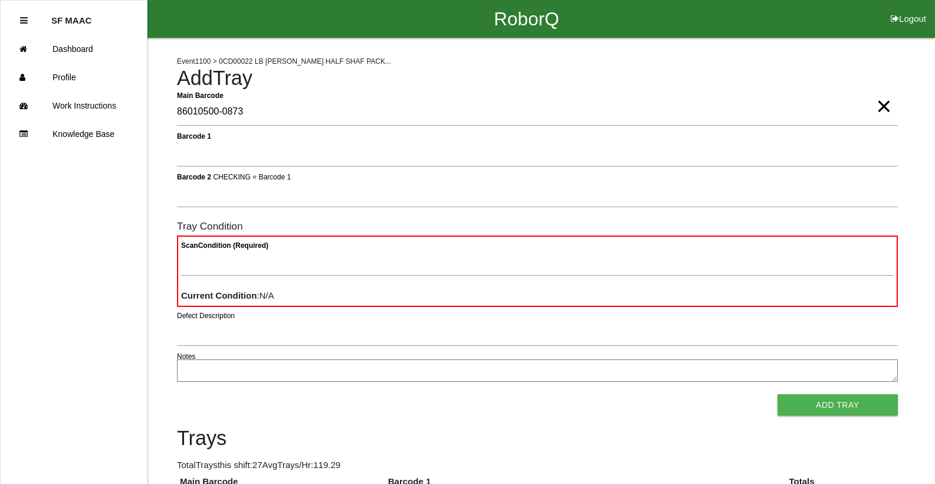
type Barcode "86010500-0873"
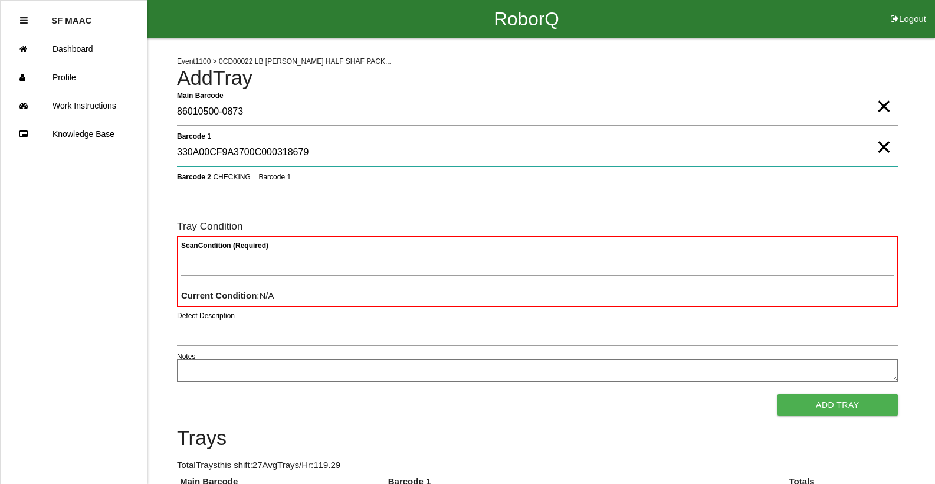
type 1 "330A00CF9A3700C000318679"
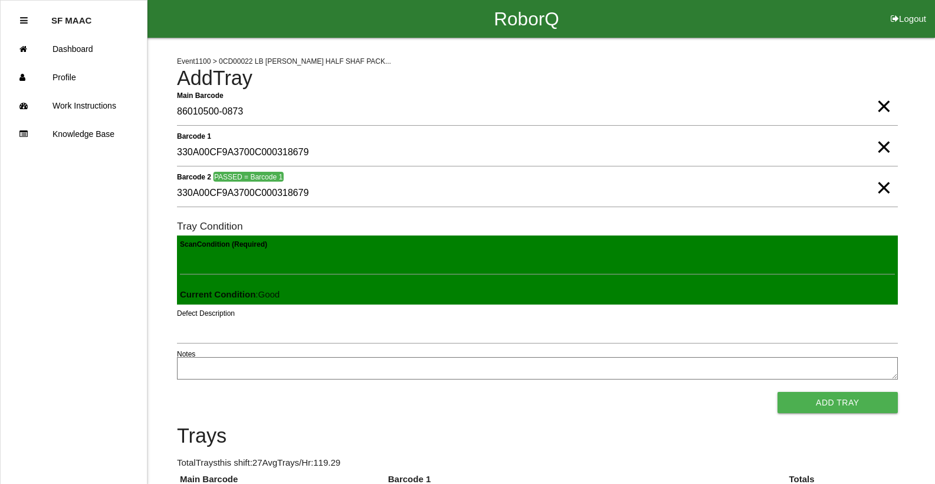
click at [777, 392] on button "Add Tray" at bounding box center [837, 402] width 120 height 21
